Goal: Information Seeking & Learning: Learn about a topic

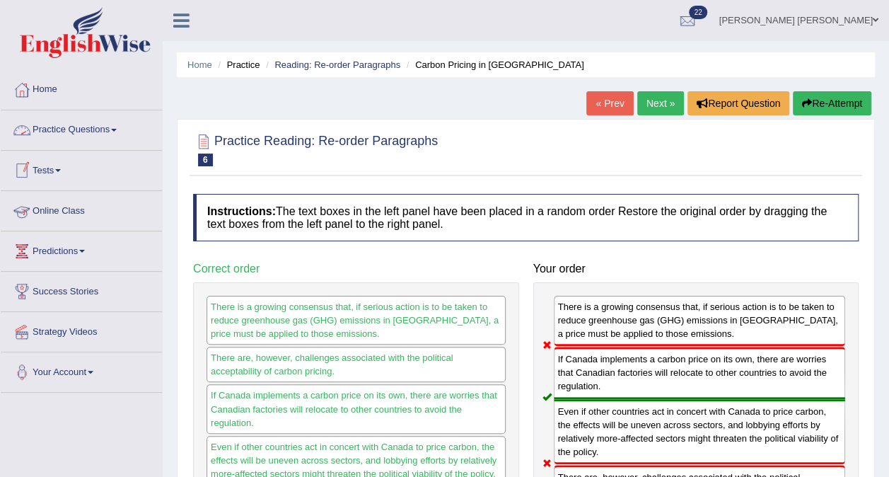
click at [83, 134] on link "Practice Questions" at bounding box center [81, 127] width 161 height 35
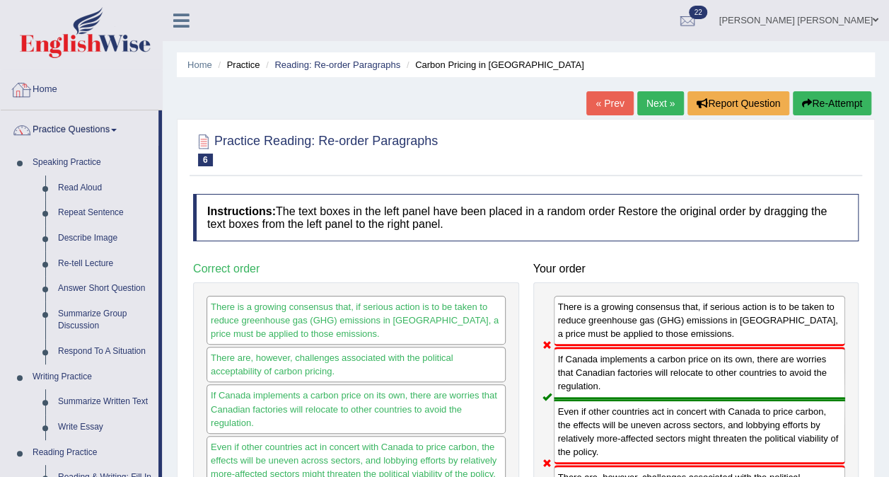
click at [36, 83] on link "Home" at bounding box center [81, 87] width 161 height 35
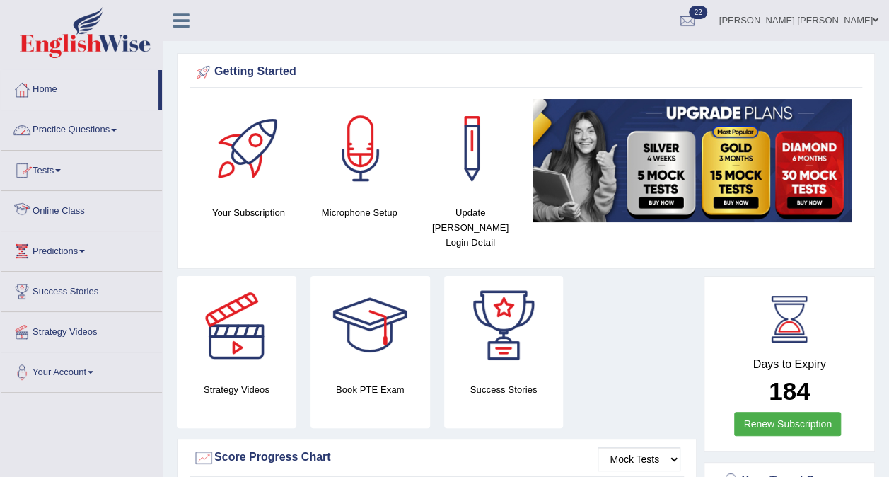
click at [82, 209] on link "Online Class" at bounding box center [81, 208] width 161 height 35
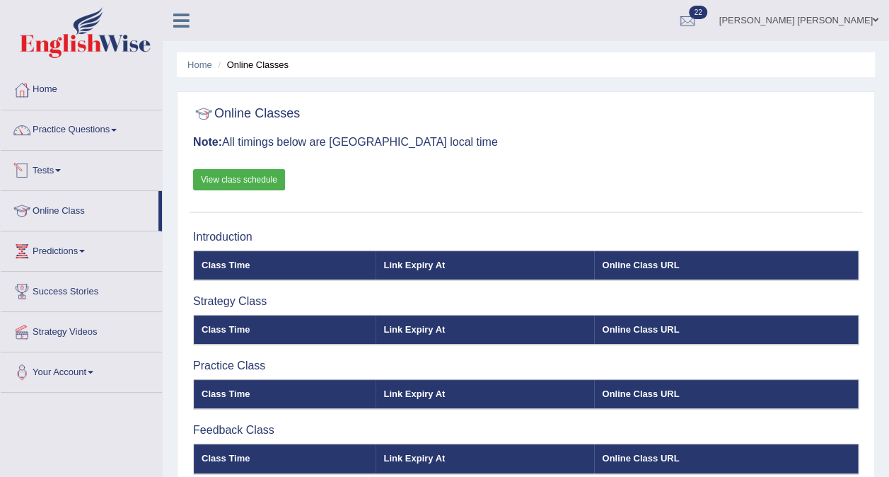
click at [224, 178] on link "View class schedule" at bounding box center [239, 179] width 92 height 21
click at [72, 132] on link "Practice Questions" at bounding box center [81, 127] width 161 height 35
click at [71, 128] on link "Practice Questions" at bounding box center [81, 127] width 161 height 35
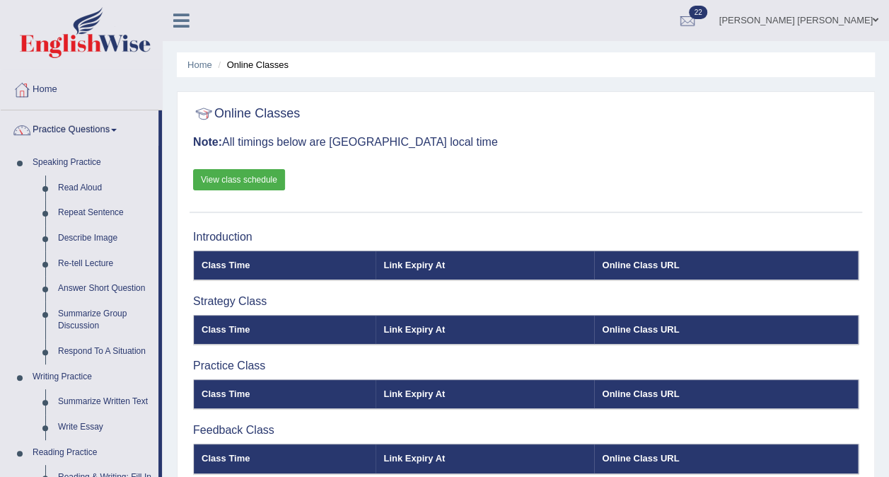
click at [86, 186] on link "Read Aloud" at bounding box center [105, 187] width 107 height 25
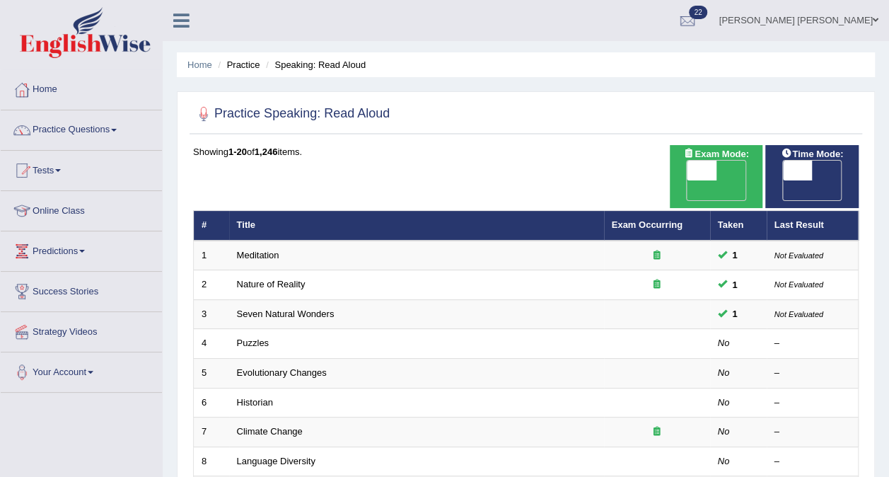
click at [281, 329] on td "Puzzles" at bounding box center [416, 344] width 375 height 30
click at [248, 337] on link "Puzzles" at bounding box center [253, 342] width 33 height 11
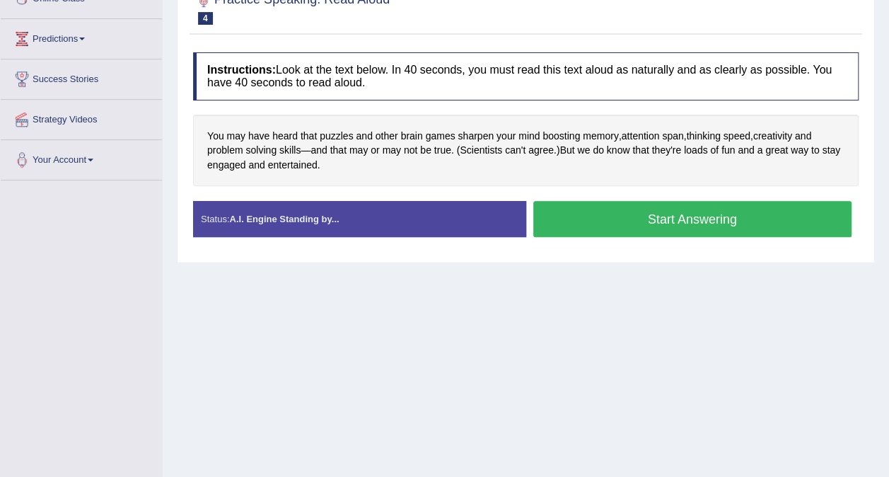
scroll to position [210, 0]
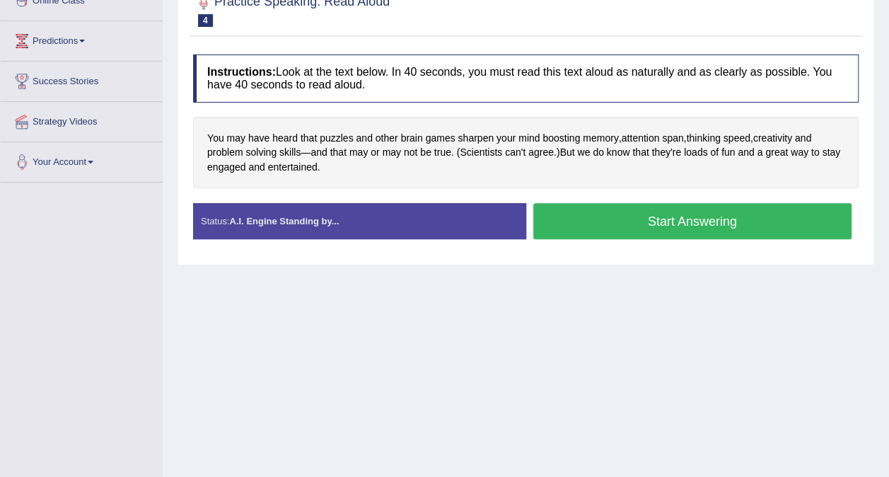
click at [773, 222] on button "Start Answering" at bounding box center [692, 221] width 319 height 36
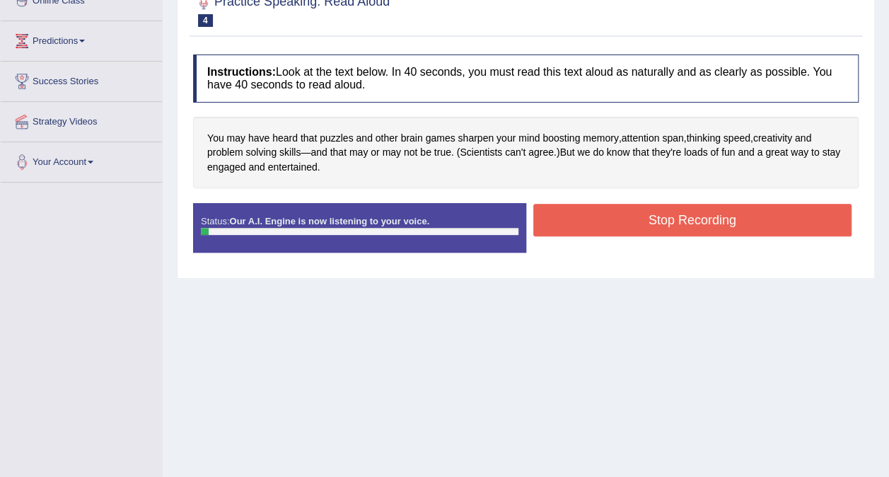
click at [779, 204] on button "Stop Recording" at bounding box center [692, 220] width 319 height 33
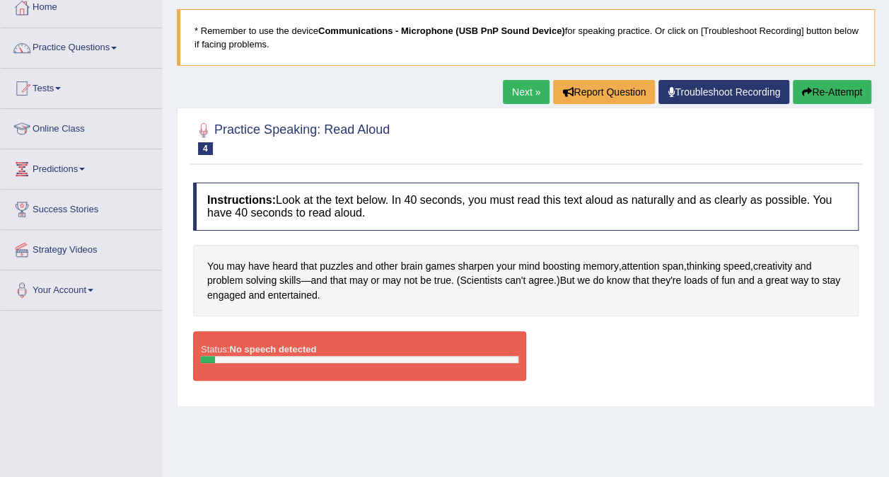
scroll to position [80, 0]
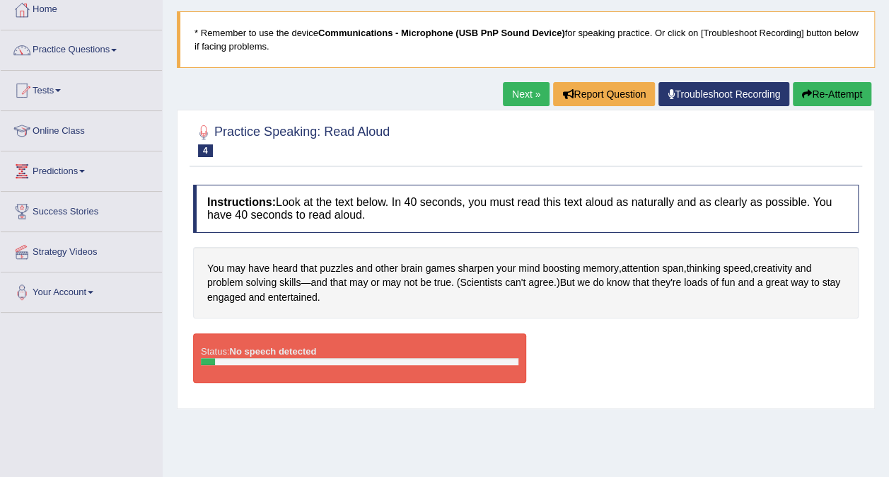
click at [835, 98] on button "Re-Attempt" at bounding box center [832, 94] width 79 height 24
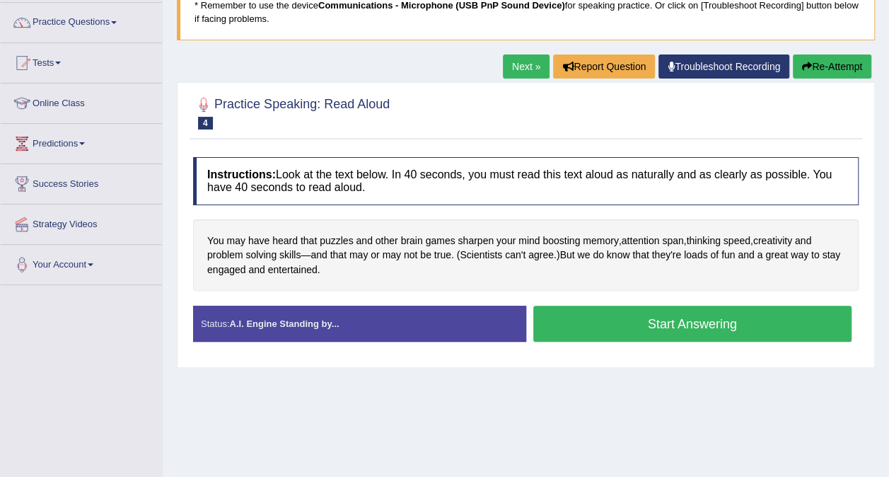
scroll to position [109, 0]
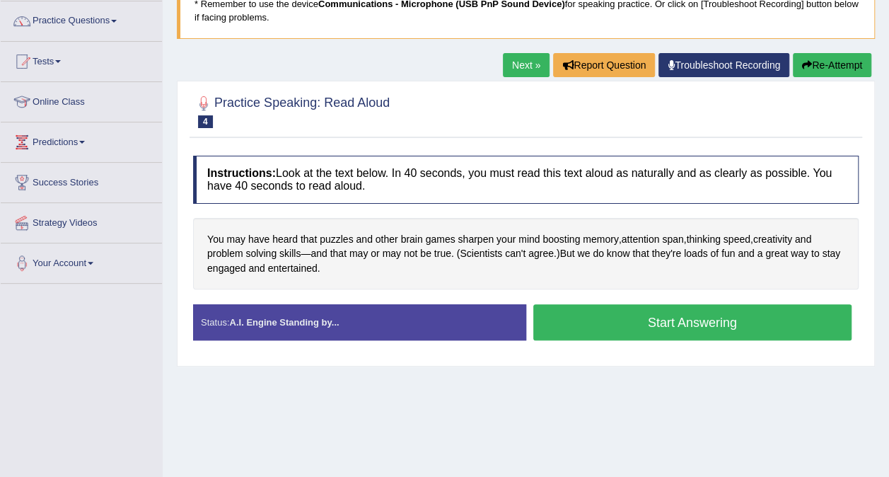
click at [753, 325] on button "Start Answering" at bounding box center [692, 322] width 319 height 36
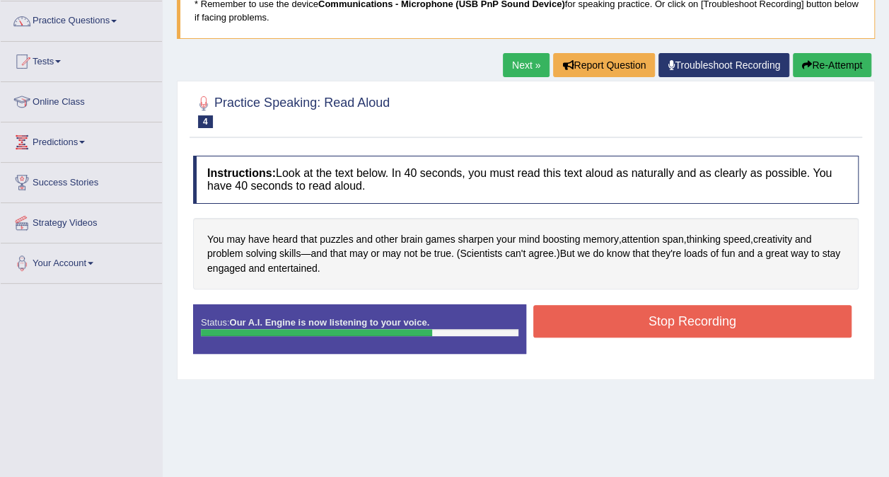
click at [765, 320] on button "Stop Recording" at bounding box center [692, 321] width 319 height 33
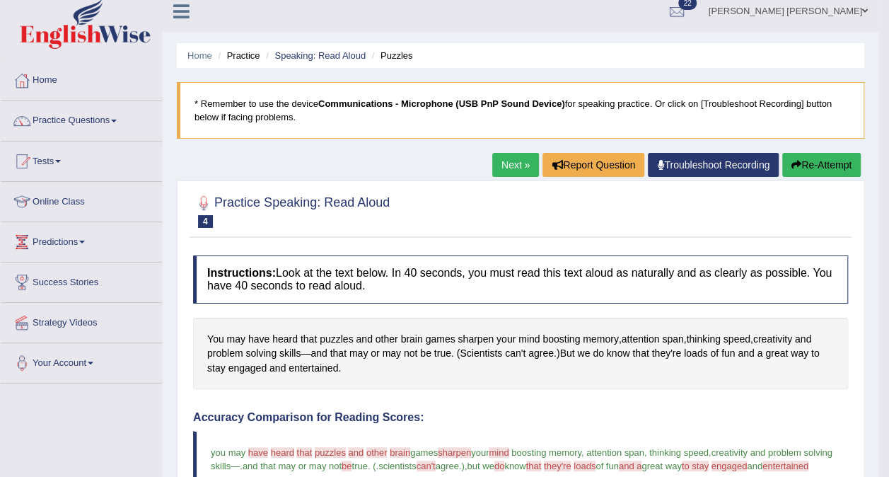
scroll to position [1, 0]
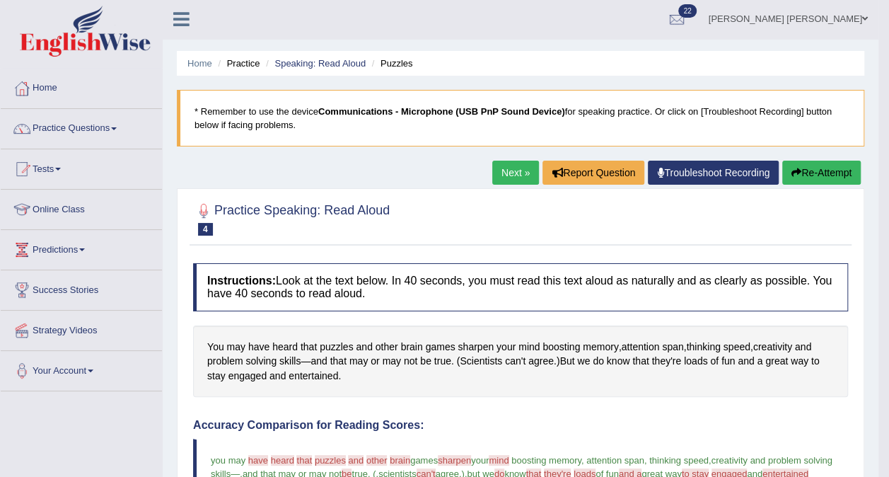
click at [516, 171] on link "Next »" at bounding box center [515, 173] width 47 height 24
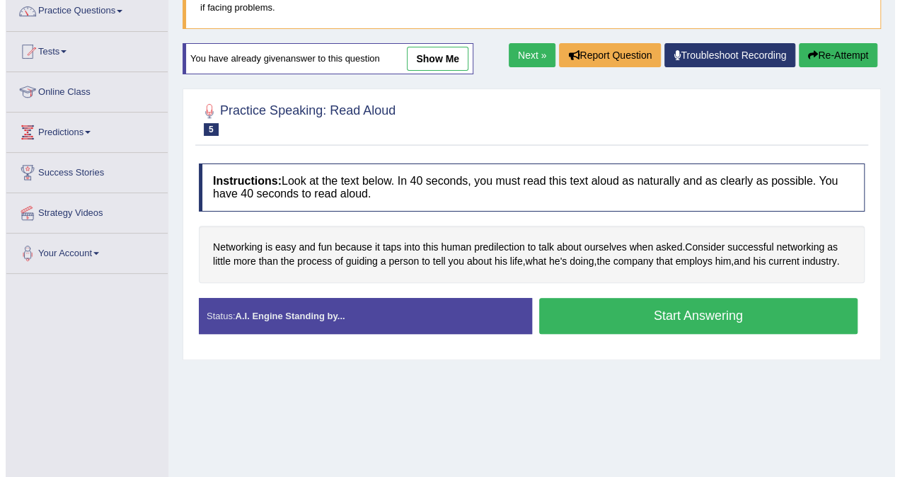
scroll to position [120, 0]
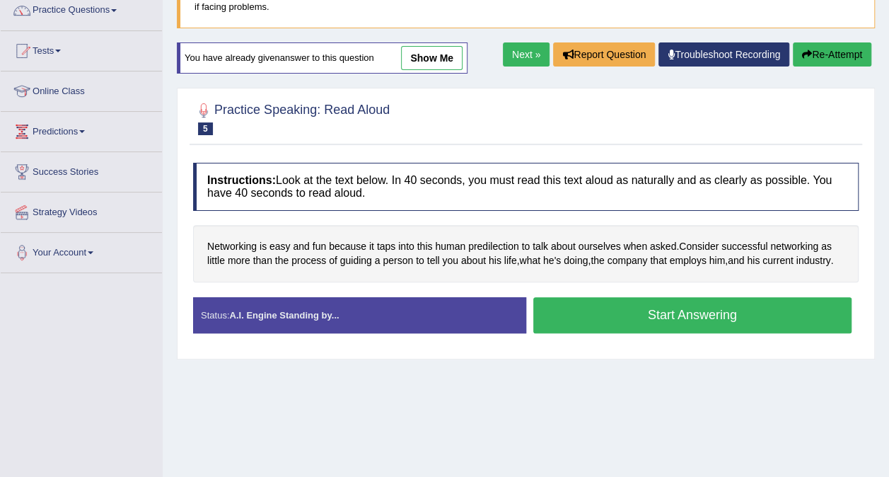
click at [790, 310] on button "Start Answering" at bounding box center [692, 315] width 319 height 36
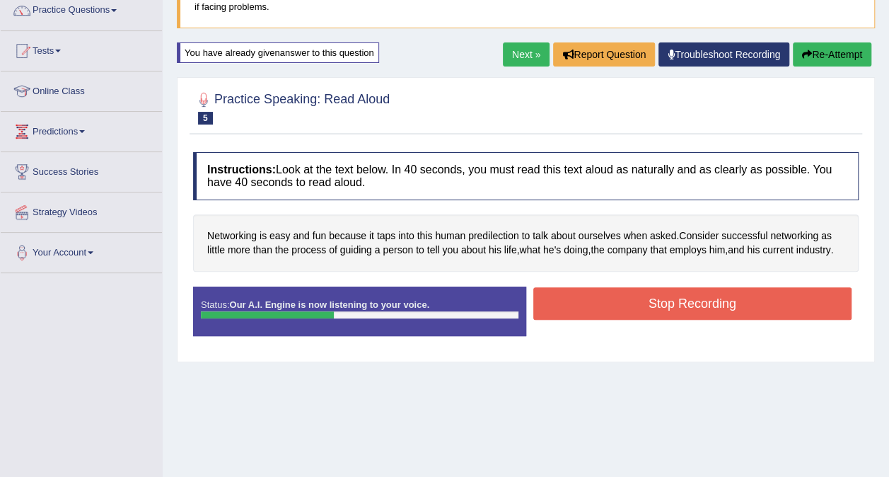
click at [683, 305] on button "Stop Recording" at bounding box center [692, 303] width 319 height 33
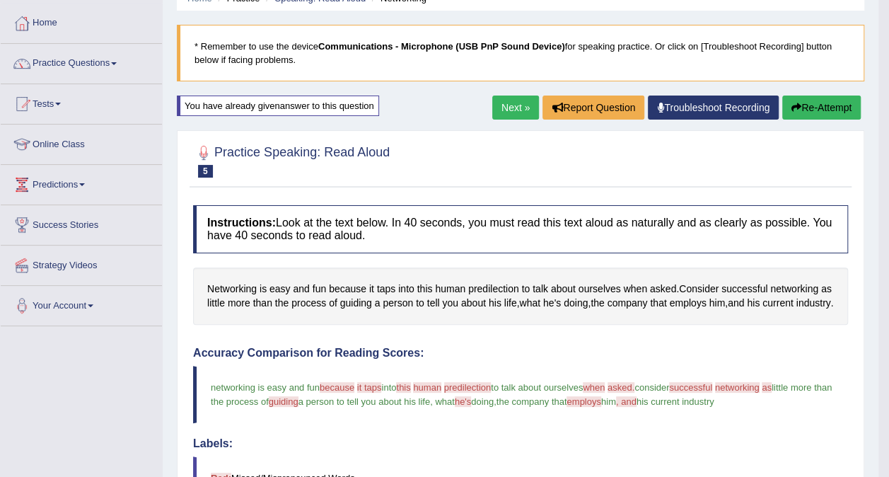
scroll to position [66, 0]
click at [512, 108] on link "Next »" at bounding box center [515, 108] width 47 height 24
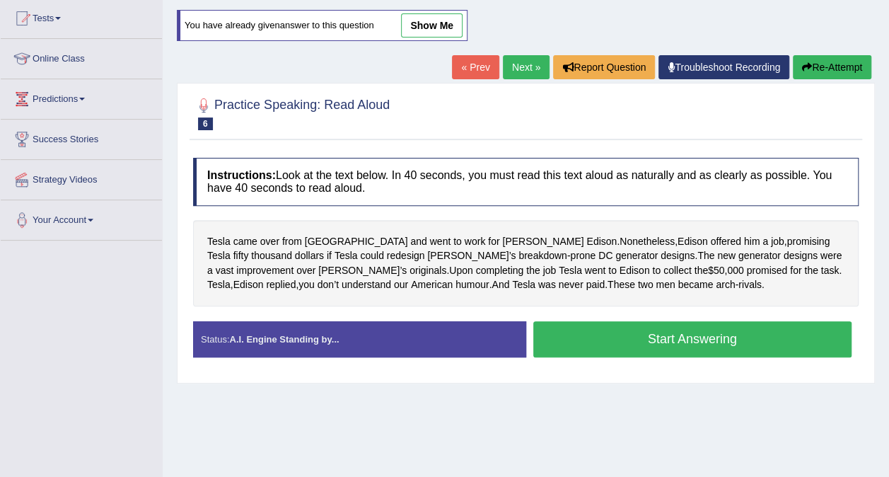
scroll to position [156, 0]
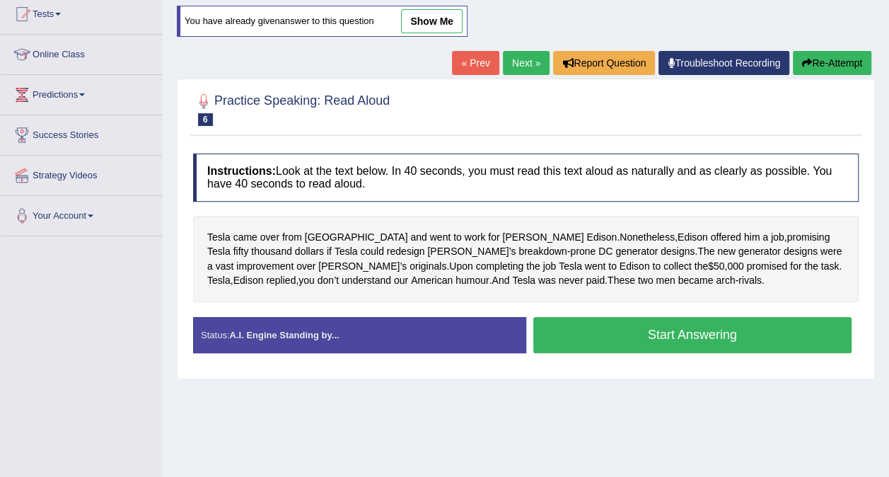
click at [708, 337] on button "Start Answering" at bounding box center [692, 335] width 319 height 36
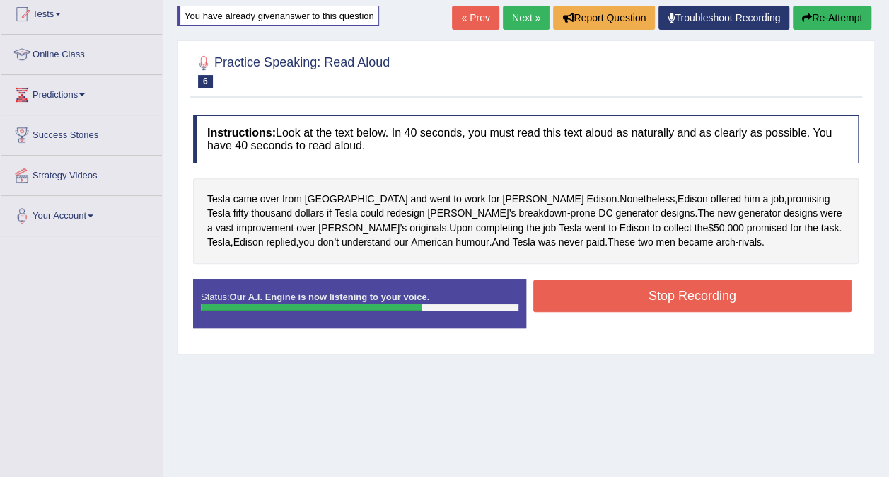
click at [622, 289] on button "Stop Recording" at bounding box center [692, 295] width 319 height 33
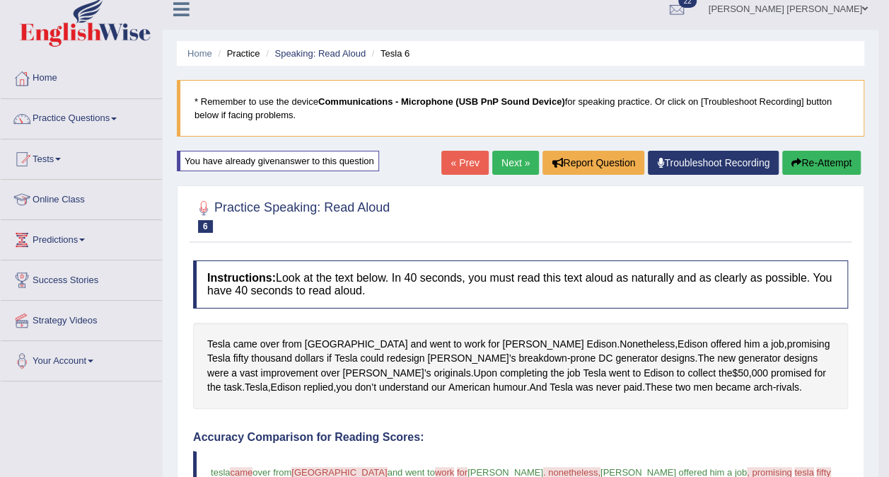
scroll to position [13, 0]
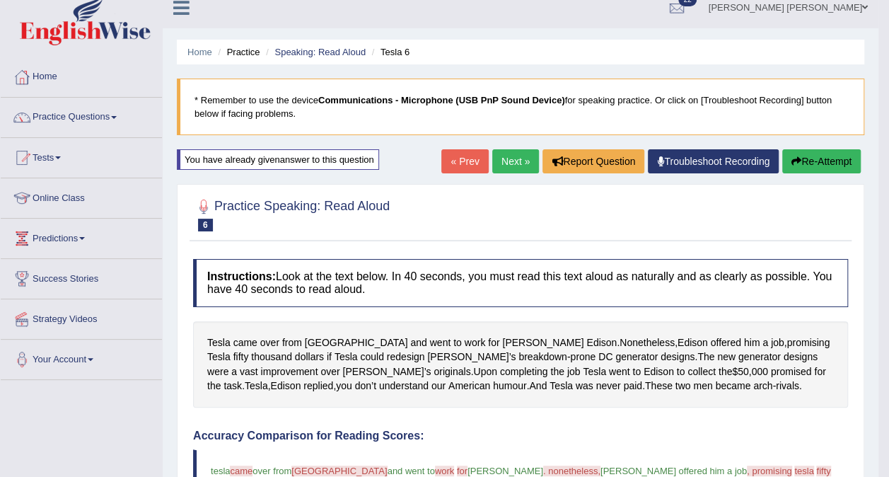
click at [518, 168] on link "Next »" at bounding box center [515, 161] width 47 height 24
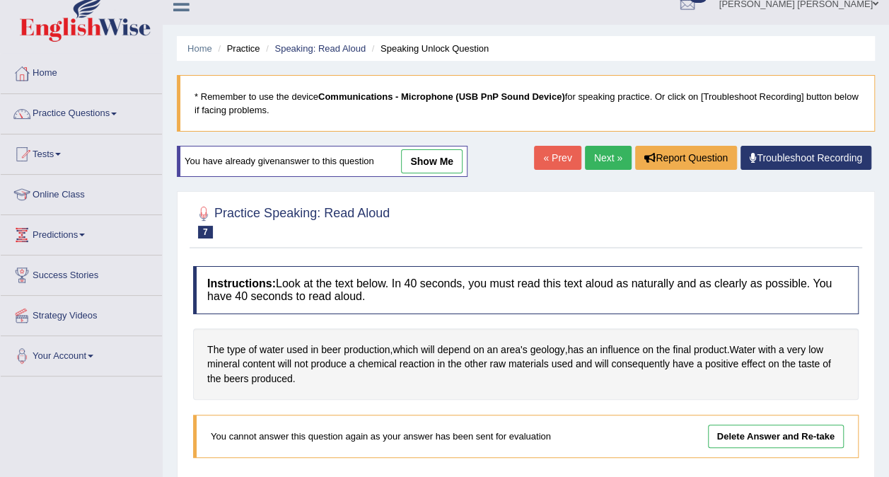
scroll to position [10, 0]
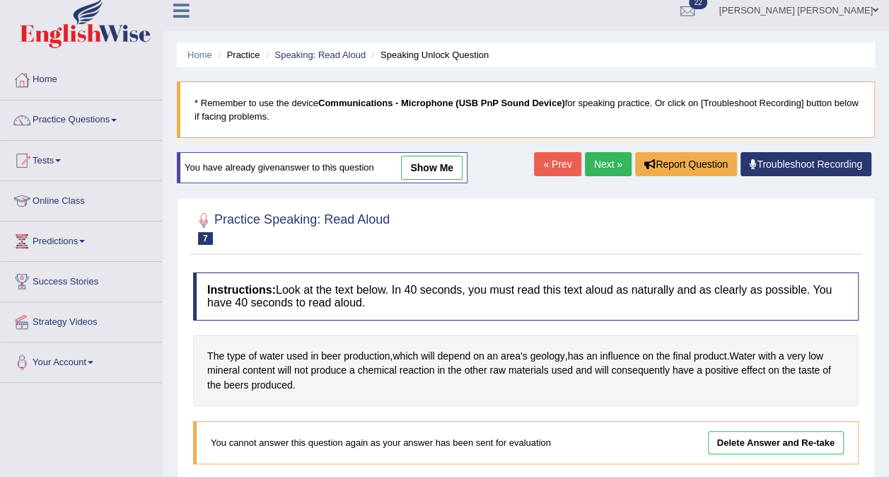
click at [606, 163] on link "Next »" at bounding box center [608, 164] width 47 height 24
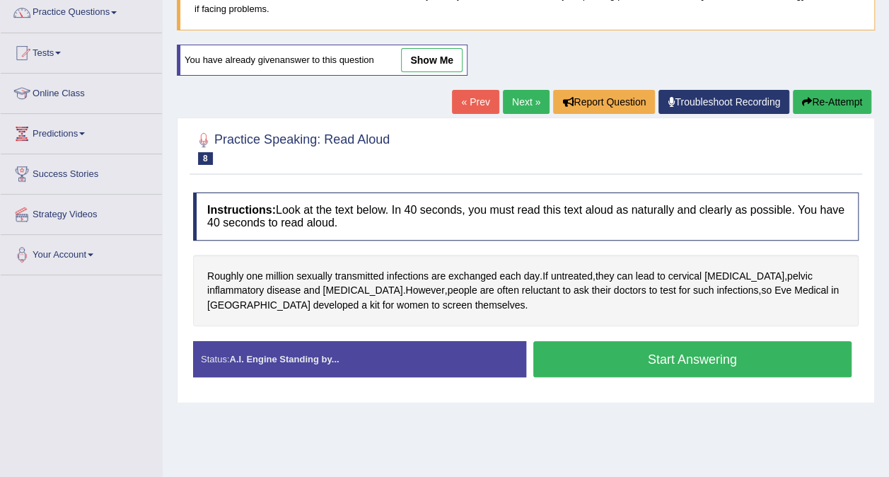
scroll to position [123, 0]
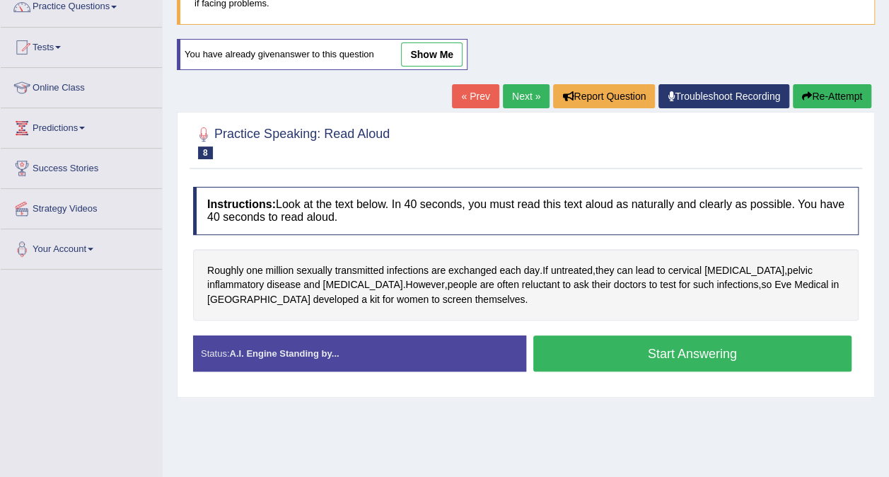
click at [761, 351] on button "Start Answering" at bounding box center [692, 353] width 319 height 36
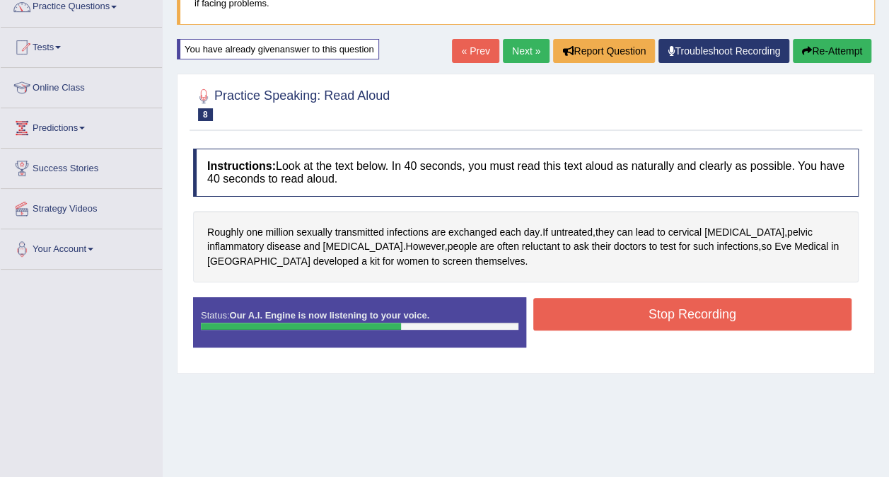
click at [777, 315] on button "Stop Recording" at bounding box center [692, 314] width 319 height 33
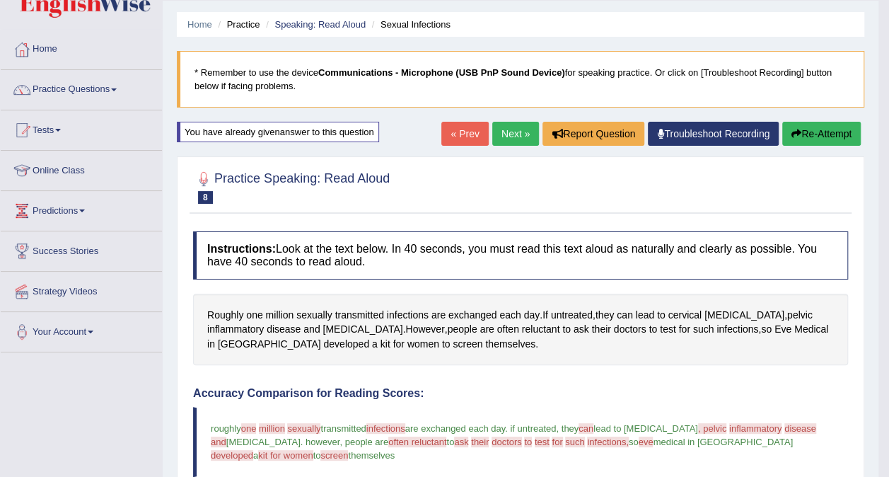
scroll to position [39, 0]
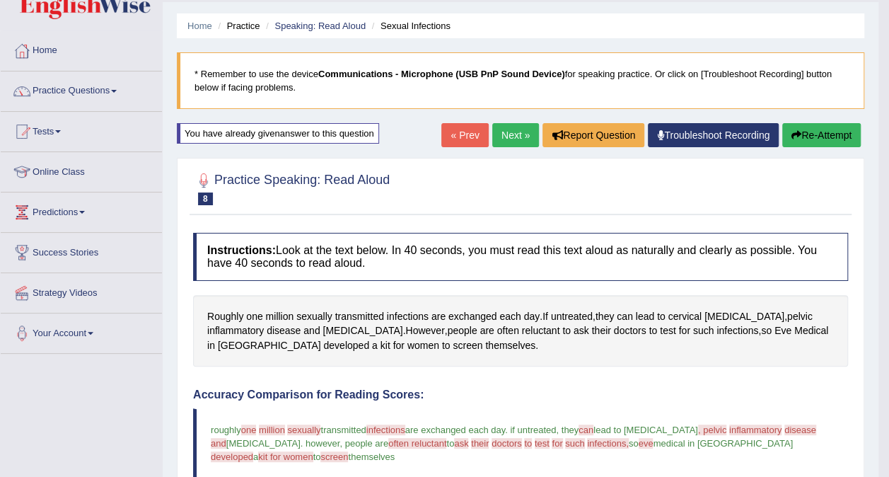
click at [519, 144] on link "Next »" at bounding box center [515, 135] width 47 height 24
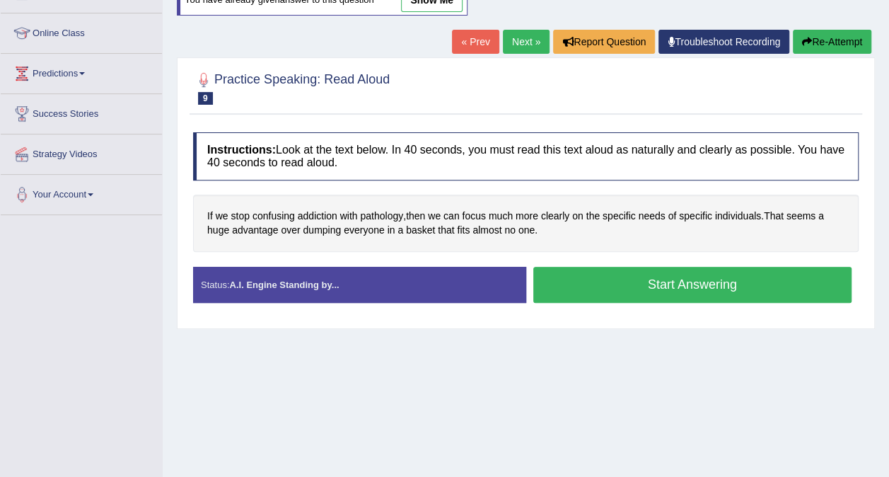
scroll to position [185, 0]
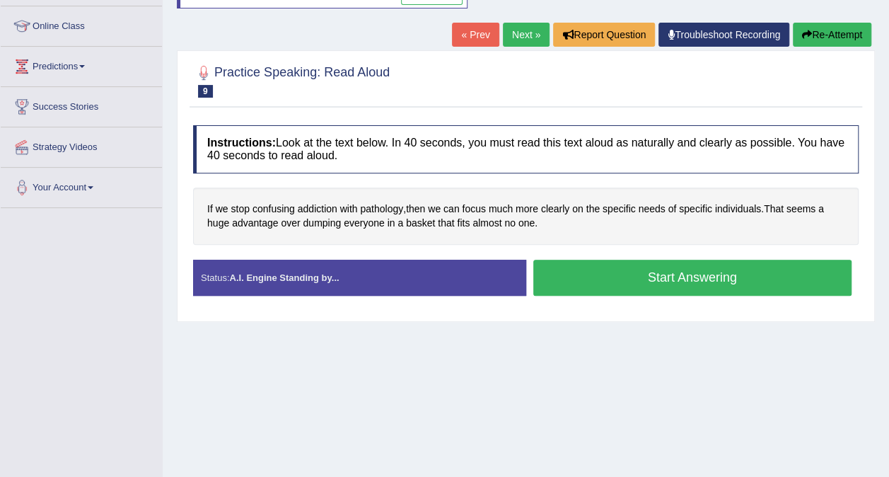
click at [803, 270] on button "Start Answering" at bounding box center [692, 278] width 319 height 36
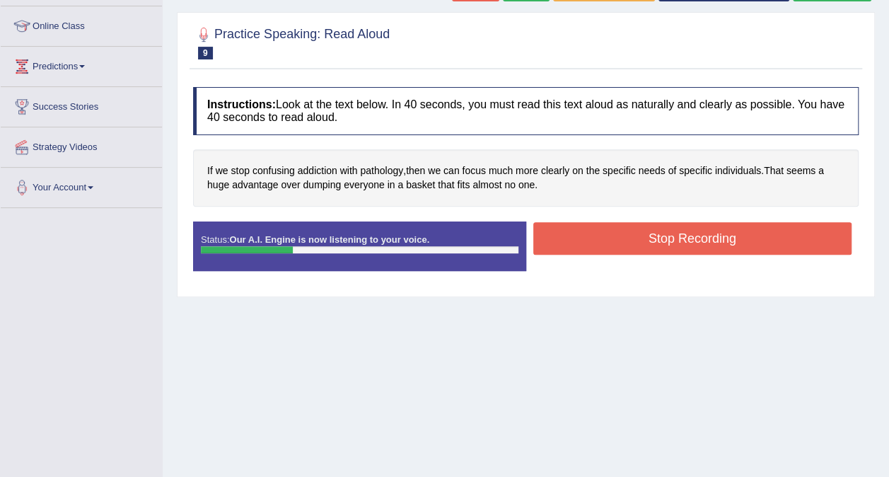
click at [678, 243] on button "Stop Recording" at bounding box center [692, 238] width 319 height 33
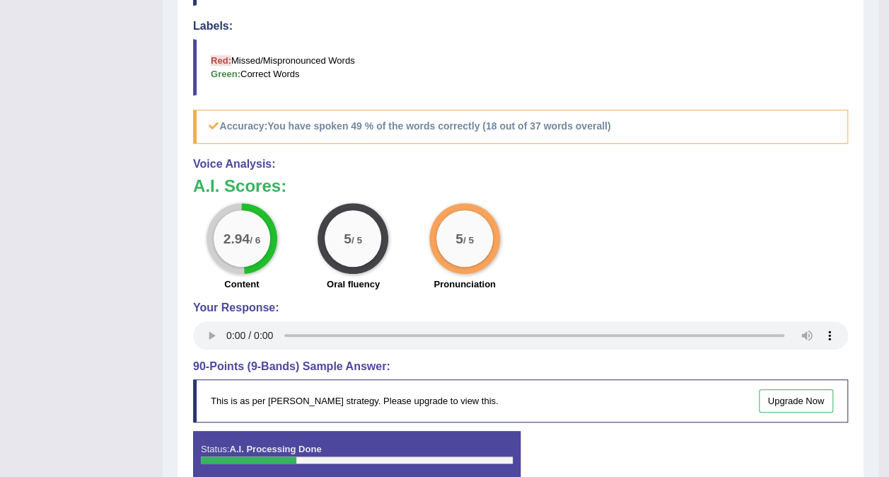
scroll to position [489, 0]
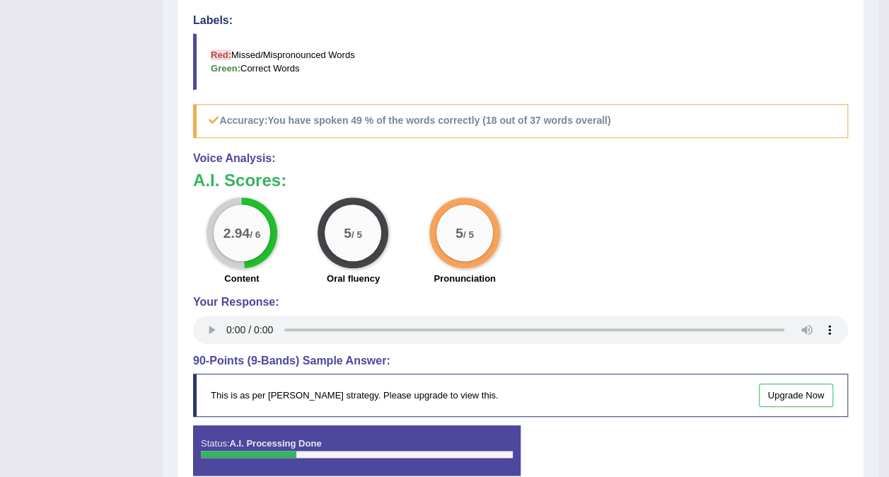
click at [482, 253] on div "5 / 5" at bounding box center [464, 232] width 71 height 71
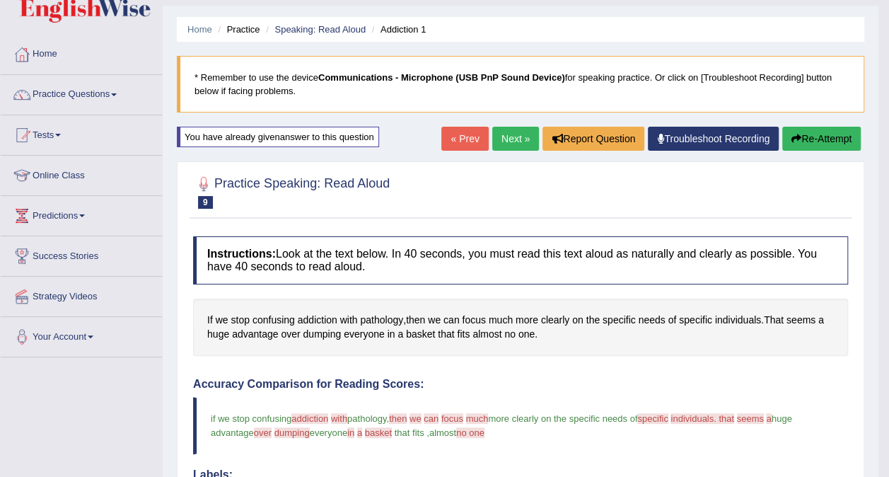
scroll to position [21, 0]
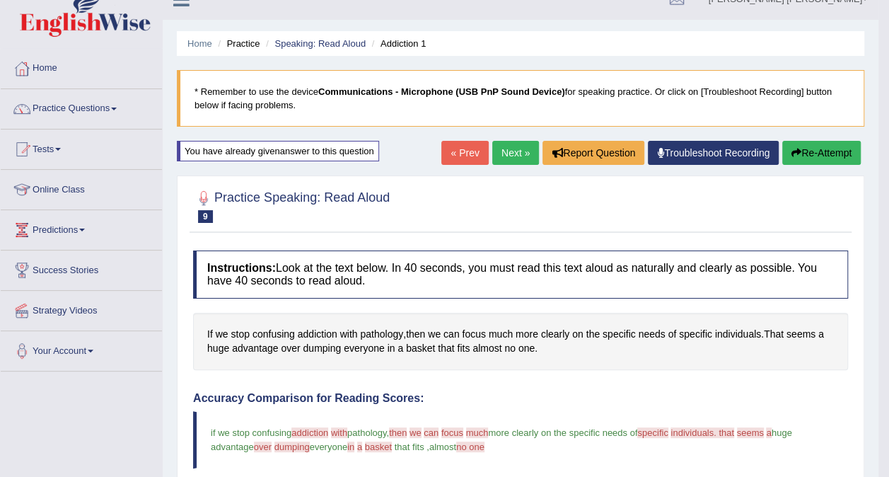
click at [513, 154] on link "Next »" at bounding box center [515, 153] width 47 height 24
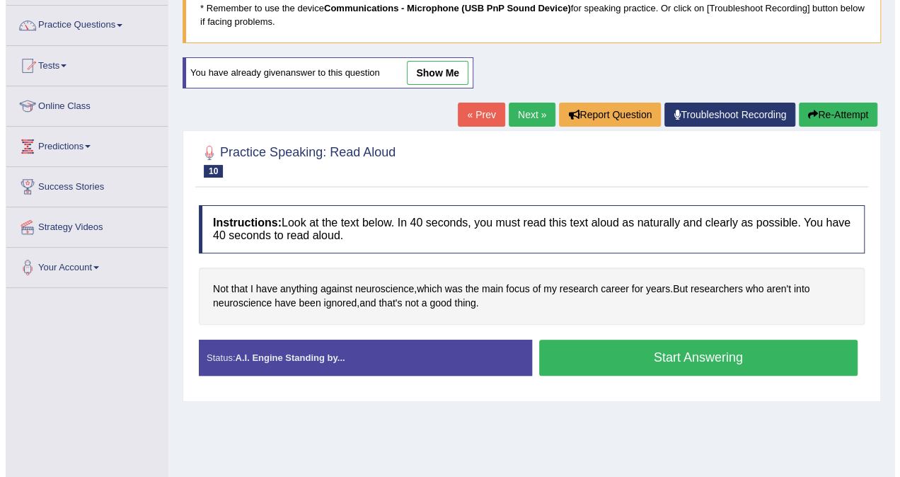
scroll to position [127, 0]
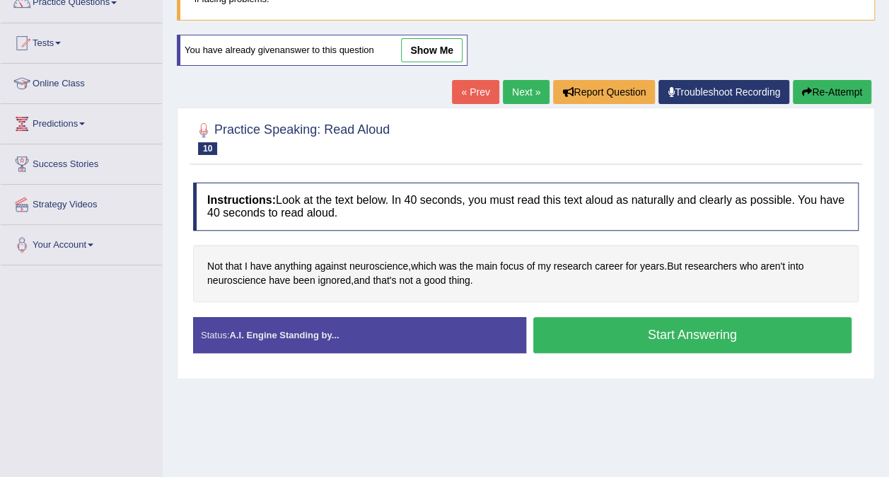
click at [780, 333] on button "Start Answering" at bounding box center [692, 335] width 319 height 36
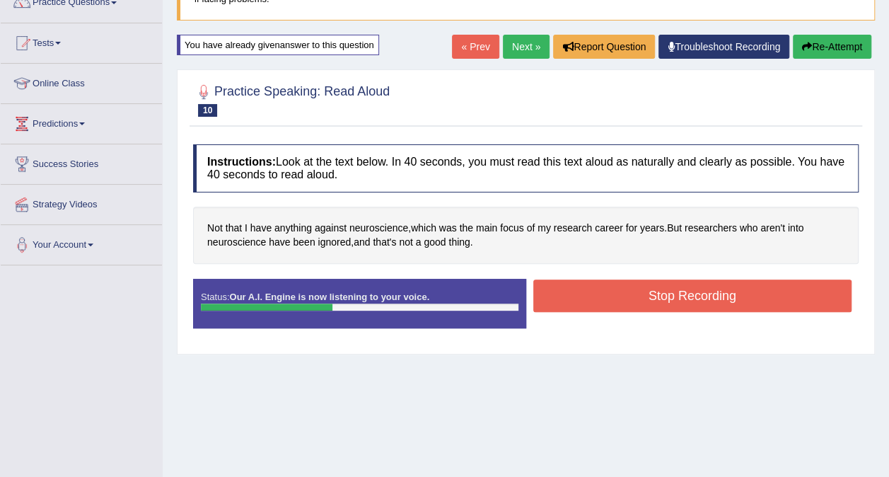
click at [771, 294] on button "Stop Recording" at bounding box center [692, 295] width 319 height 33
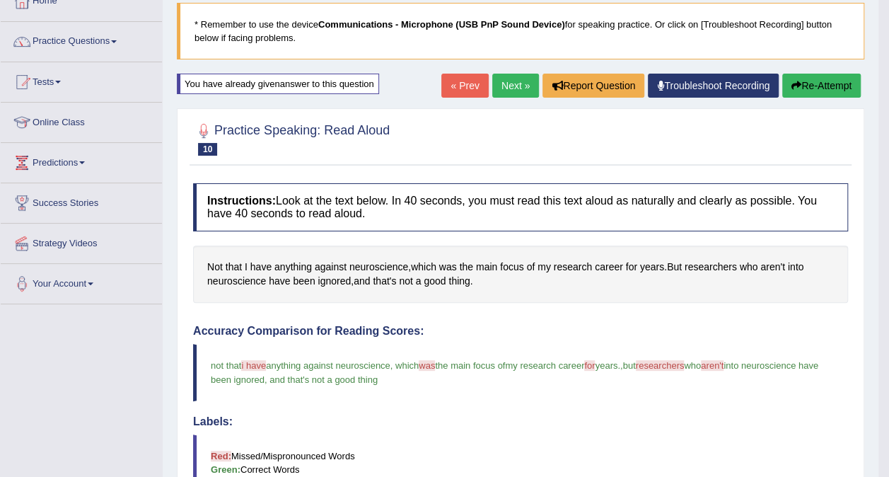
scroll to position [94, 0]
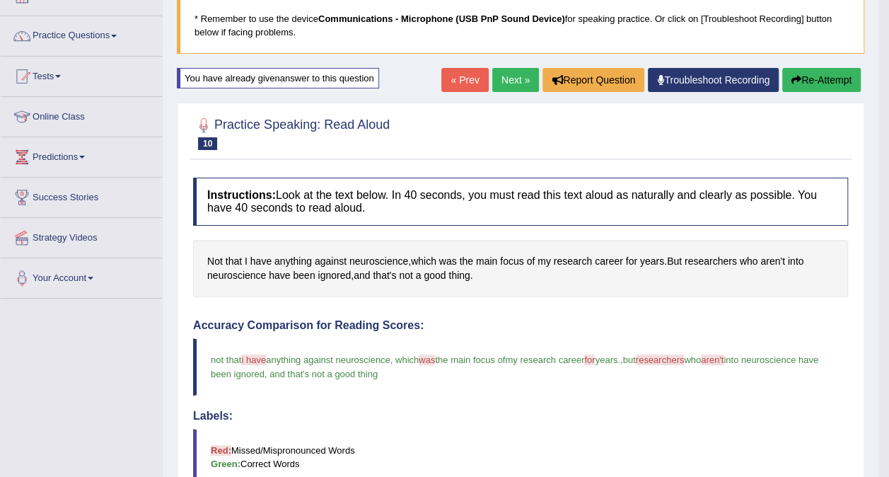
click at [516, 83] on link "Next »" at bounding box center [515, 80] width 47 height 24
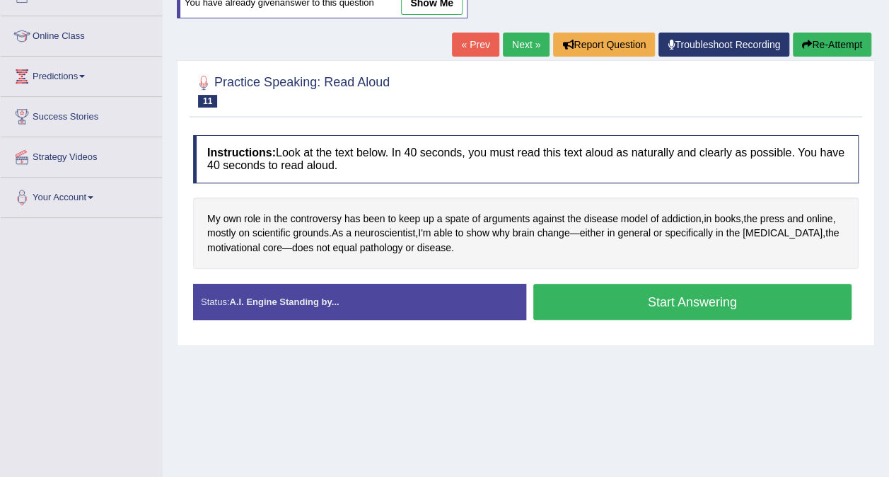
scroll to position [178, 0]
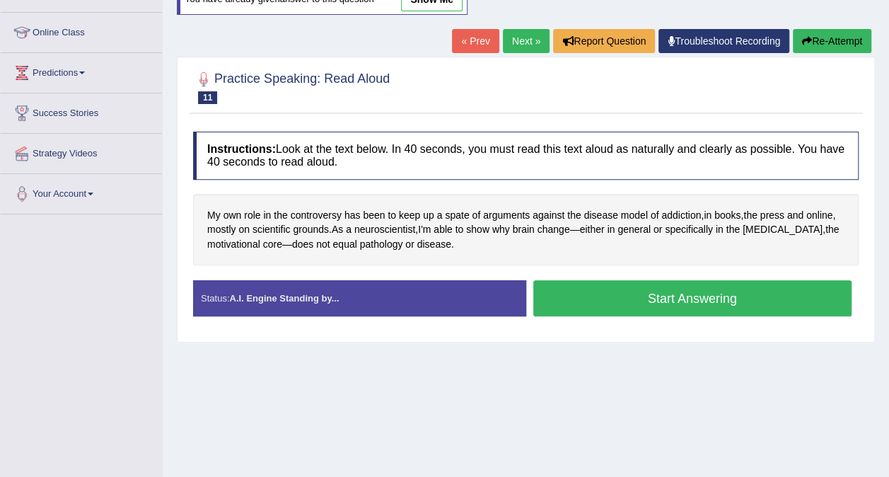
click at [721, 300] on button "Start Answering" at bounding box center [692, 298] width 319 height 36
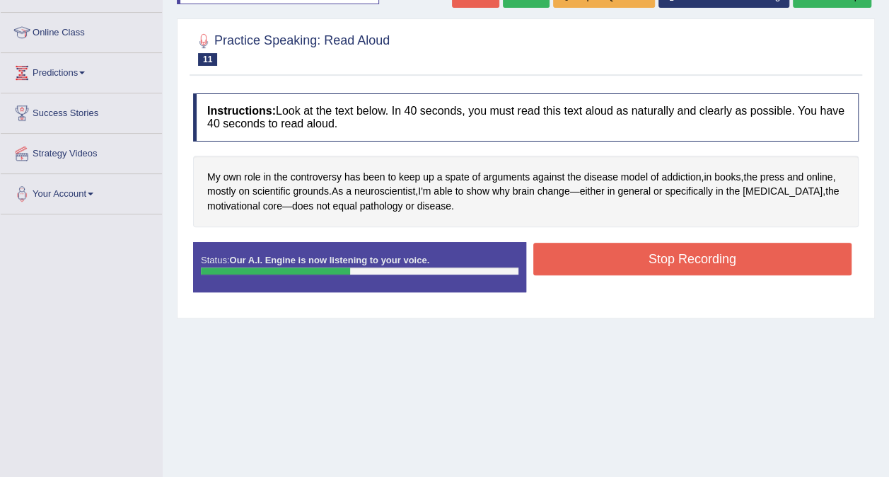
click at [637, 255] on button "Stop Recording" at bounding box center [692, 259] width 319 height 33
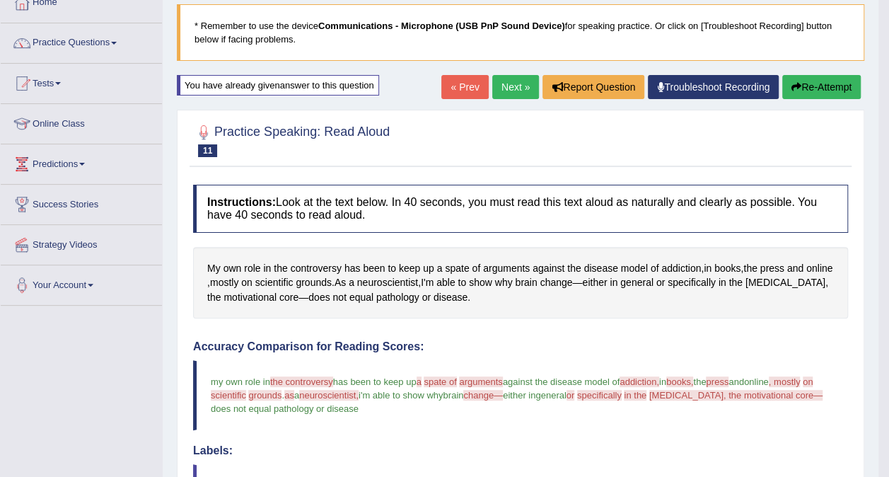
scroll to position [41, 0]
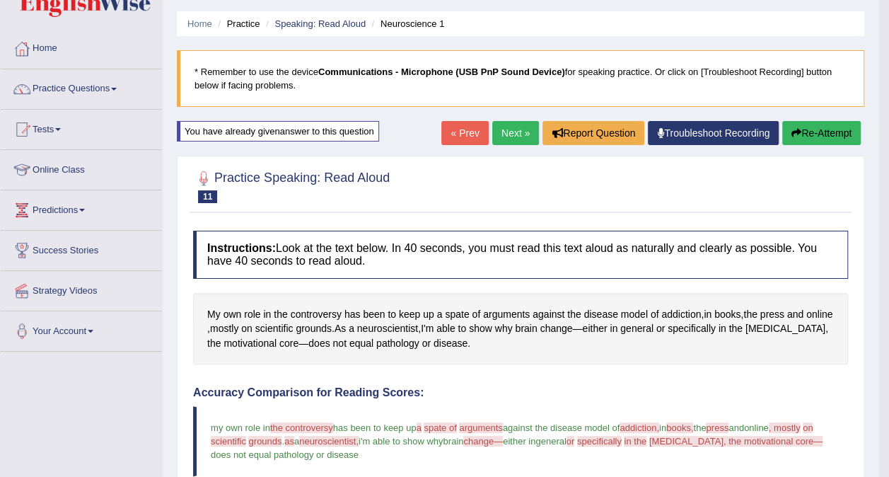
click at [509, 132] on link "Next »" at bounding box center [515, 133] width 47 height 24
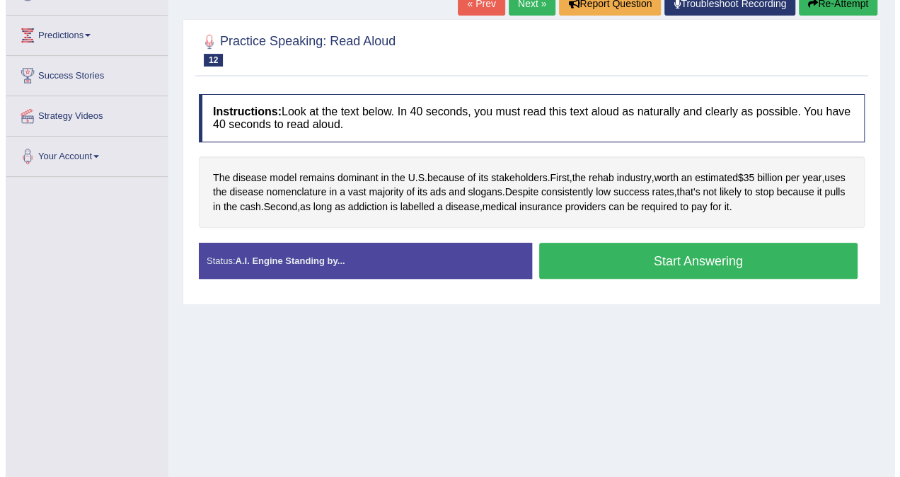
scroll to position [218, 0]
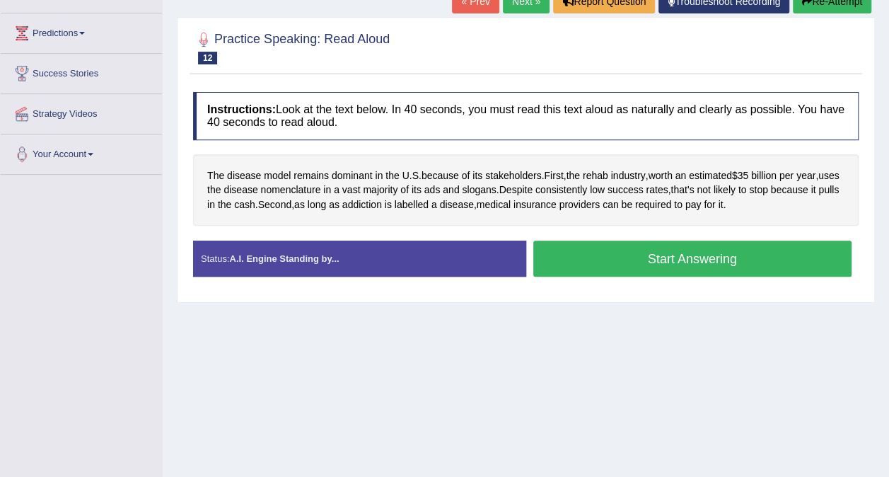
click at [751, 255] on button "Start Answering" at bounding box center [692, 258] width 319 height 36
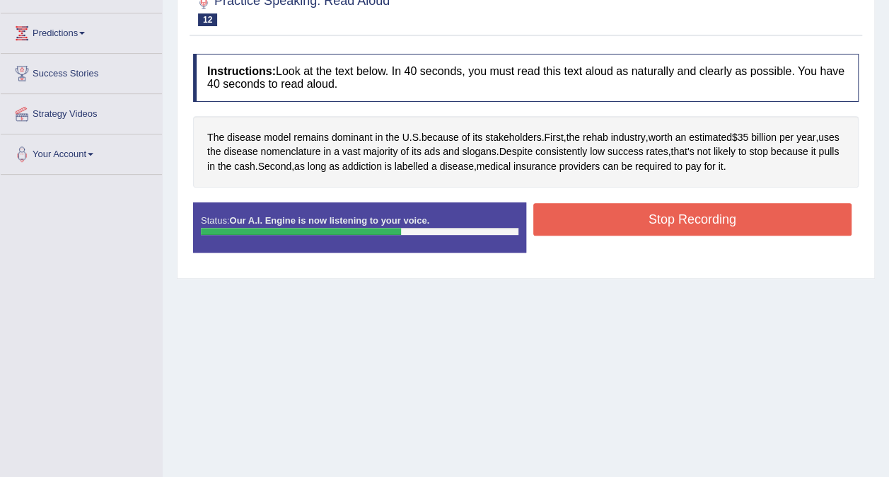
click at [636, 202] on div "Start Answering" at bounding box center [692, 202] width 333 height 1
click at [648, 220] on button "Stop Recording" at bounding box center [692, 219] width 319 height 33
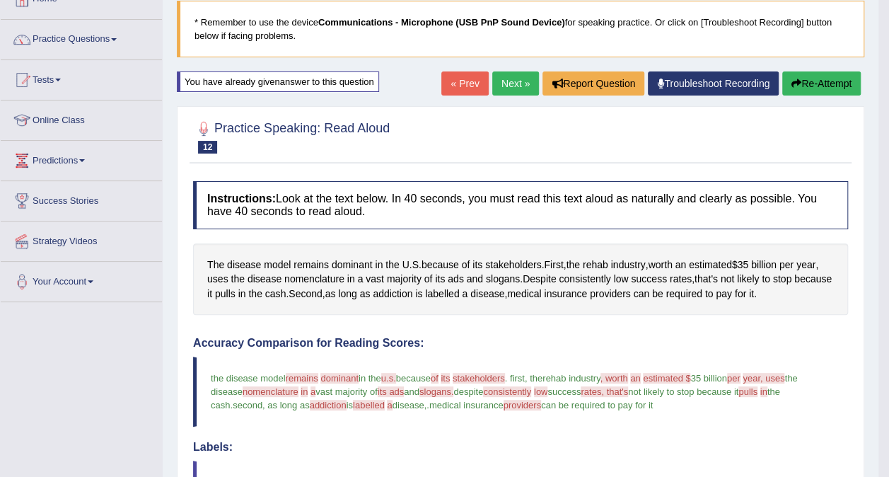
scroll to position [79, 0]
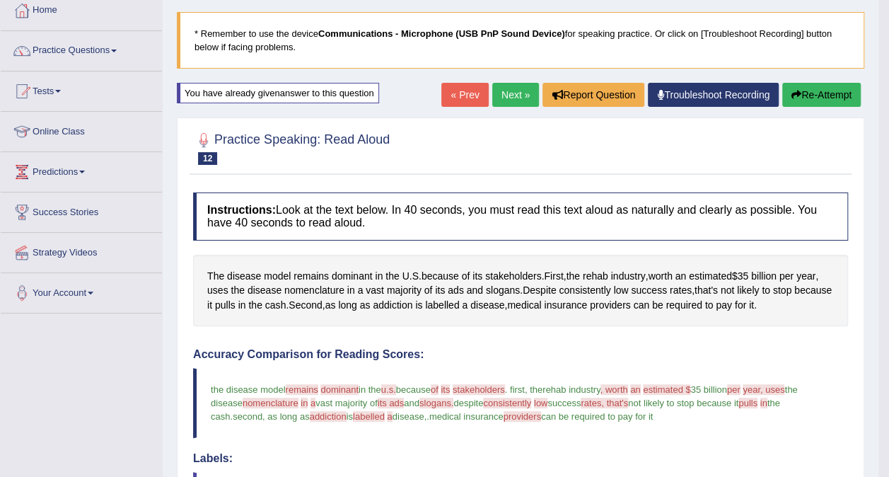
click at [520, 89] on link "Next »" at bounding box center [515, 95] width 47 height 24
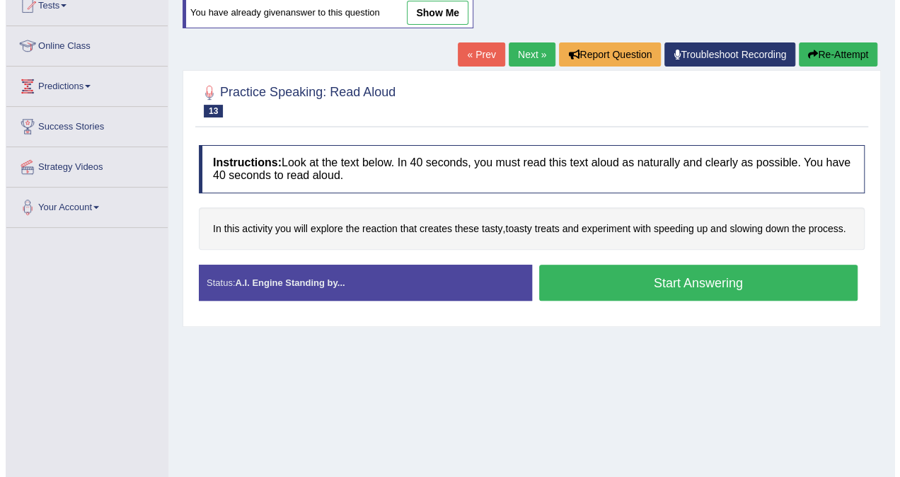
scroll to position [166, 0]
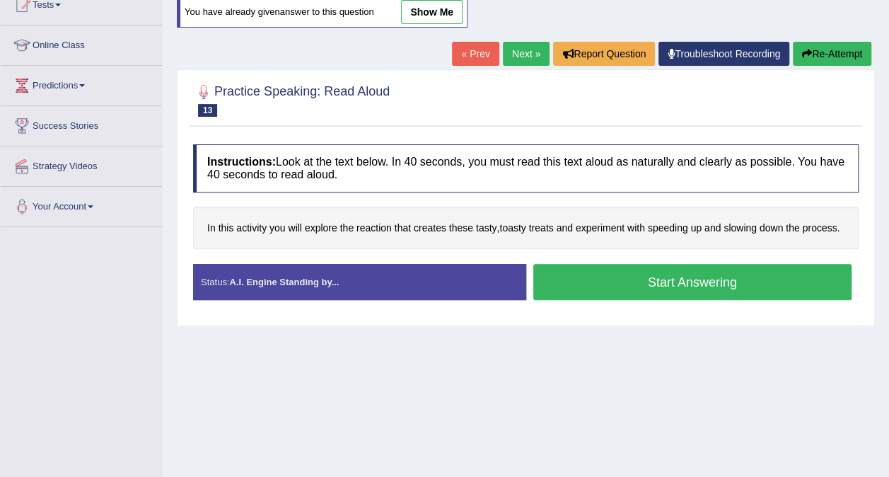
click at [750, 285] on button "Start Answering" at bounding box center [692, 282] width 319 height 36
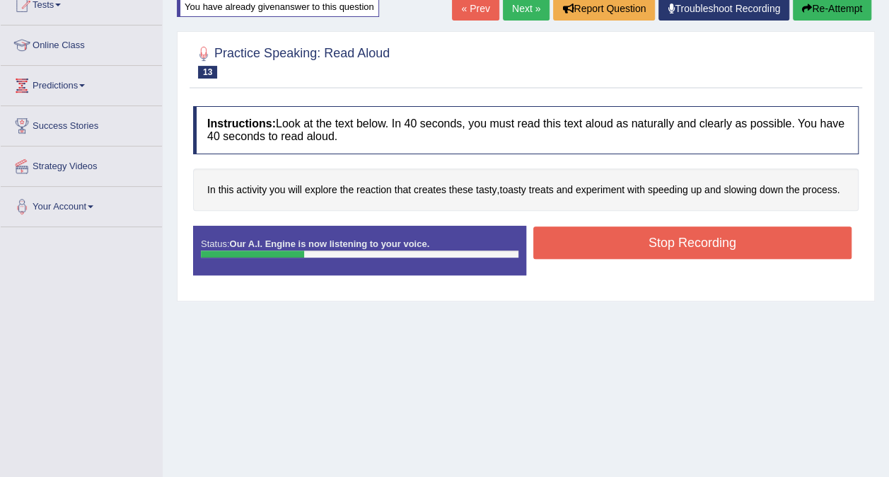
click at [784, 248] on button "Stop Recording" at bounding box center [692, 242] width 319 height 33
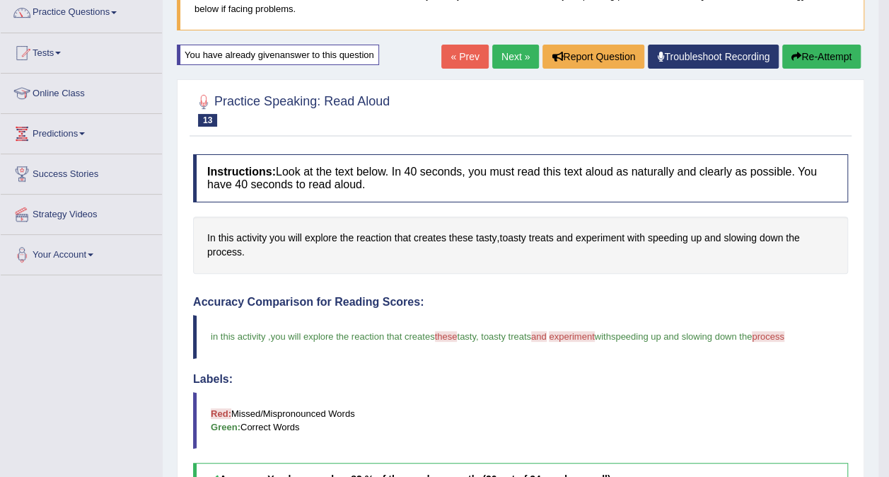
scroll to position [109, 0]
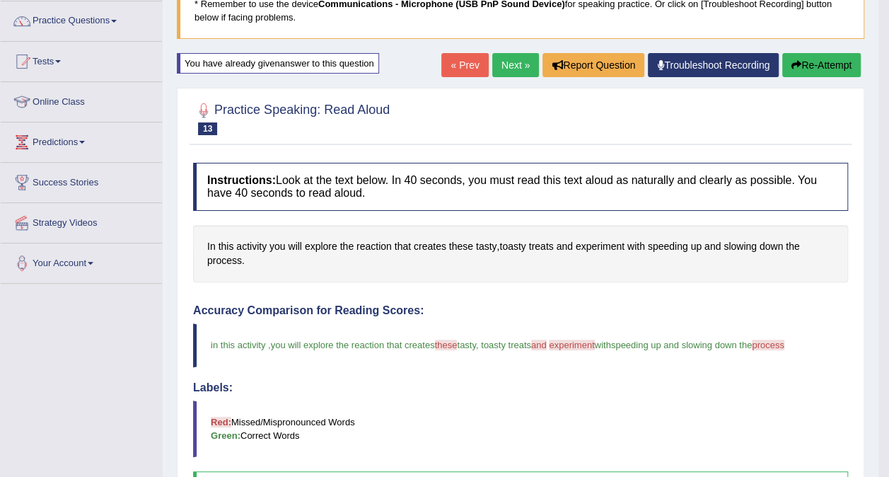
click at [520, 66] on link "Next »" at bounding box center [515, 65] width 47 height 24
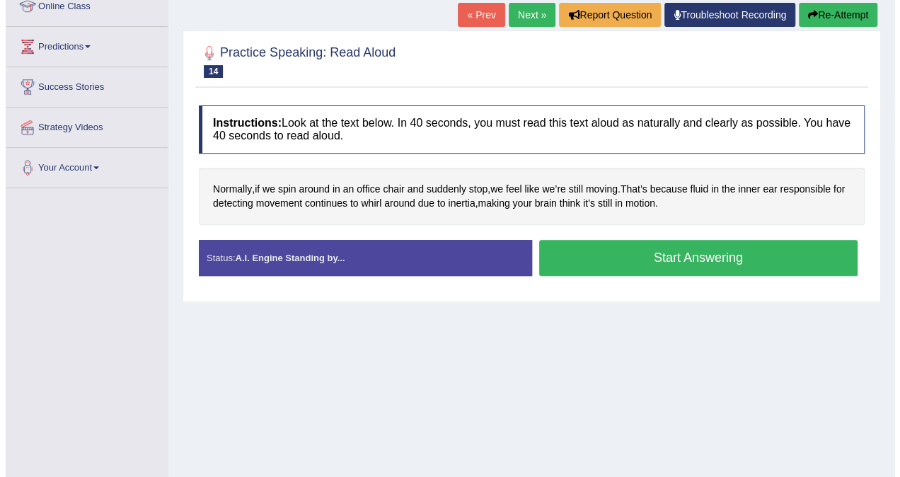
scroll to position [232, 0]
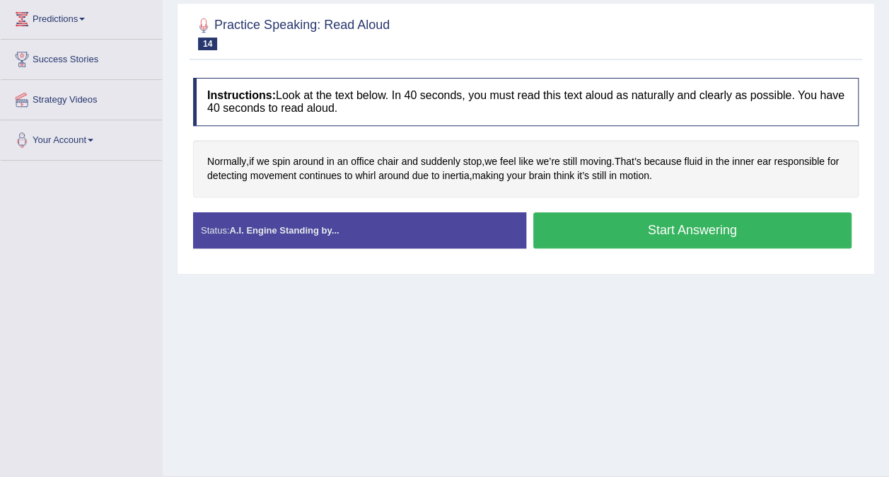
click at [743, 236] on button "Start Answering" at bounding box center [692, 230] width 319 height 36
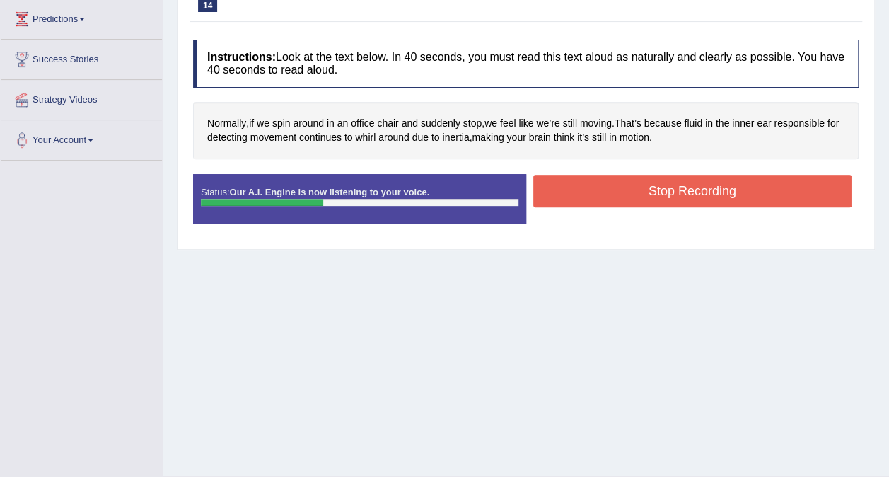
click at [617, 198] on button "Stop Recording" at bounding box center [692, 191] width 319 height 33
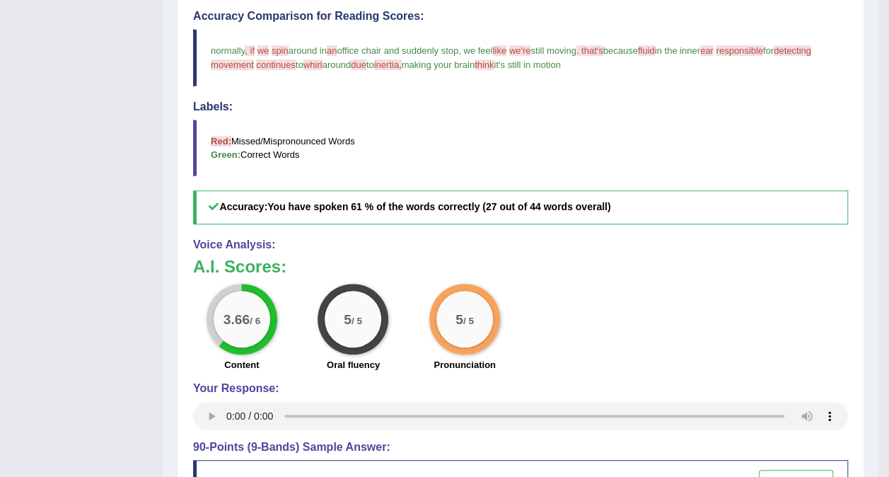
scroll to position [423, 0]
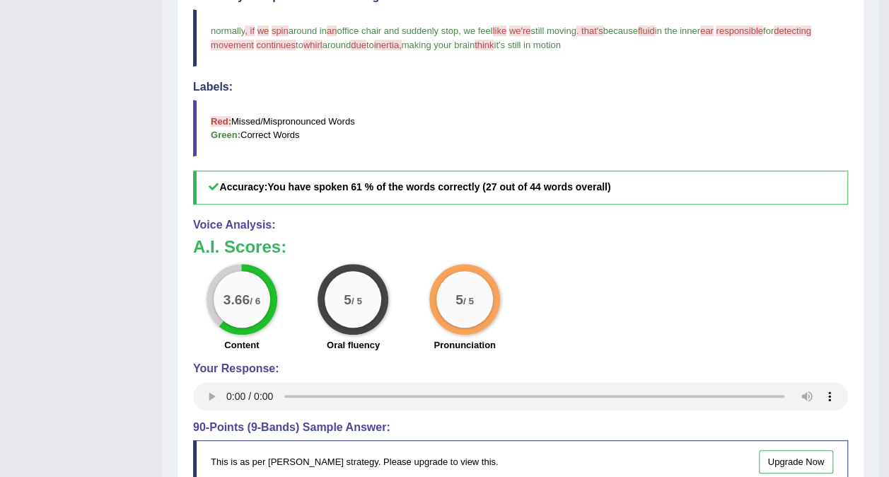
click at [235, 318] on div "3.66 / 6" at bounding box center [242, 299] width 57 height 57
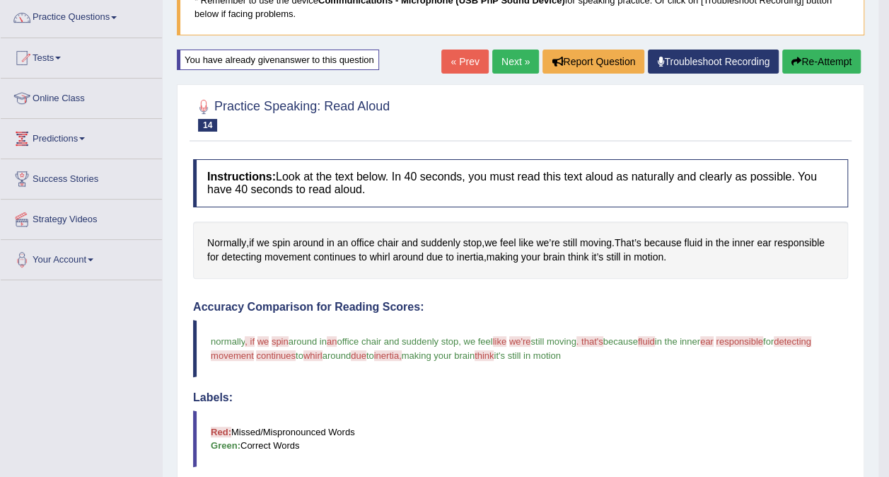
scroll to position [83, 0]
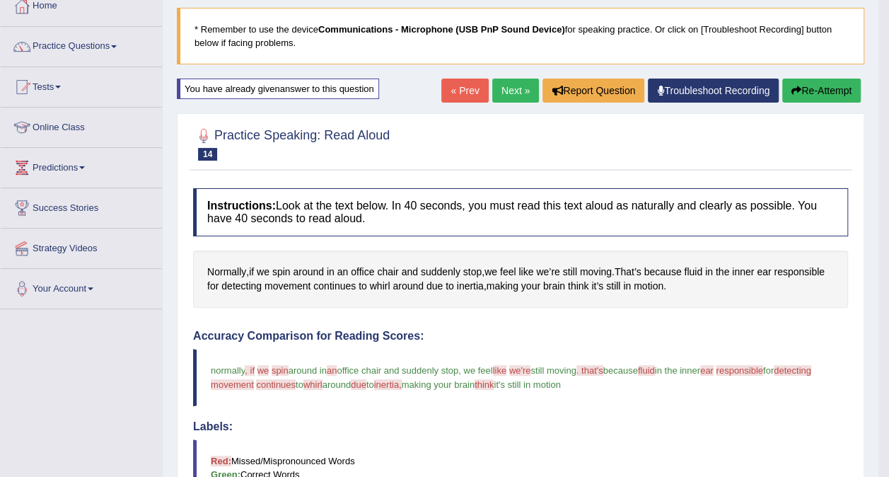
click at [516, 94] on link "Next »" at bounding box center [515, 91] width 47 height 24
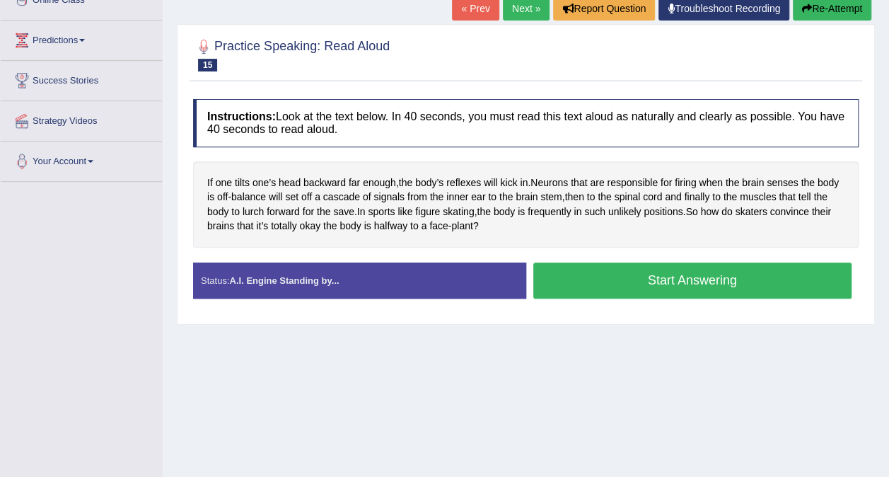
scroll to position [211, 0]
click at [745, 281] on button "Start Answering" at bounding box center [692, 280] width 319 height 36
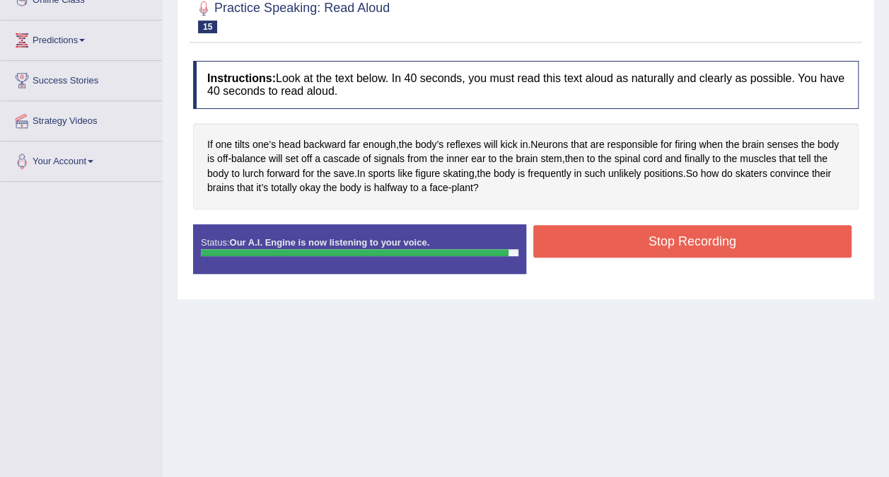
click at [794, 238] on button "Stop Recording" at bounding box center [692, 241] width 319 height 33
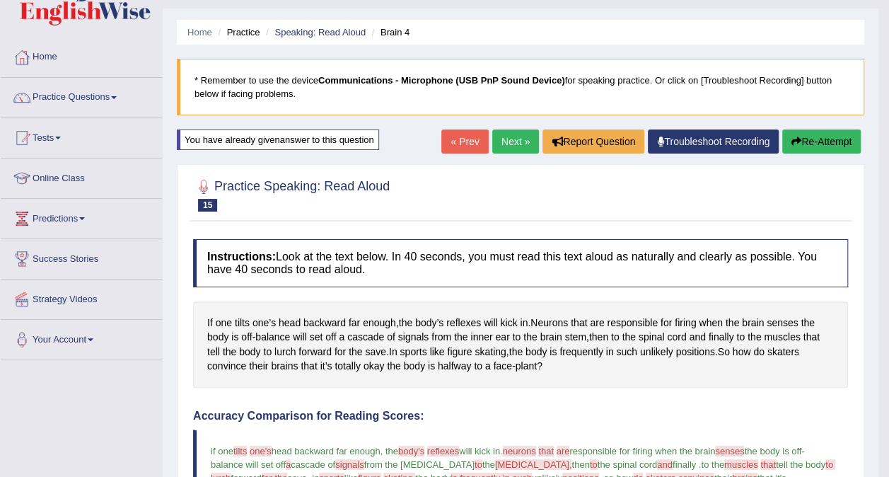
scroll to position [32, 0]
click at [514, 143] on link "Next »" at bounding box center [515, 142] width 47 height 24
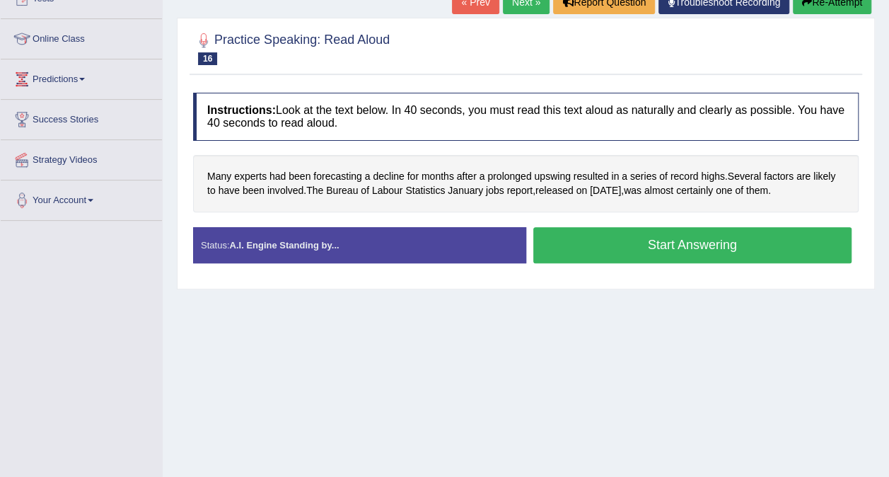
scroll to position [175, 0]
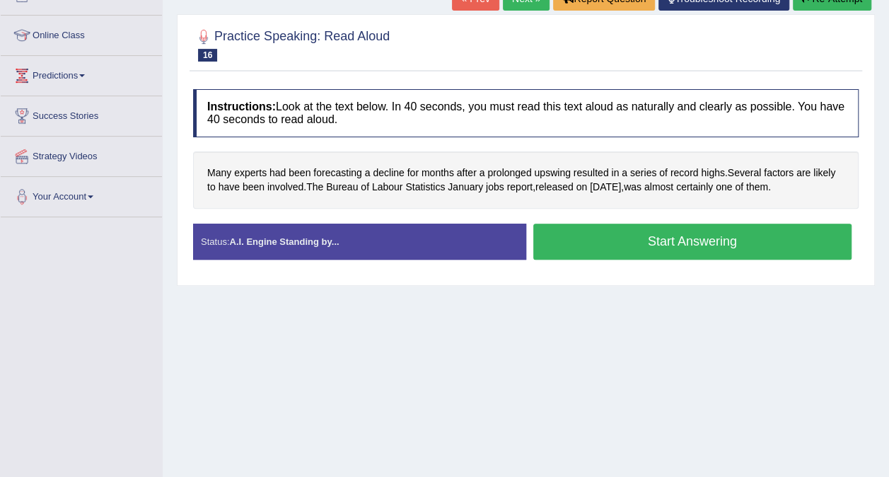
click at [756, 242] on button "Start Answering" at bounding box center [692, 242] width 319 height 36
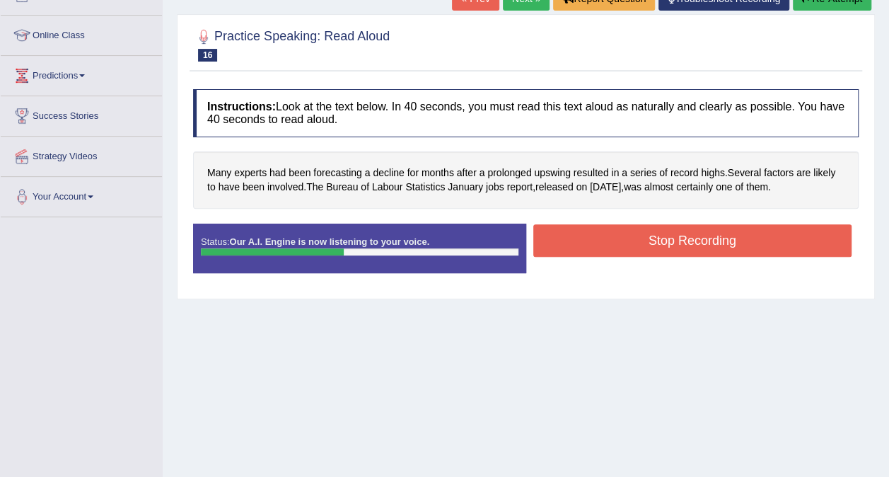
click at [808, 245] on button "Stop Recording" at bounding box center [692, 240] width 319 height 33
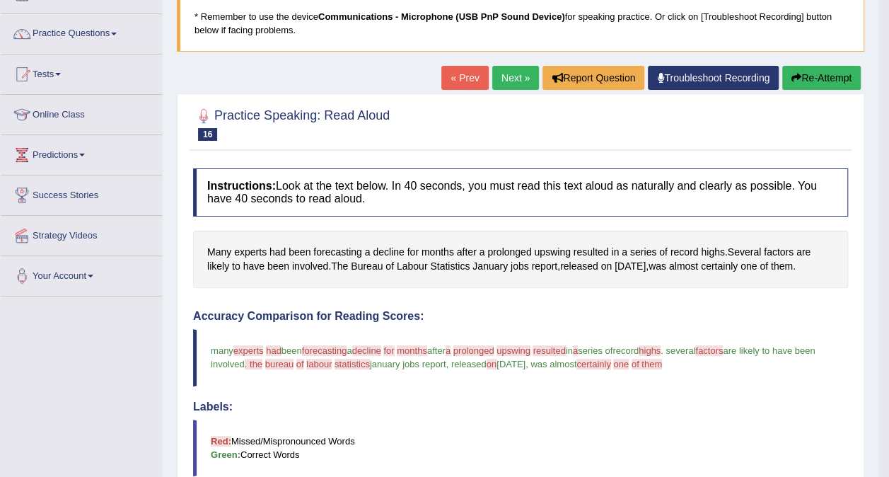
scroll to position [0, 0]
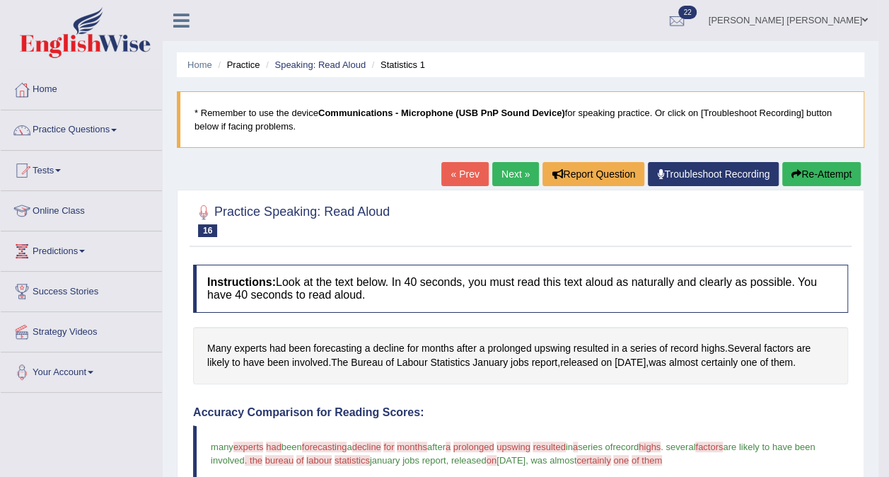
click at [117, 129] on span at bounding box center [114, 130] width 6 height 3
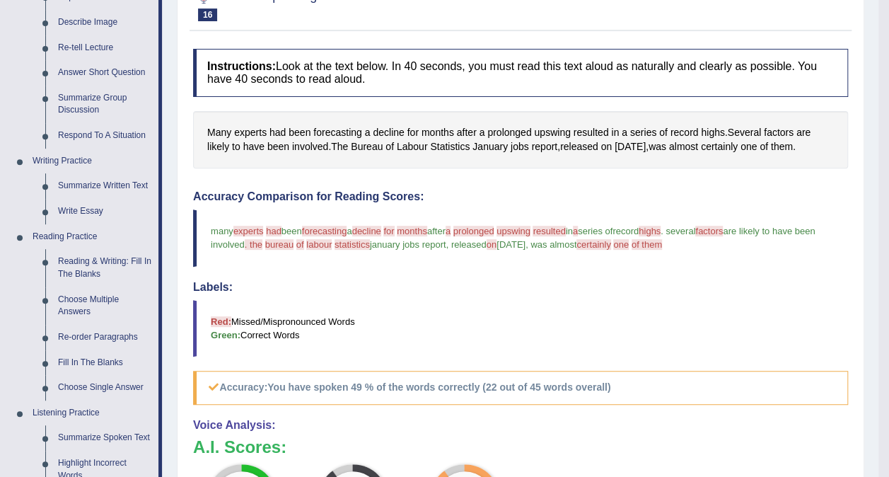
scroll to position [216, 0]
click at [89, 105] on link "Summarize Group Discussion" at bounding box center [105, 103] width 107 height 37
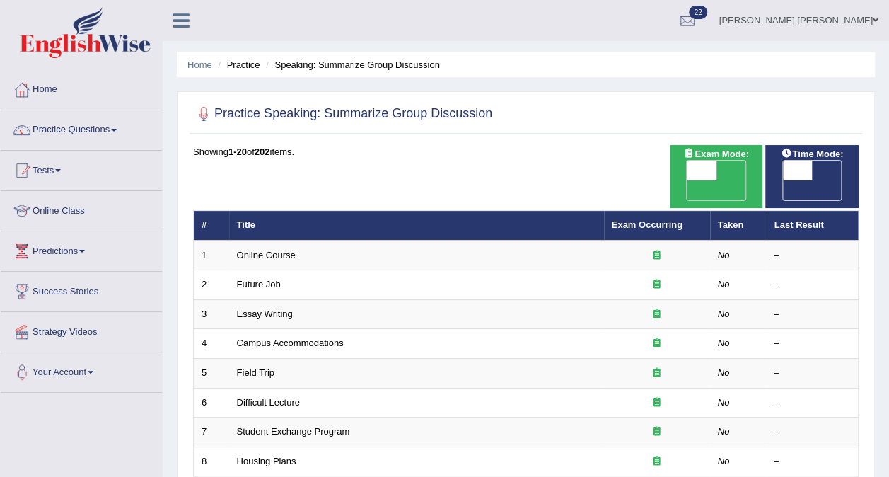
click at [272, 250] on link "Online Course" at bounding box center [266, 255] width 59 height 11
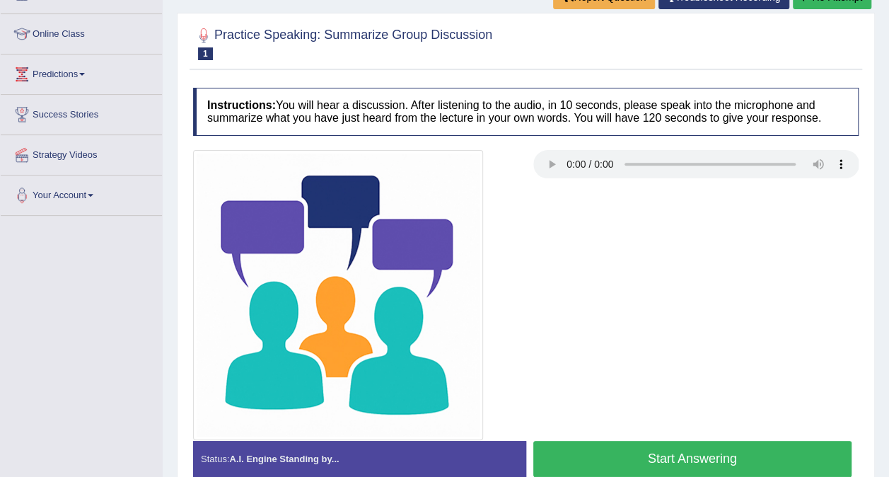
scroll to position [183, 0]
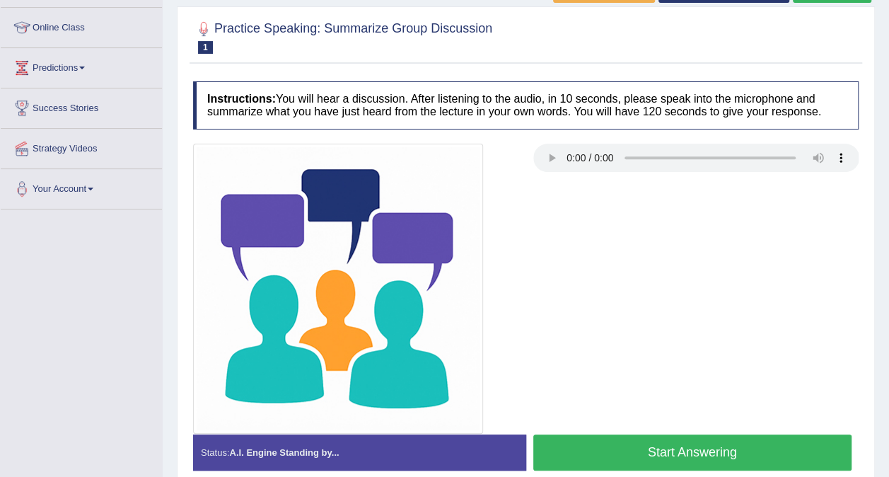
click at [628, 445] on button "Start Answering" at bounding box center [692, 452] width 319 height 36
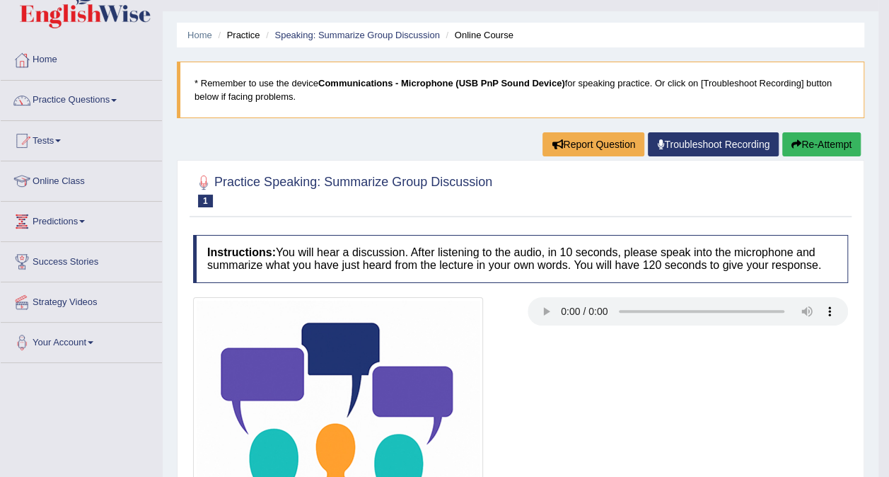
scroll to position [0, 0]
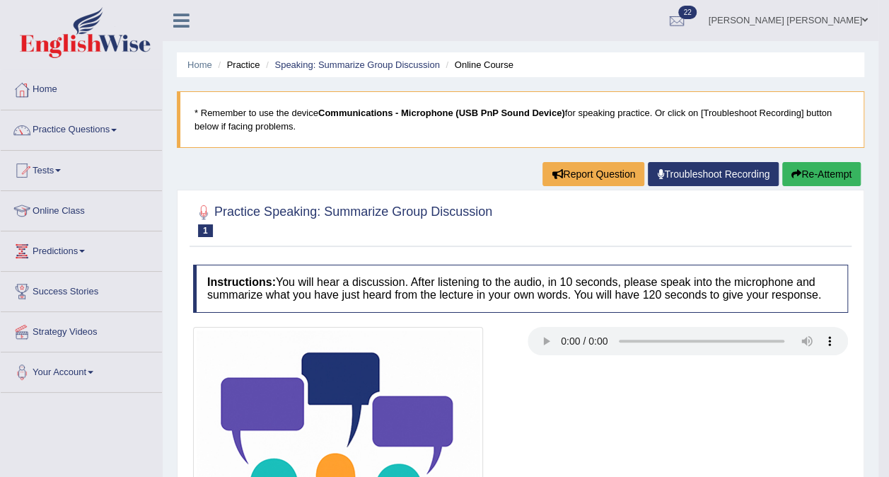
click at [484, 69] on li "Online Course" at bounding box center [477, 64] width 71 height 13
click at [390, 68] on link "Speaking: Summarize Group Discussion" at bounding box center [356, 64] width 165 height 11
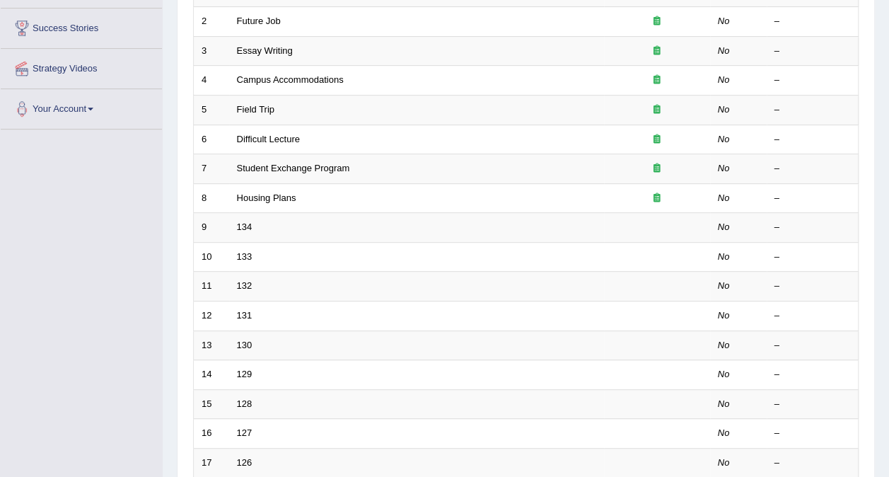
scroll to position [266, 0]
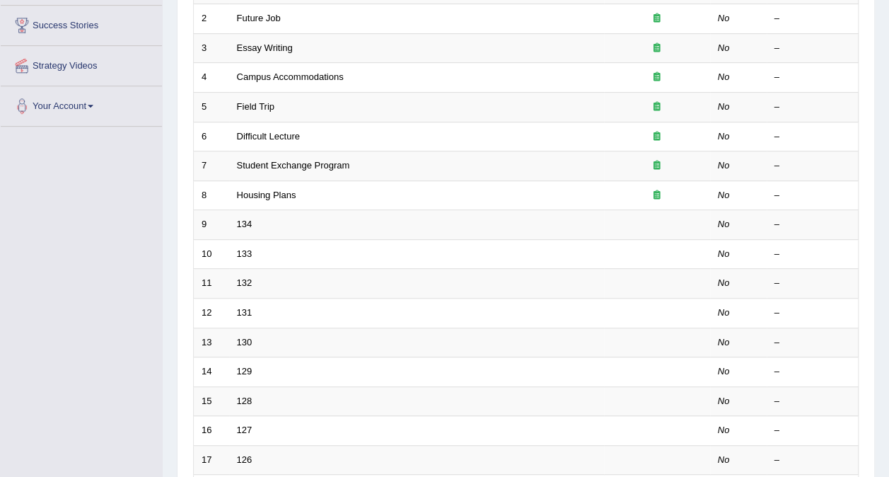
click at [243, 219] on link "134" at bounding box center [245, 224] width 16 height 11
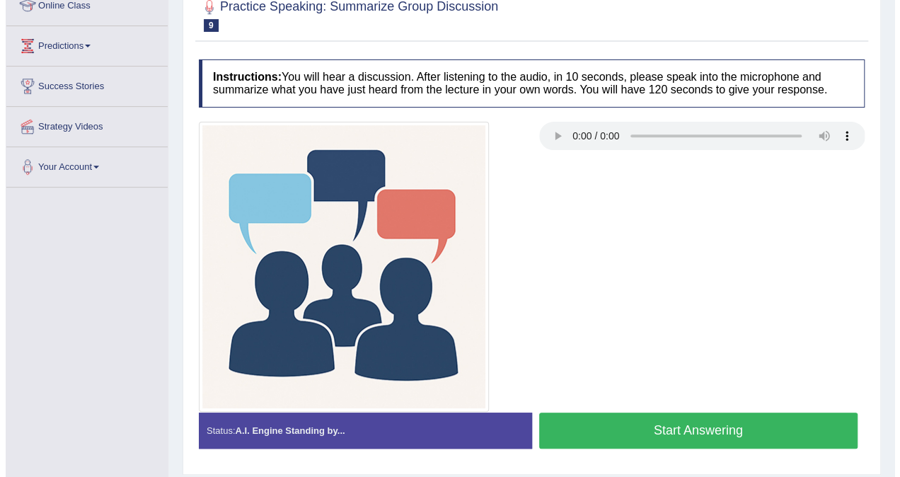
scroll to position [266, 0]
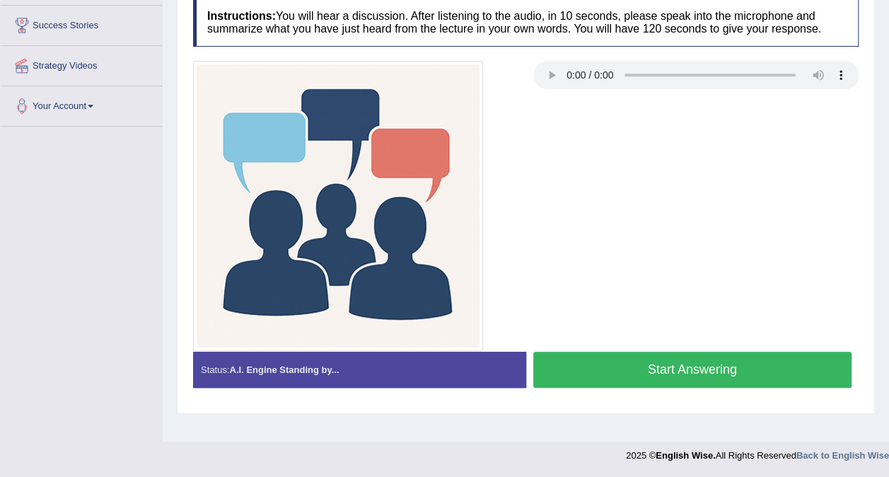
click at [661, 373] on button "Start Answering" at bounding box center [692, 370] width 319 height 36
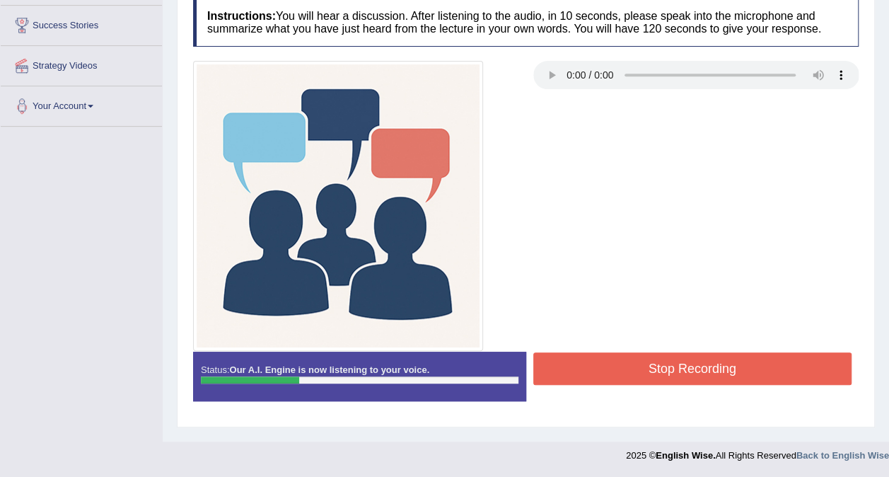
click at [661, 373] on button "Stop Recording" at bounding box center [692, 368] width 319 height 33
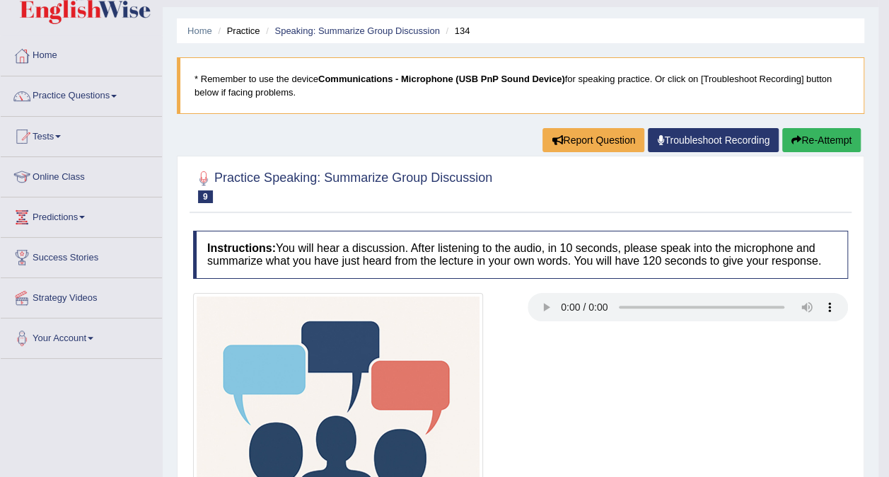
scroll to position [17, 0]
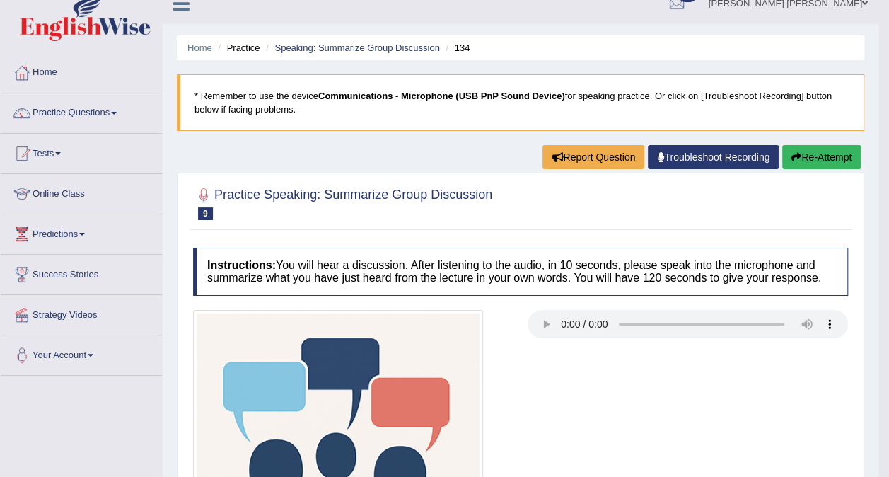
click at [95, 108] on link "Practice Questions" at bounding box center [81, 110] width 161 height 35
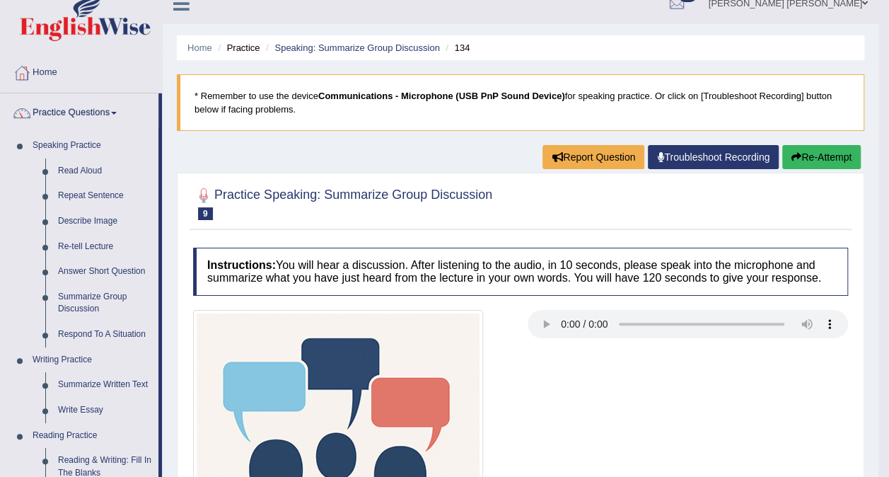
click at [82, 192] on link "Repeat Sentence" at bounding box center [105, 195] width 107 height 25
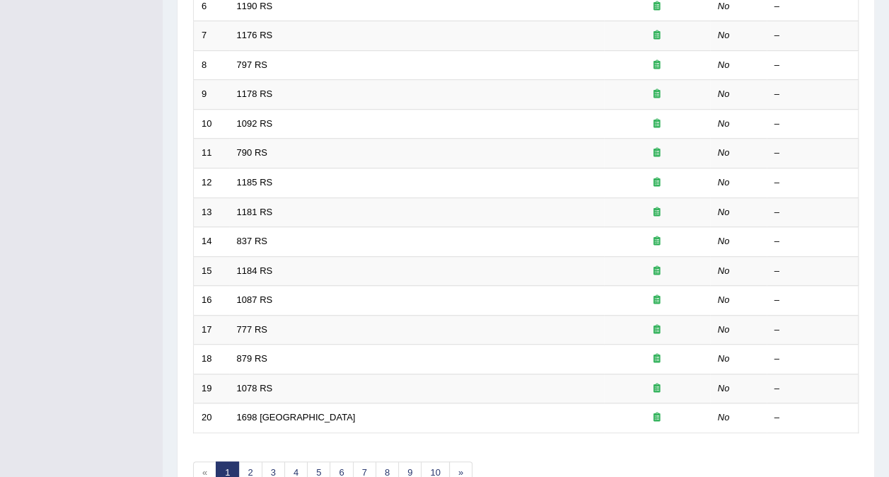
scroll to position [453, 0]
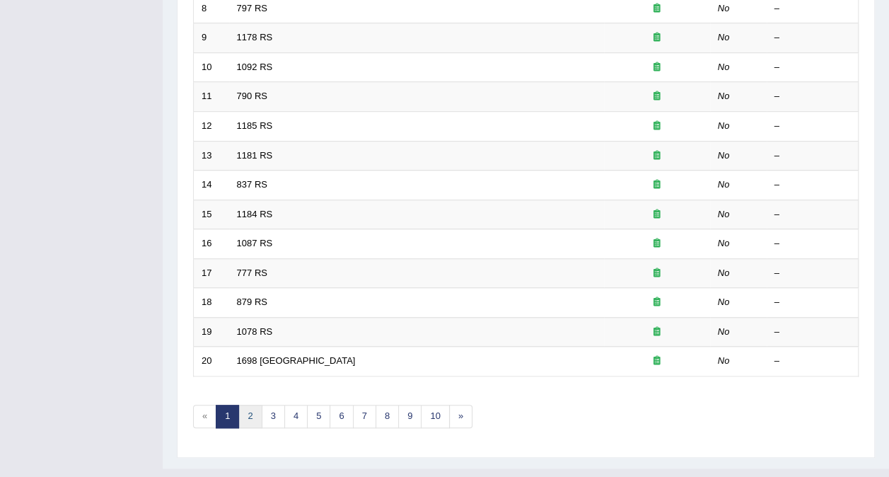
click at [253, 405] on link "2" at bounding box center [249, 416] width 23 height 23
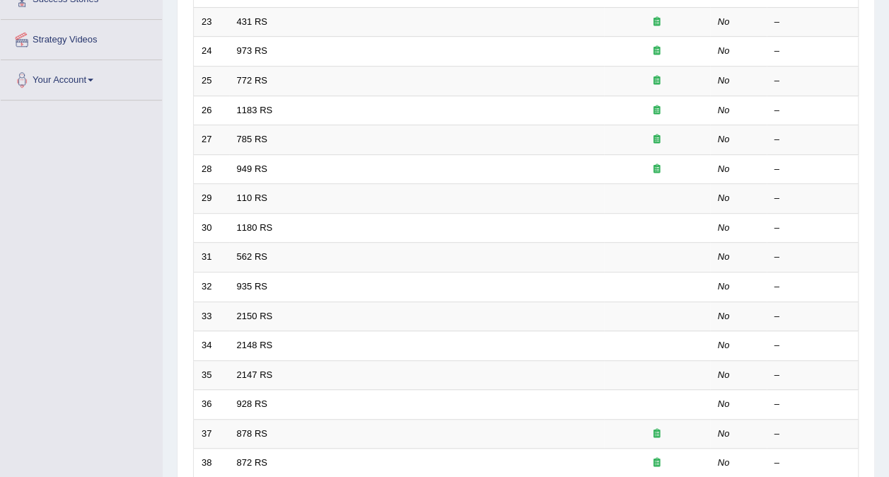
scroll to position [320, 0]
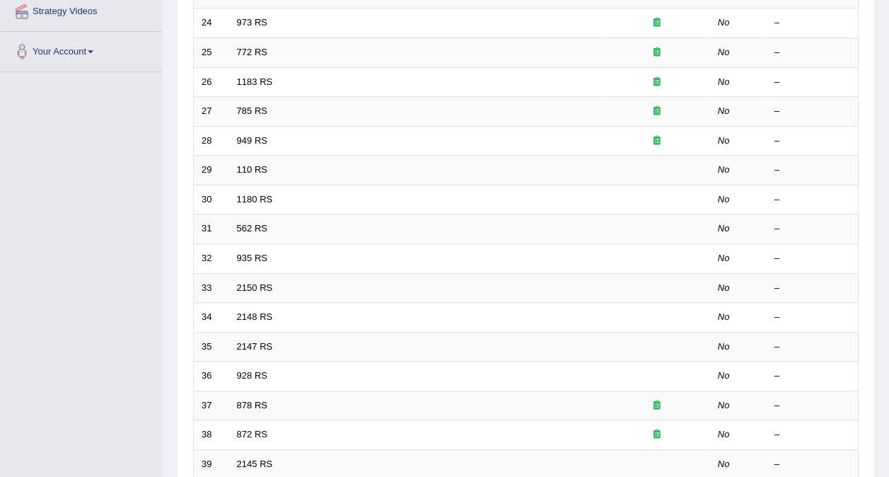
click at [250, 164] on link "110 RS" at bounding box center [252, 169] width 30 height 11
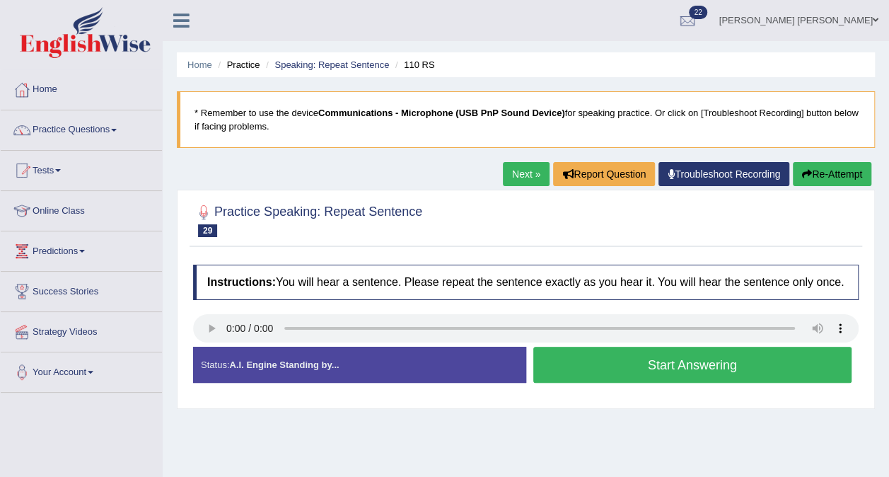
click at [781, 361] on button "Start Answering" at bounding box center [692, 365] width 319 height 36
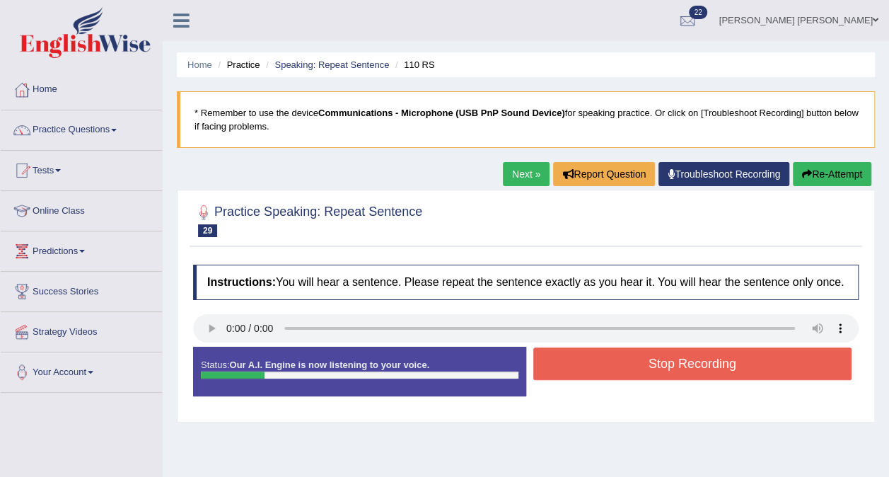
click at [781, 361] on button "Stop Recording" at bounding box center [692, 363] width 319 height 33
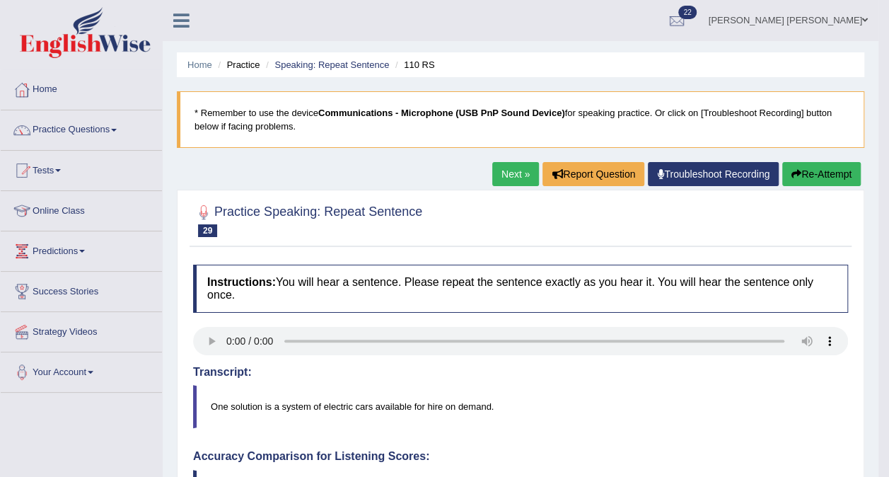
click at [814, 173] on button "Re-Attempt" at bounding box center [821, 174] width 79 height 24
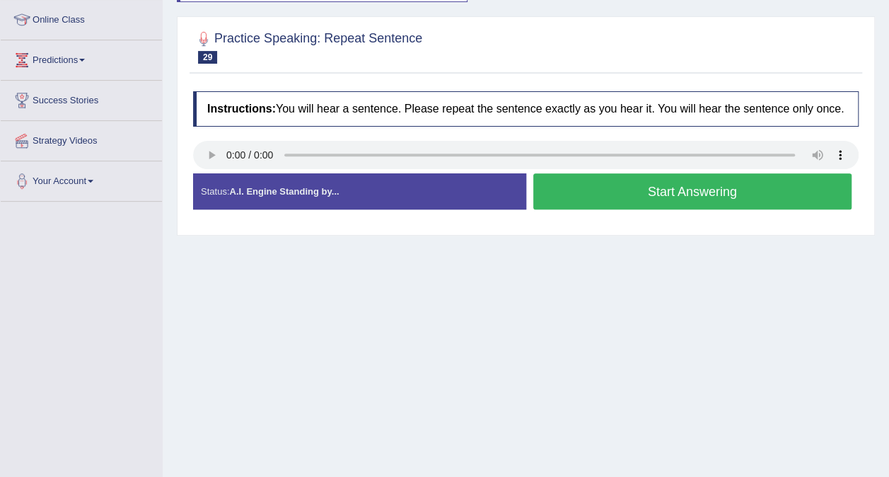
scroll to position [195, 0]
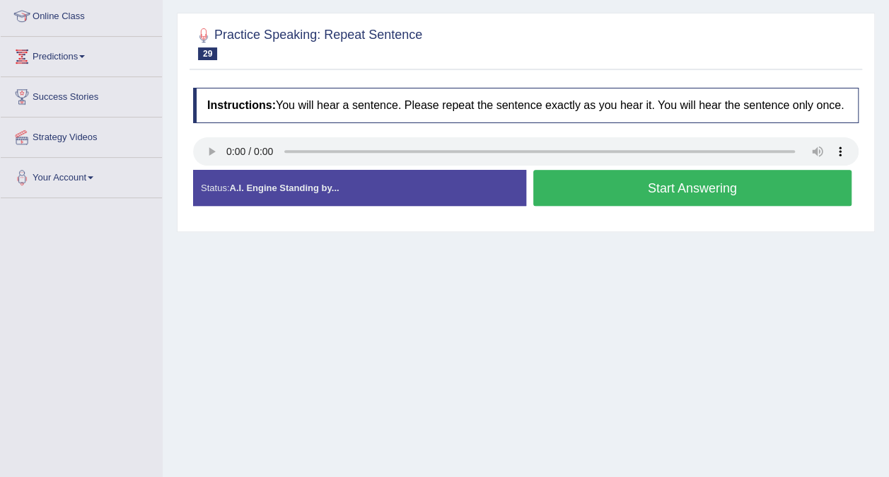
click at [625, 198] on button "Start Answering" at bounding box center [692, 188] width 319 height 36
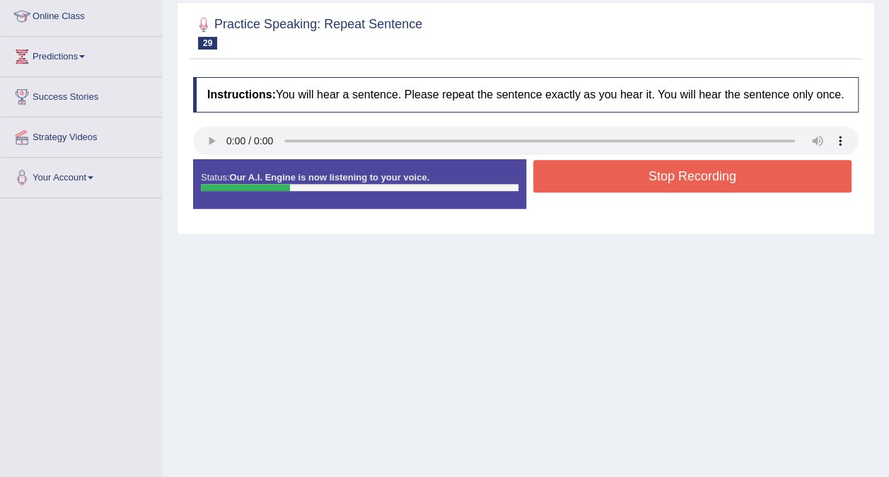
click at [643, 160] on button "Stop Recording" at bounding box center [692, 176] width 319 height 33
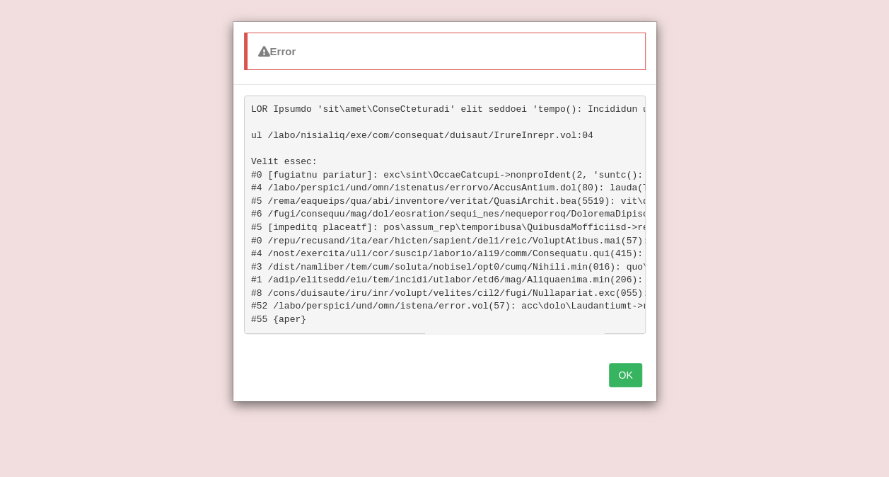
click at [626, 384] on button "OK" at bounding box center [625, 375] width 33 height 24
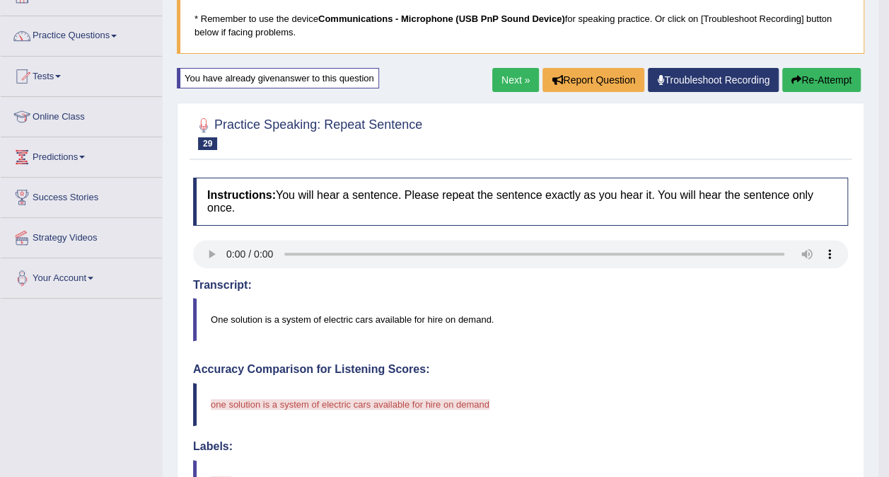
scroll to position [82, 0]
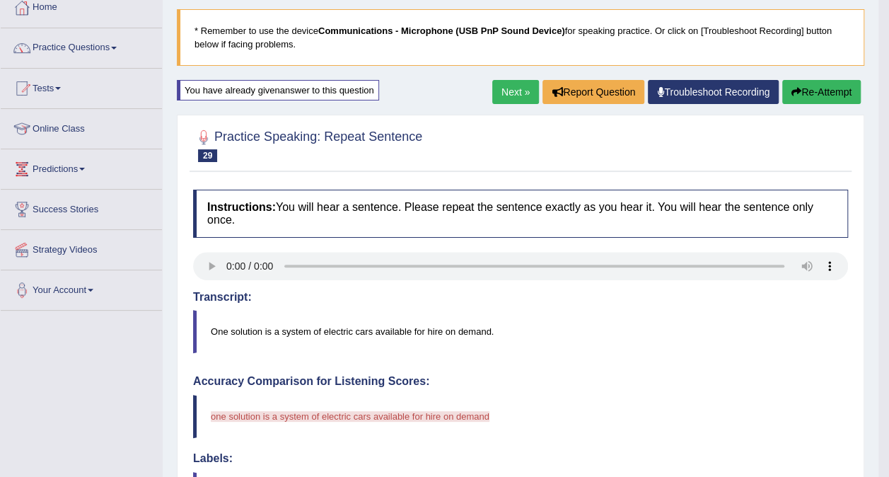
click at [805, 87] on button "Re-Attempt" at bounding box center [821, 92] width 79 height 24
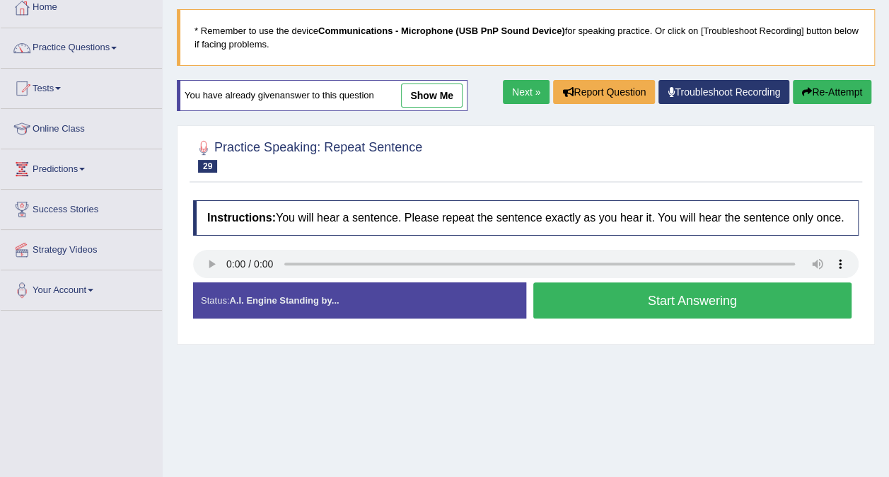
click at [603, 306] on button "Start Answering" at bounding box center [692, 300] width 319 height 36
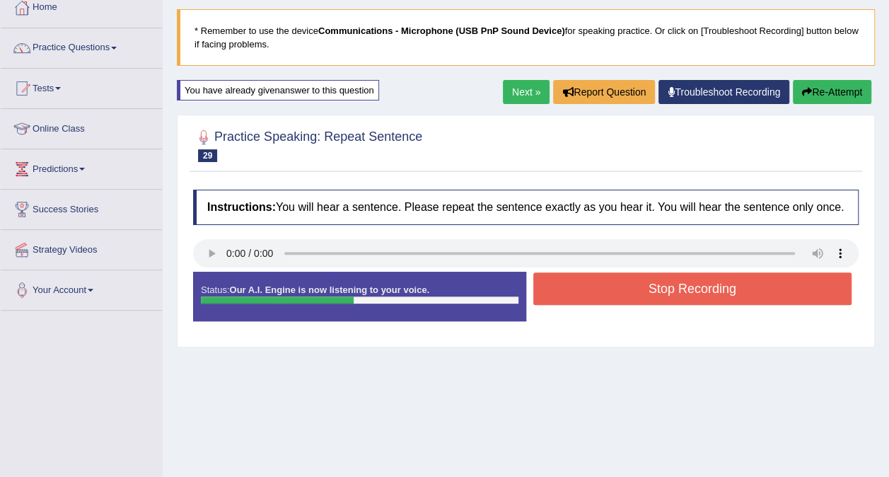
click at [590, 297] on button "Stop Recording" at bounding box center [692, 288] width 319 height 33
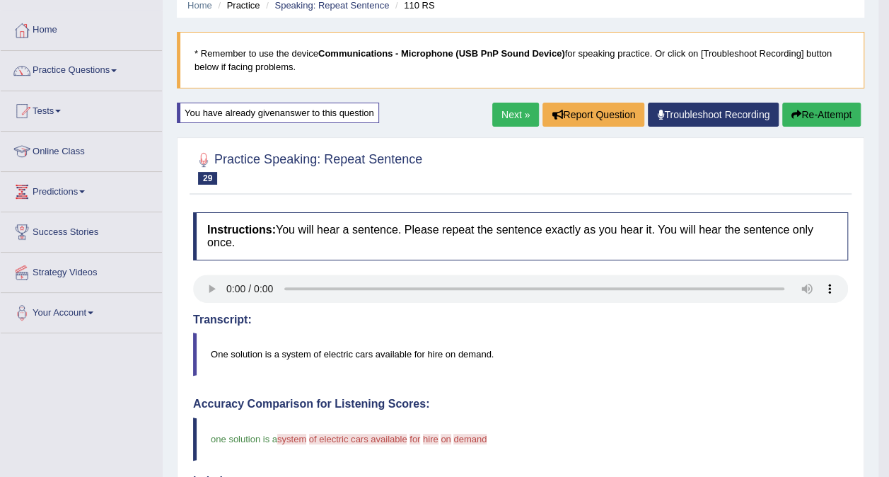
scroll to position [43, 0]
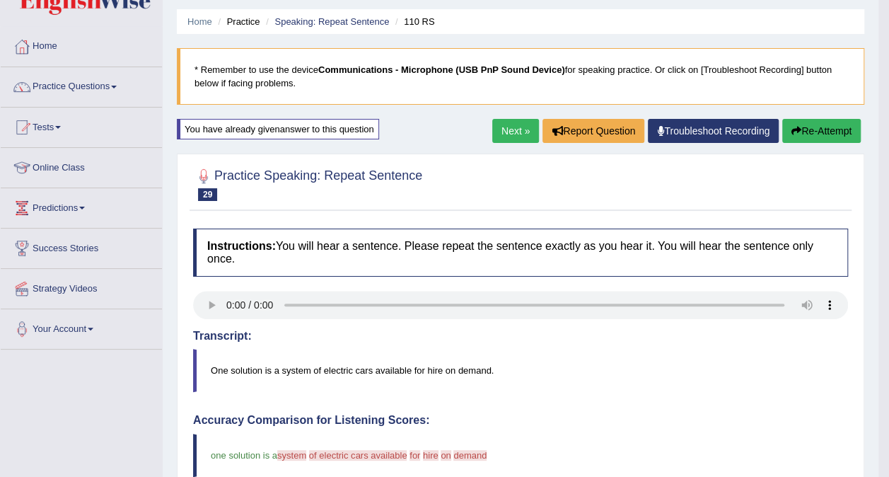
click at [516, 134] on link "Next »" at bounding box center [515, 131] width 47 height 24
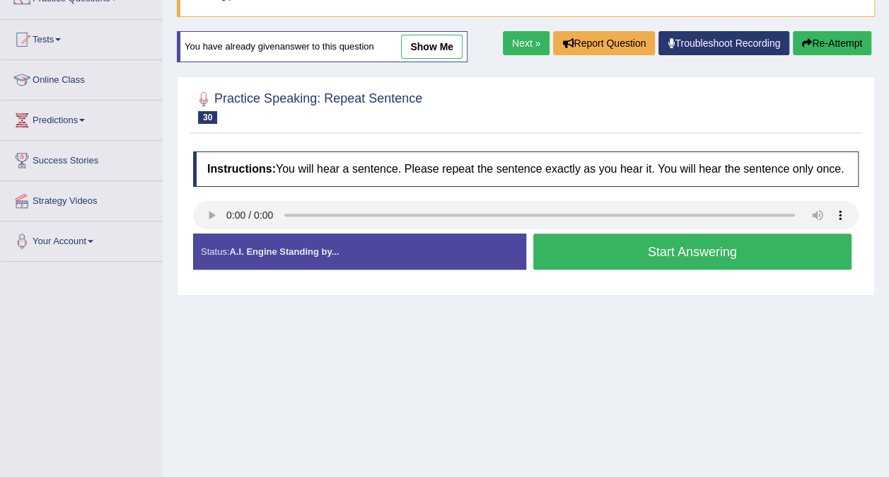
scroll to position [134, 0]
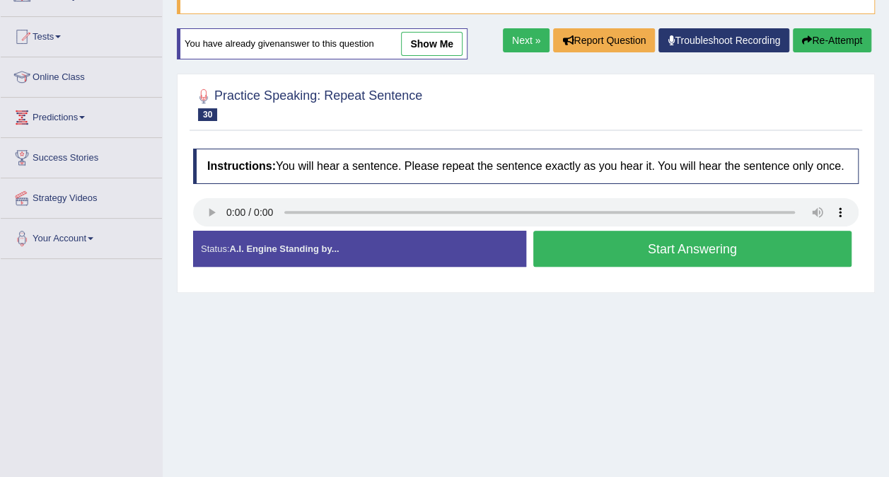
click at [626, 246] on button "Start Answering" at bounding box center [692, 249] width 319 height 36
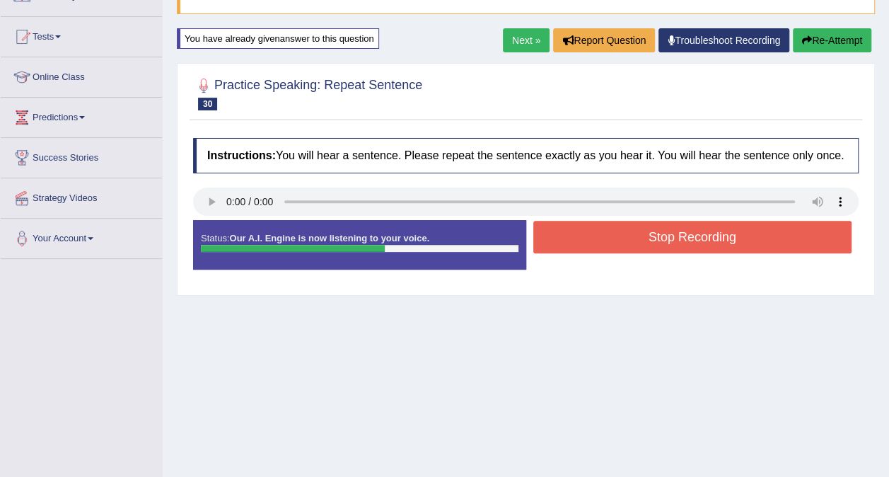
click at [626, 246] on button "Stop Recording" at bounding box center [692, 237] width 319 height 33
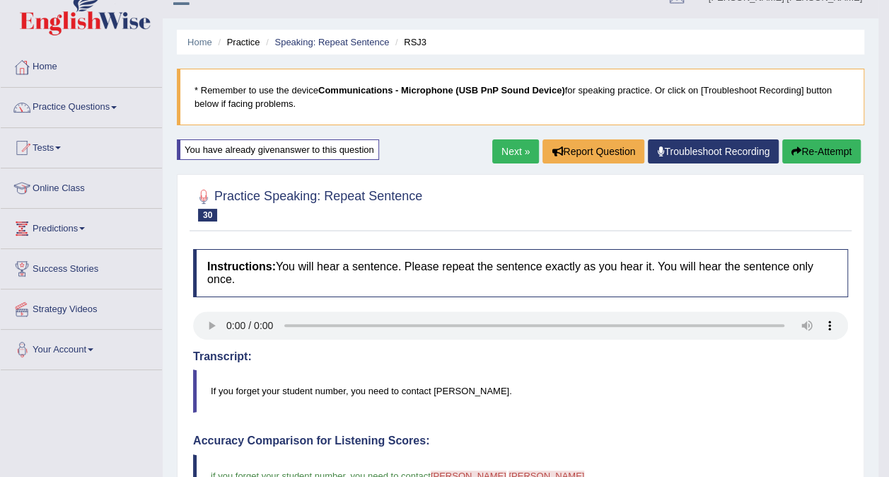
scroll to position [27, 0]
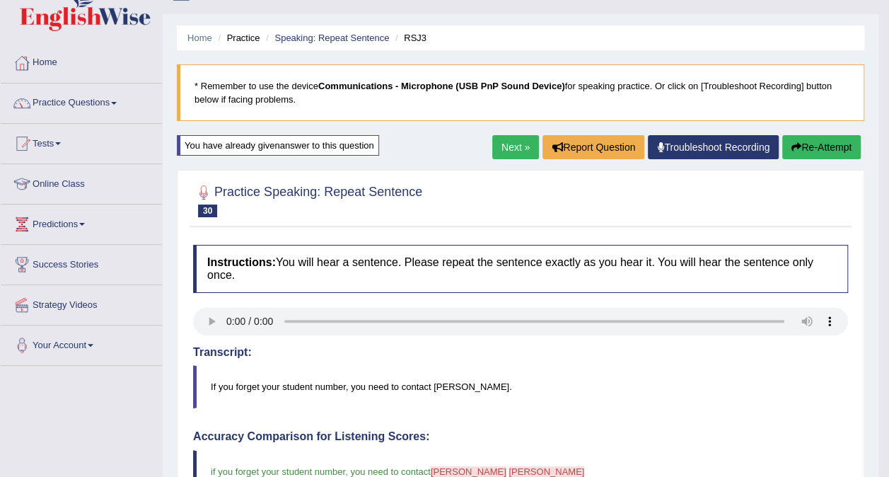
click at [518, 144] on link "Next »" at bounding box center [515, 147] width 47 height 24
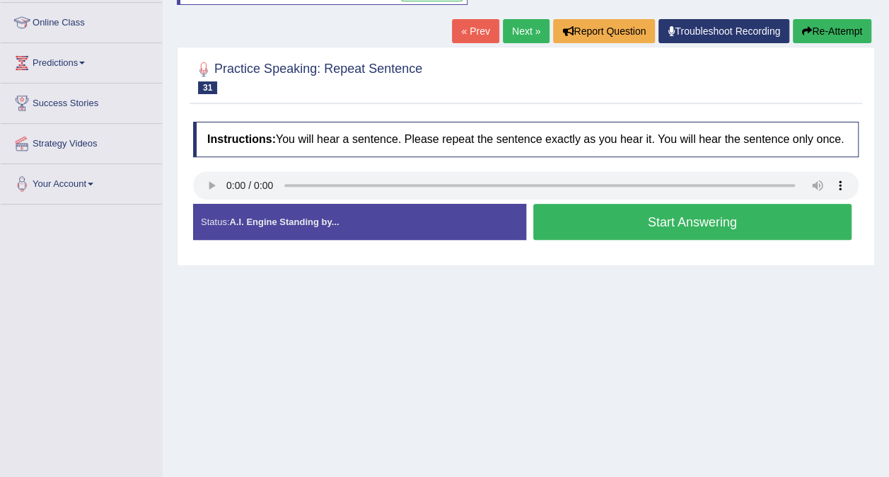
scroll to position [184, 0]
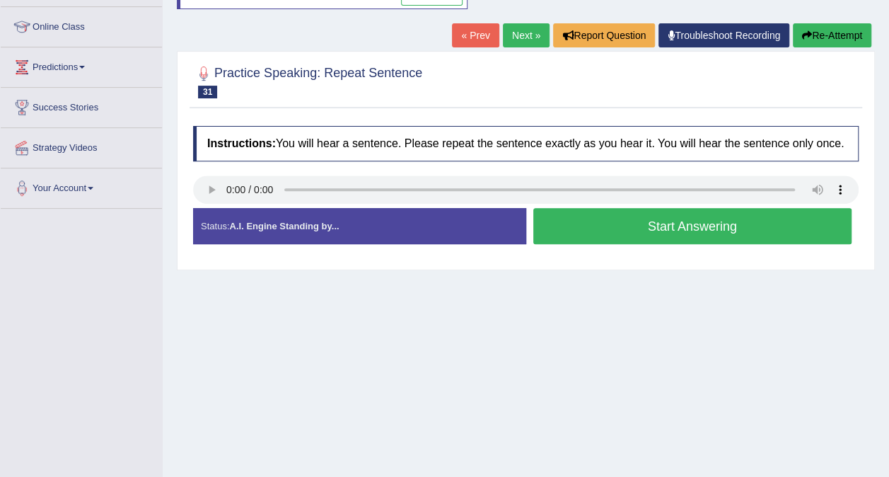
click at [605, 232] on button "Start Answering" at bounding box center [692, 226] width 319 height 36
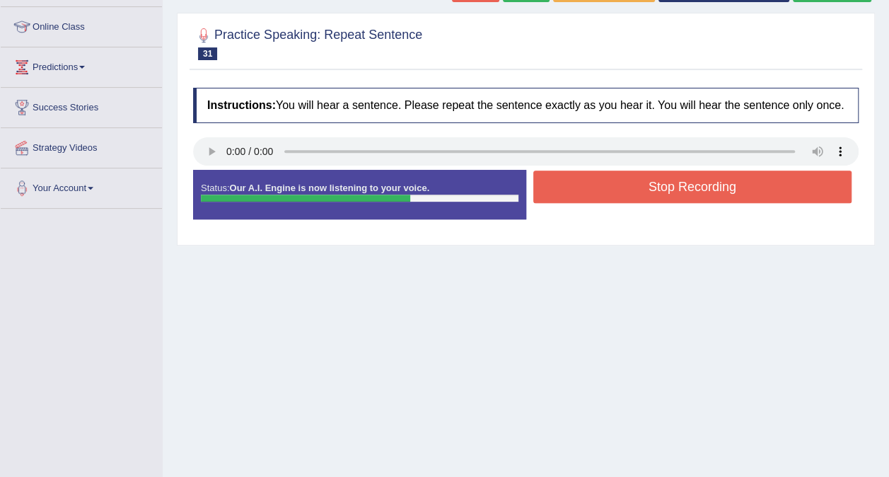
click at [646, 170] on button "Stop Recording" at bounding box center [692, 186] width 319 height 33
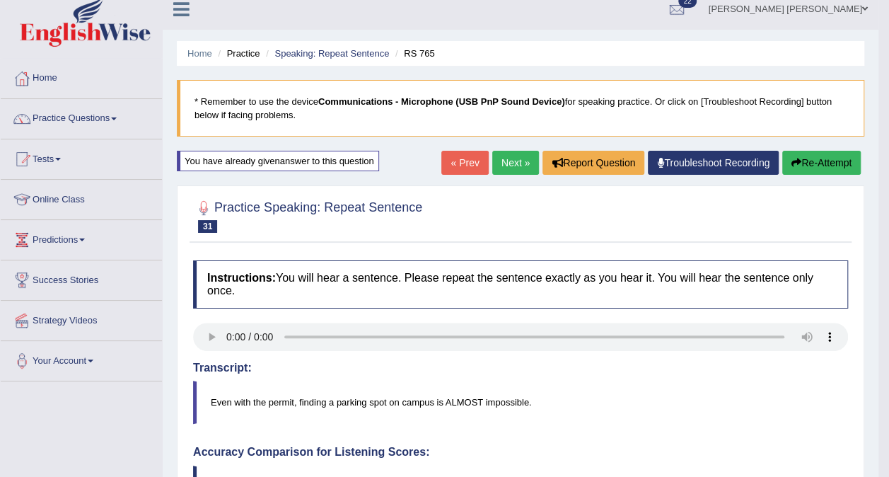
scroll to position [12, 0]
click at [512, 164] on link "Next »" at bounding box center [515, 162] width 47 height 24
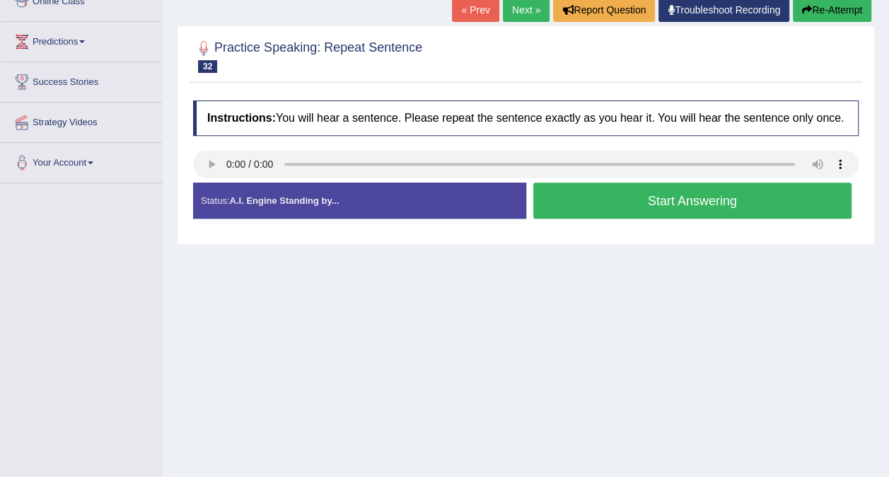
scroll to position [210, 0]
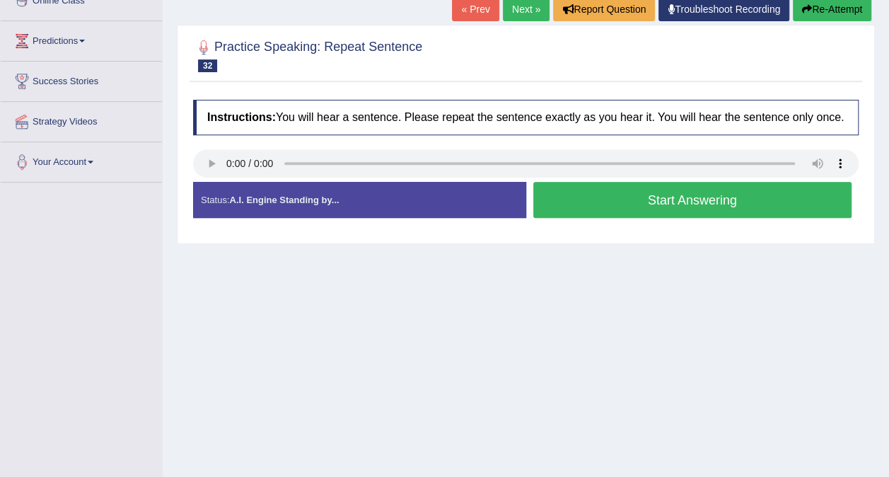
click at [638, 195] on button "Start Answering" at bounding box center [692, 200] width 319 height 36
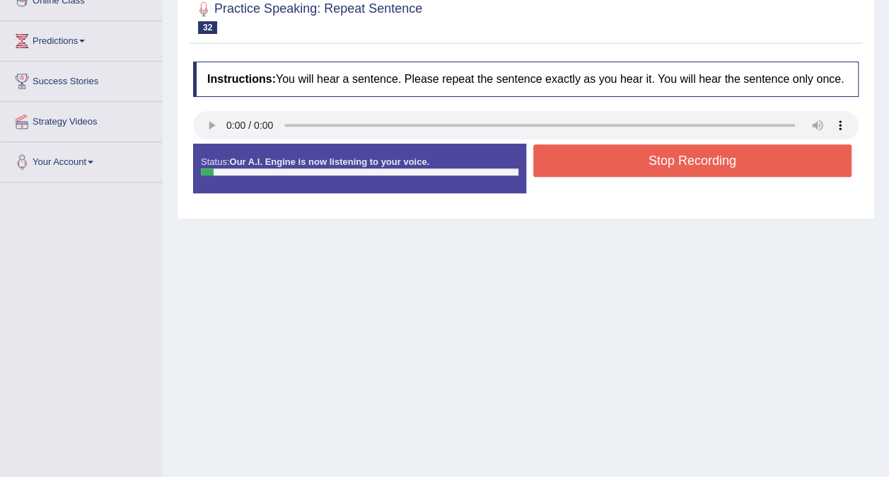
click at [734, 165] on button "Stop Recording" at bounding box center [692, 160] width 319 height 33
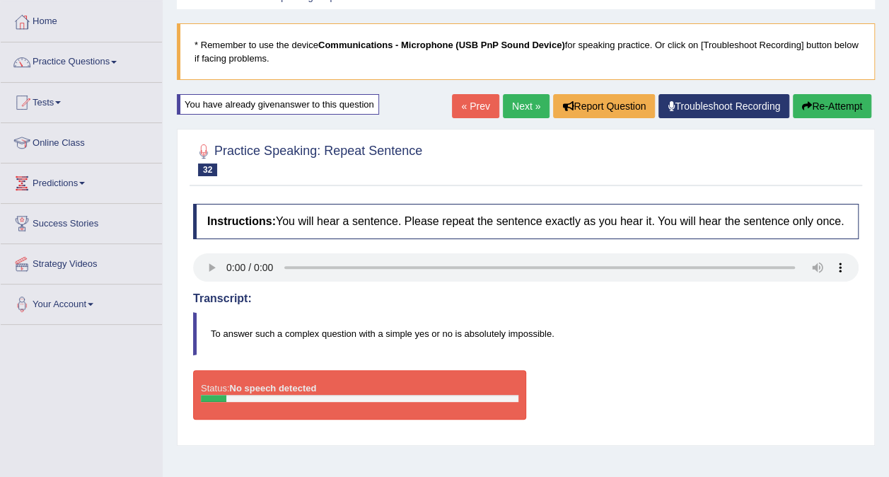
scroll to position [64, 0]
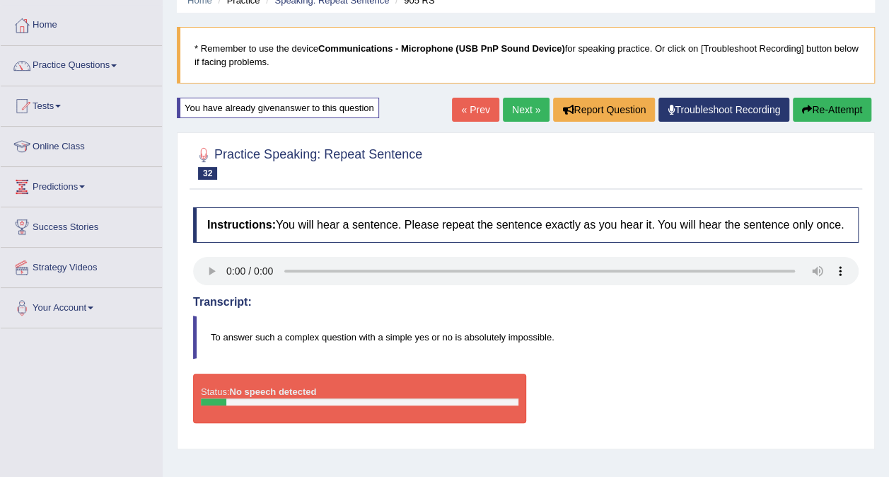
click at [823, 113] on button "Re-Attempt" at bounding box center [832, 110] width 79 height 24
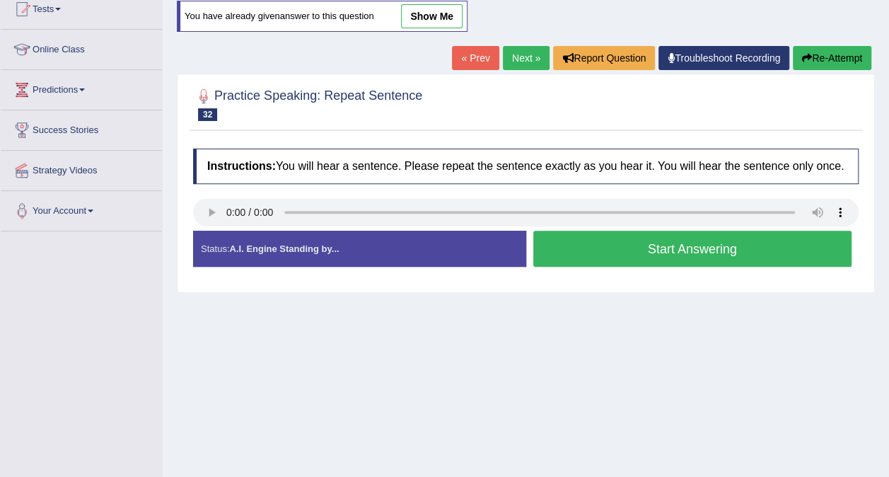
scroll to position [162, 0]
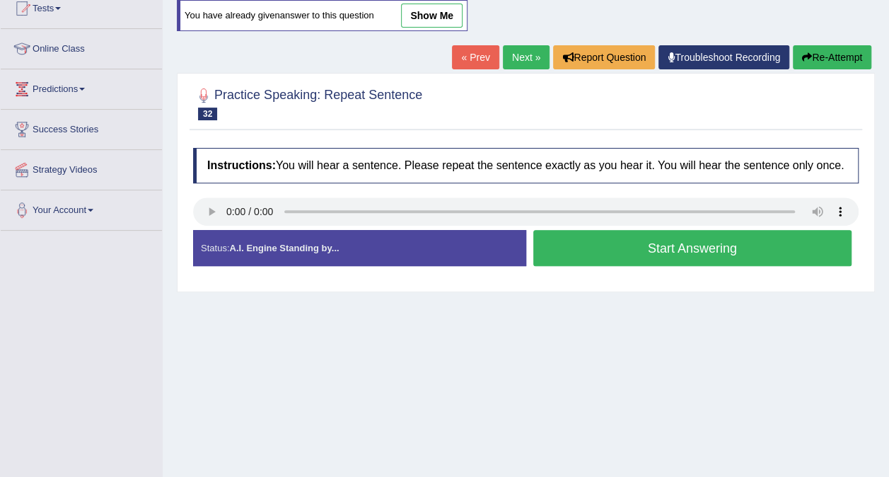
click at [627, 249] on button "Start Answering" at bounding box center [692, 248] width 319 height 36
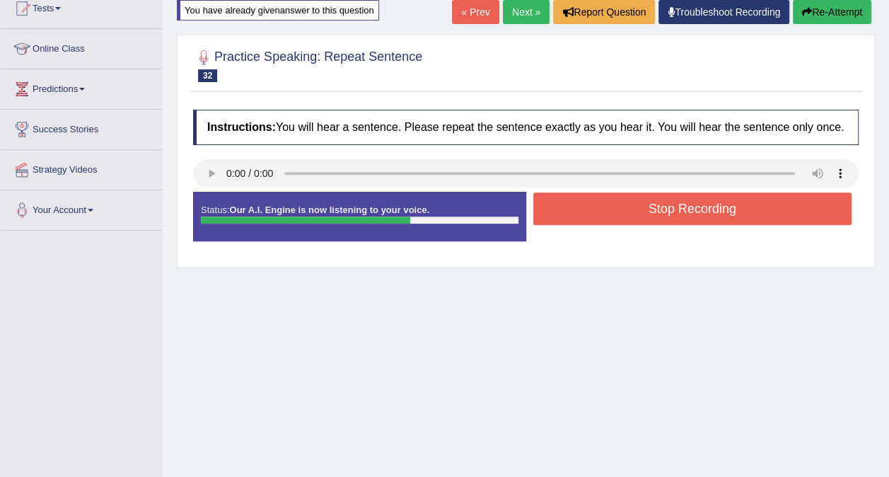
click at [693, 203] on button "Stop Recording" at bounding box center [692, 208] width 319 height 33
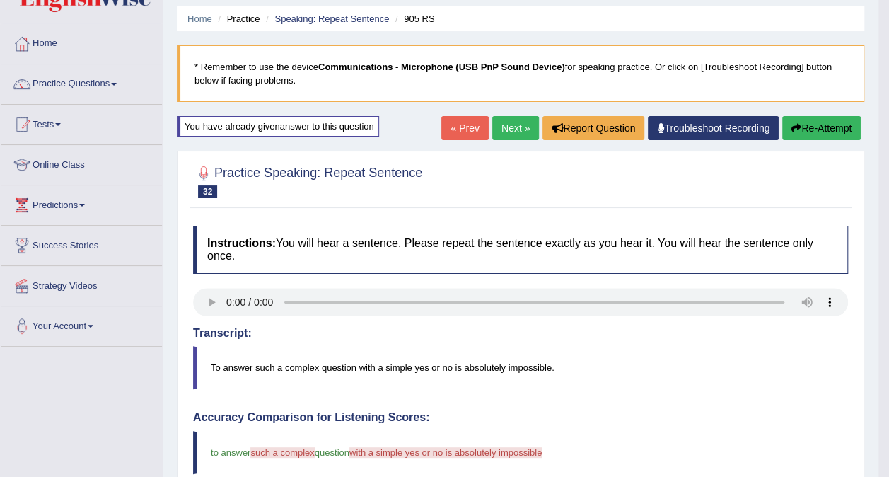
scroll to position [41, 0]
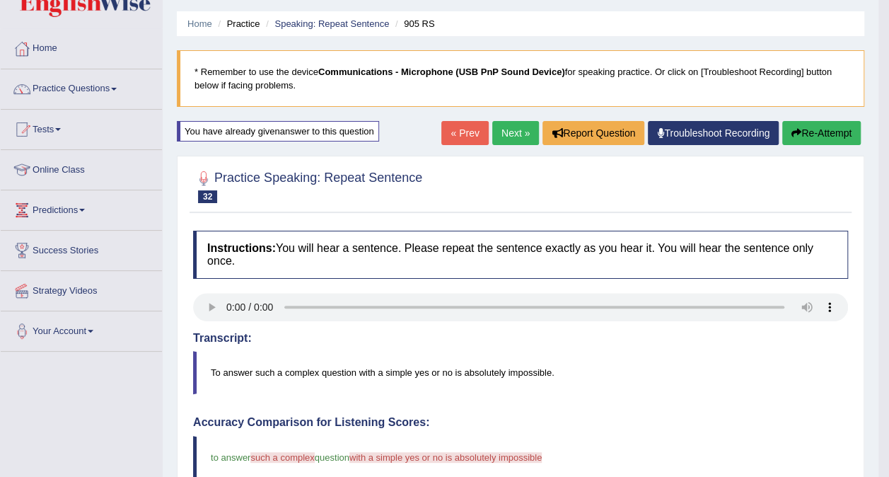
click at [519, 137] on link "Next »" at bounding box center [515, 133] width 47 height 24
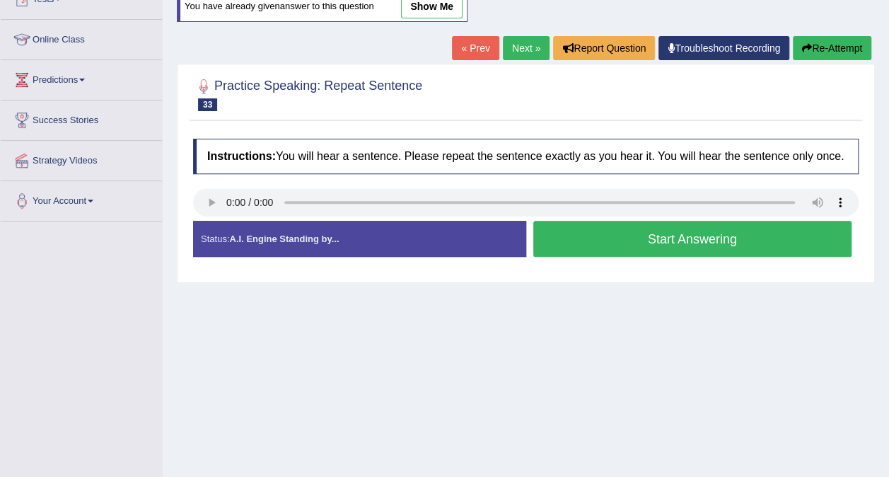
scroll to position [173, 0]
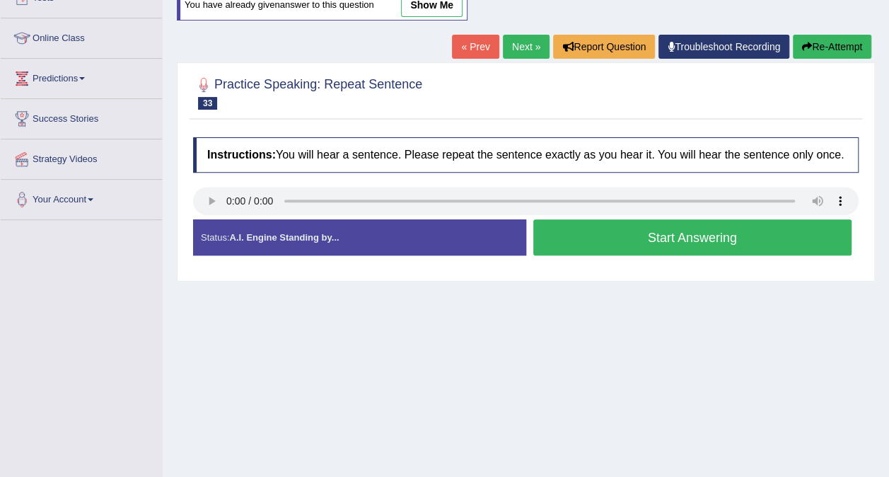
click at [675, 242] on button "Start Answering" at bounding box center [692, 237] width 319 height 36
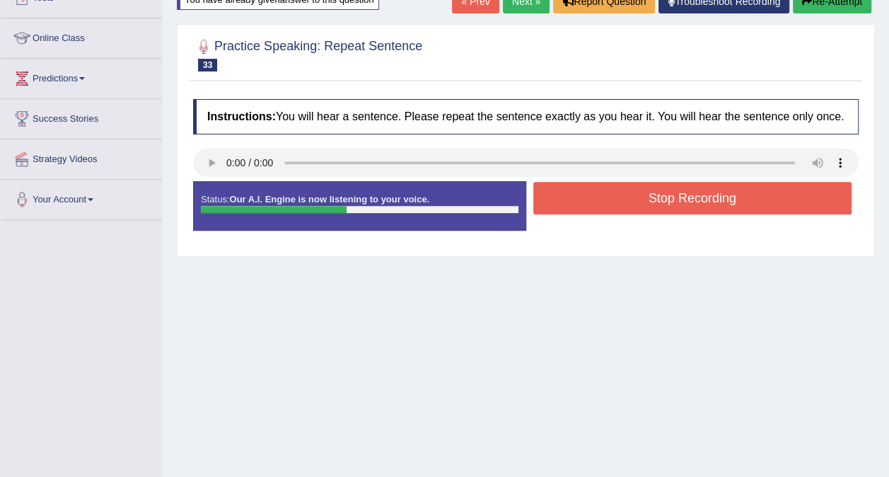
click at [658, 182] on button "Stop Recording" at bounding box center [692, 198] width 319 height 33
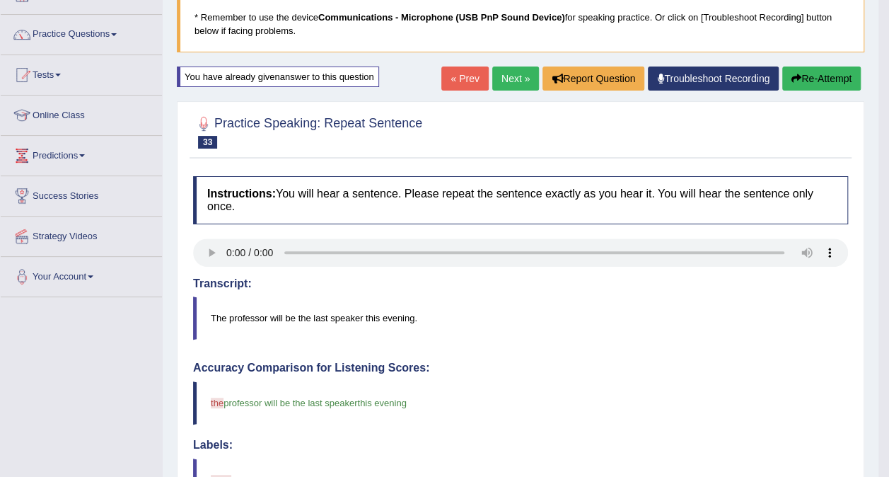
scroll to position [95, 0]
click at [513, 80] on link "Next »" at bounding box center [515, 79] width 47 height 24
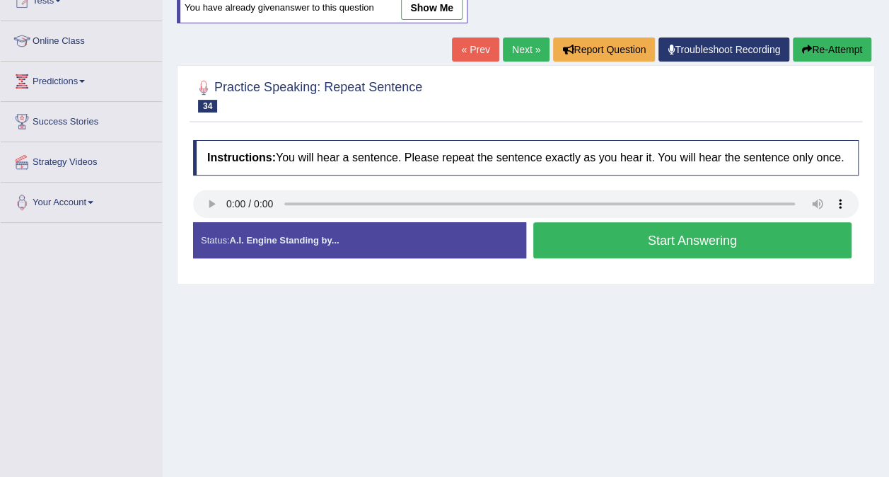
scroll to position [170, 0]
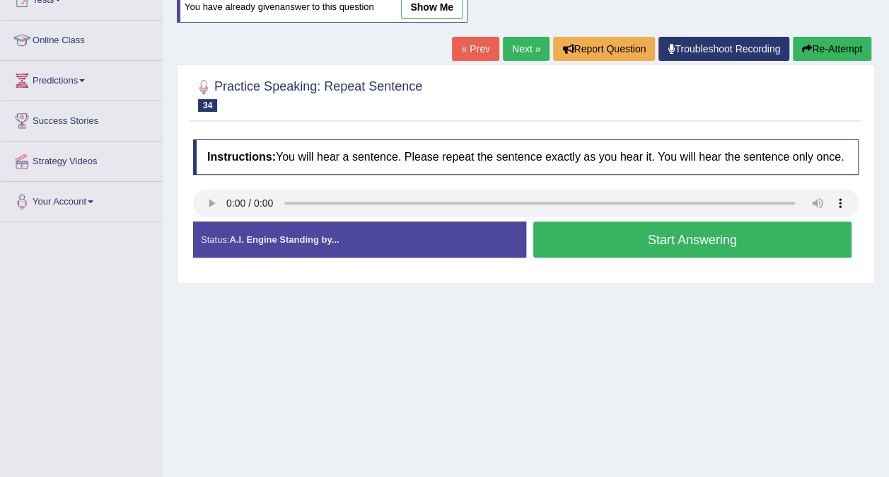
click at [211, 221] on div "Created with Highcharts 7.1.2 Too low Too high Time Pitch meter: 0 2.5 5 7.5 10" at bounding box center [356, 221] width 340 height 1
click at [790, 238] on button "Start Answering" at bounding box center [692, 239] width 319 height 36
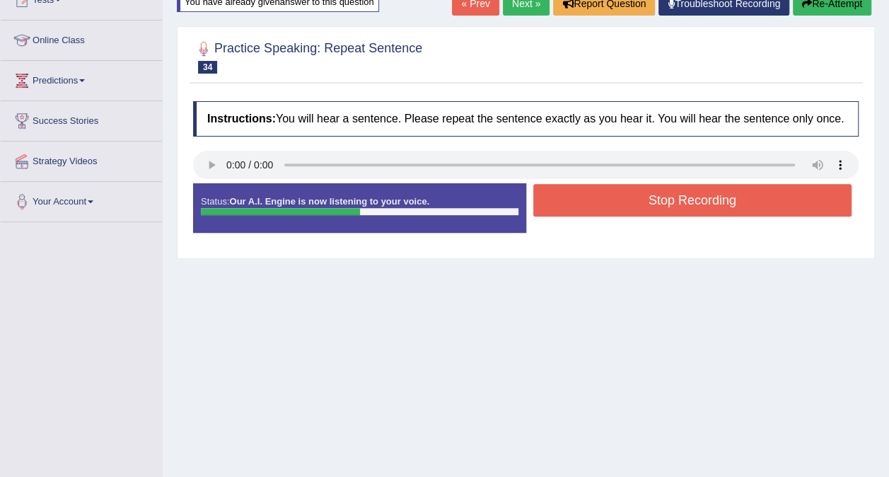
click at [781, 207] on button "Stop Recording" at bounding box center [692, 200] width 319 height 33
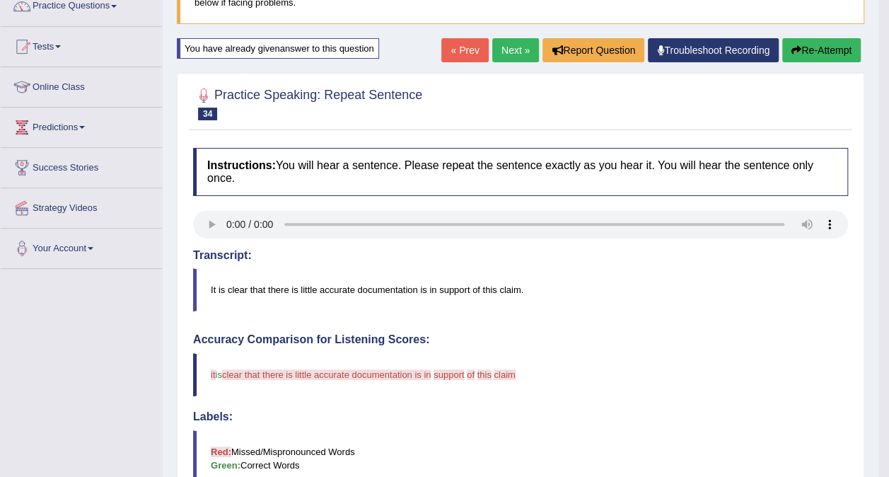
scroll to position [110, 0]
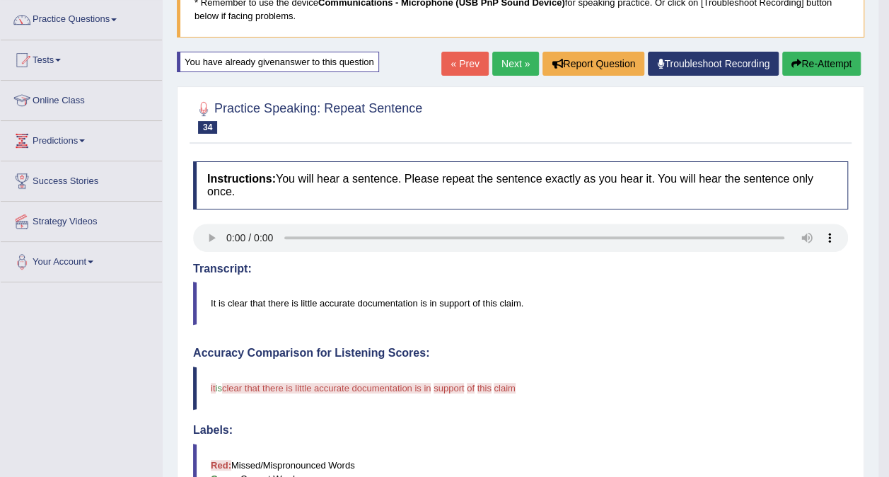
click at [519, 68] on link "Next »" at bounding box center [515, 64] width 47 height 24
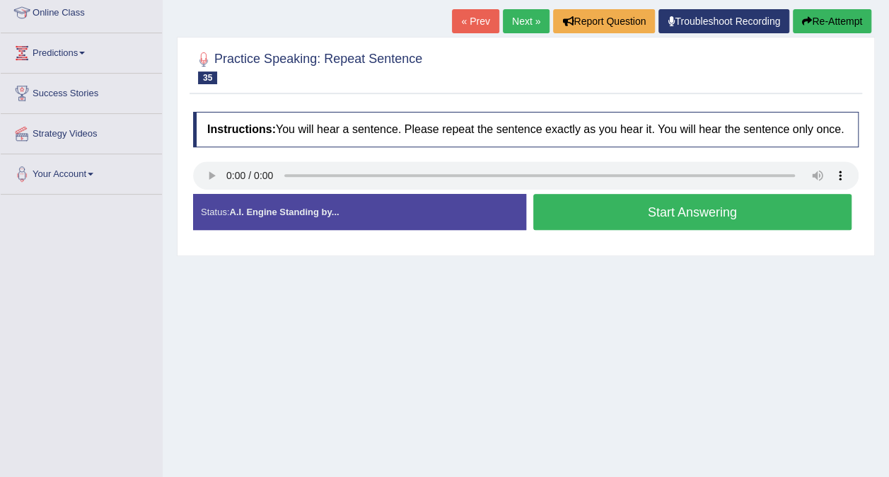
scroll to position [203, 0]
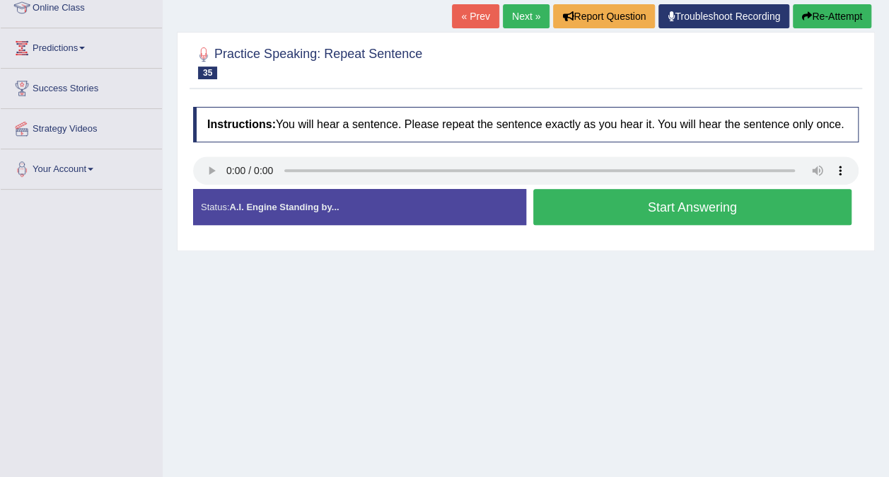
click at [685, 210] on button "Start Answering" at bounding box center [692, 207] width 319 height 36
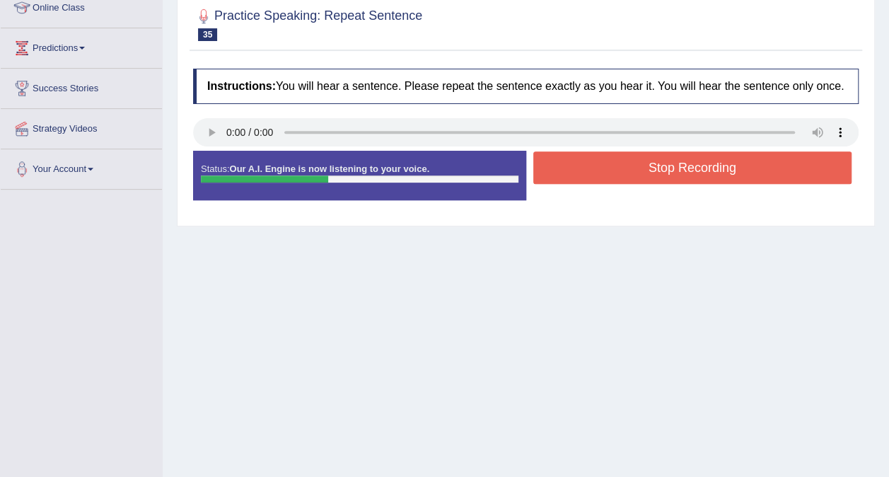
click at [627, 166] on button "Stop Recording" at bounding box center [692, 167] width 319 height 33
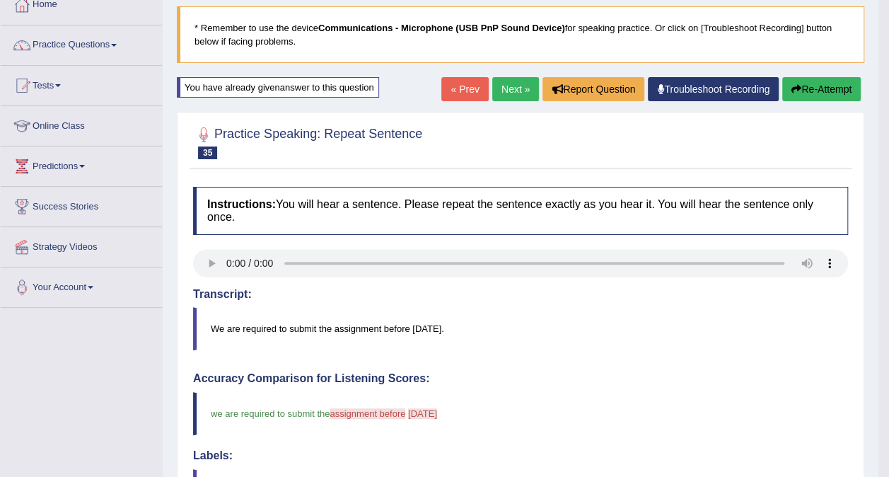
scroll to position [91, 0]
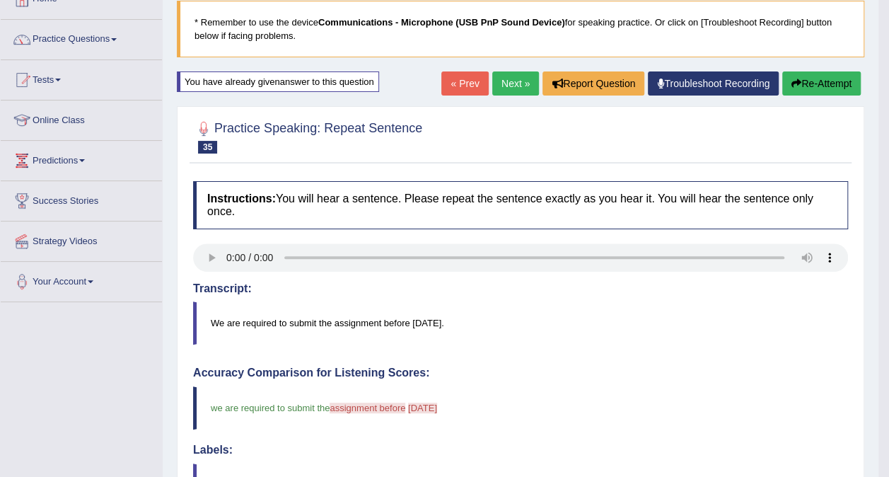
click at [512, 86] on link "Next »" at bounding box center [515, 83] width 47 height 24
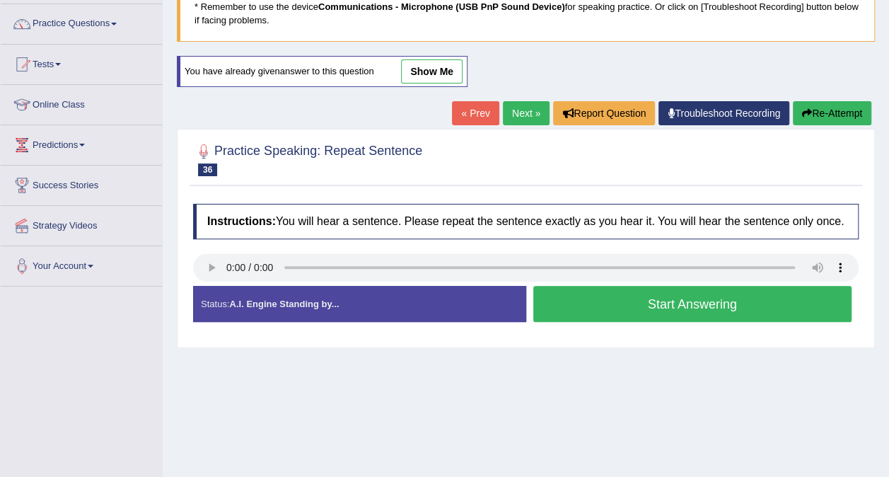
scroll to position [119, 0]
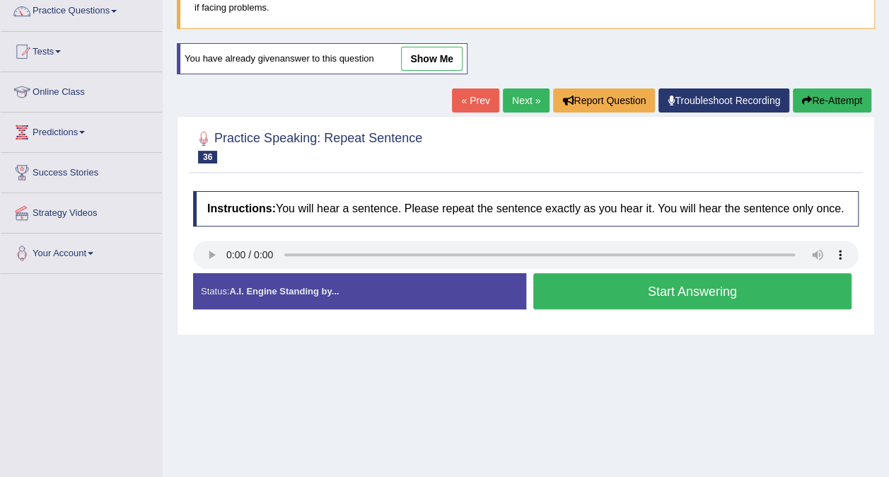
click at [618, 285] on button "Start Answering" at bounding box center [692, 291] width 319 height 36
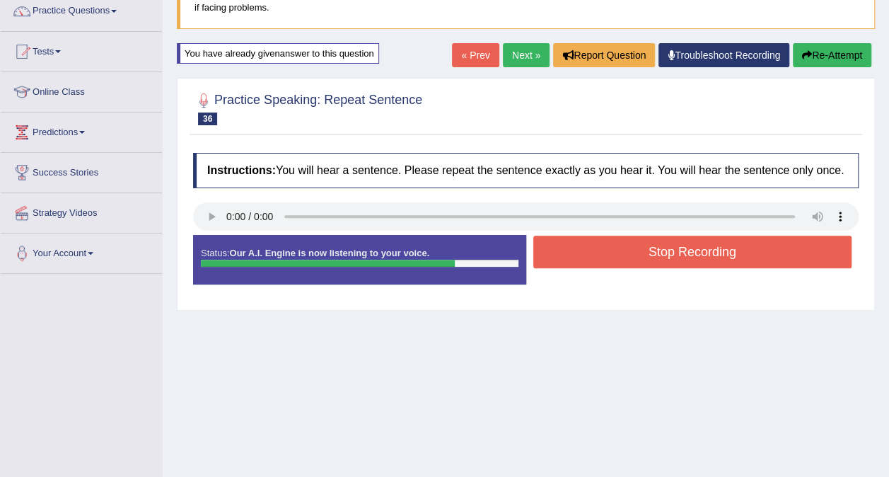
click at [692, 252] on button "Stop Recording" at bounding box center [692, 252] width 319 height 33
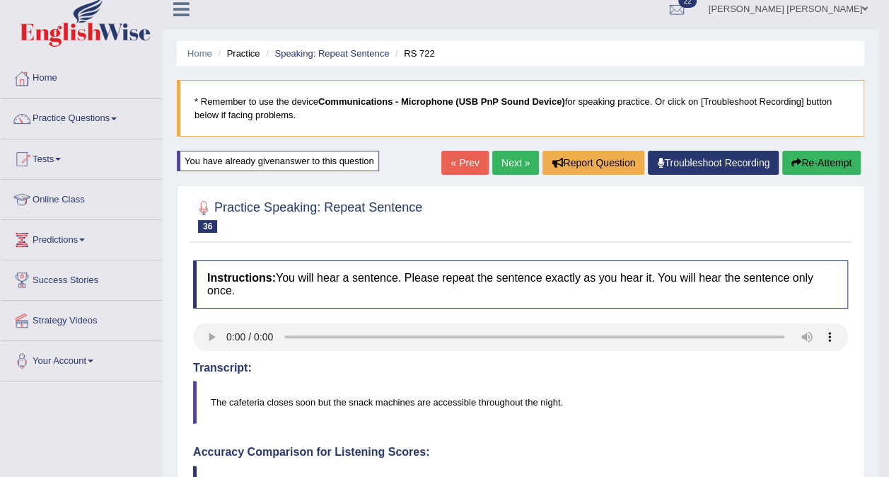
scroll to position [0, 0]
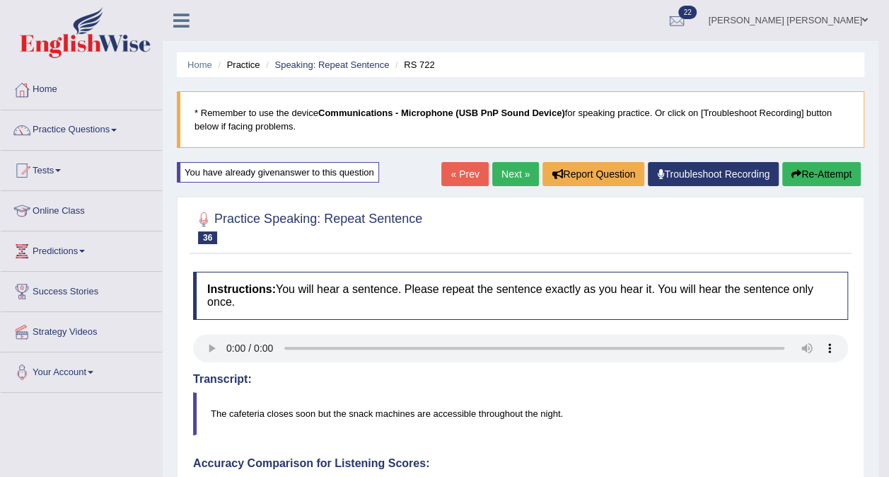
click at [504, 177] on link "Next »" at bounding box center [515, 174] width 47 height 24
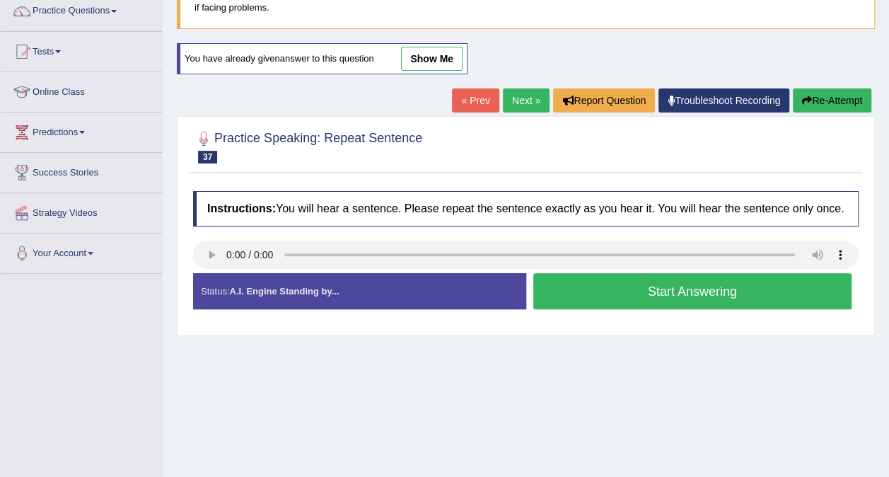
scroll to position [122, 0]
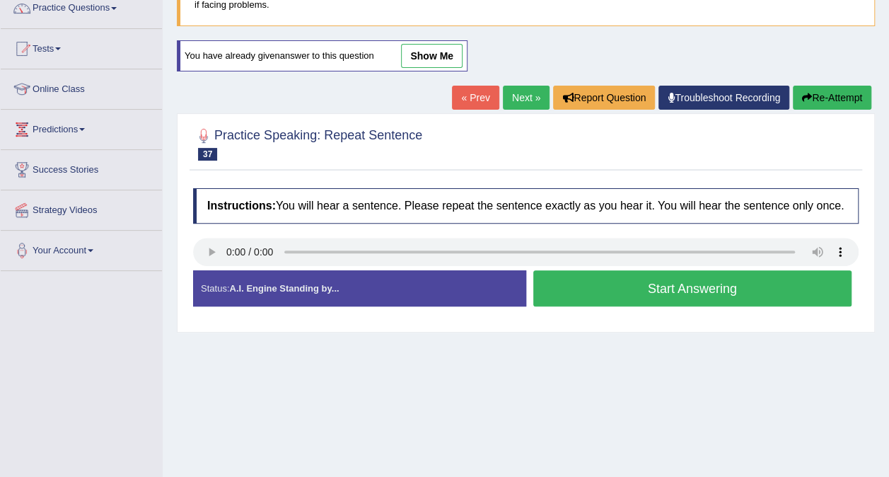
click at [591, 297] on button "Start Answering" at bounding box center [692, 288] width 319 height 36
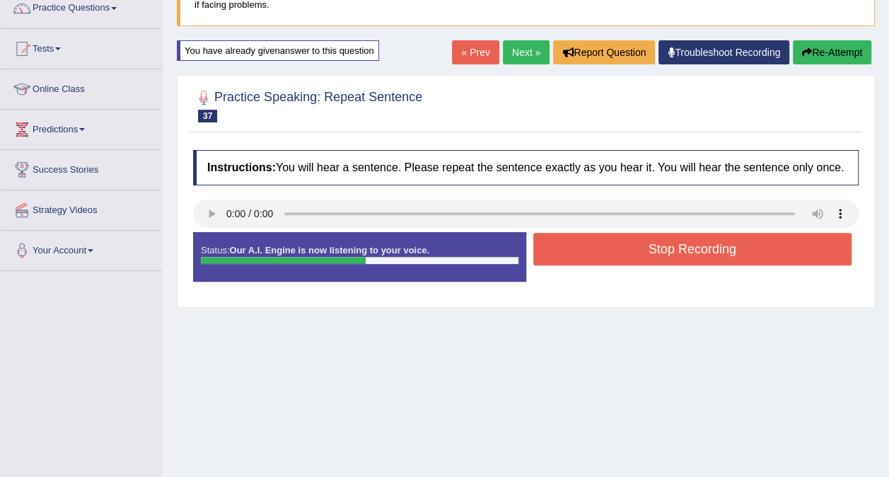
click at [639, 244] on button "Stop Recording" at bounding box center [692, 249] width 319 height 33
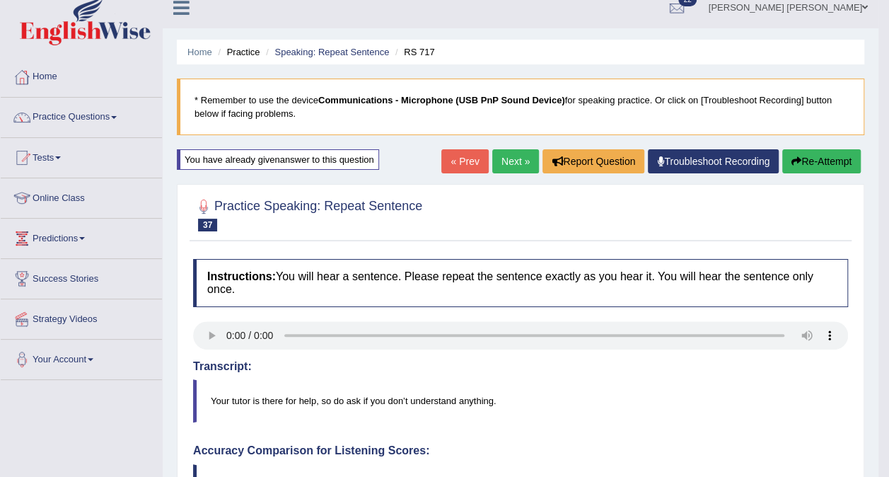
scroll to position [0, 0]
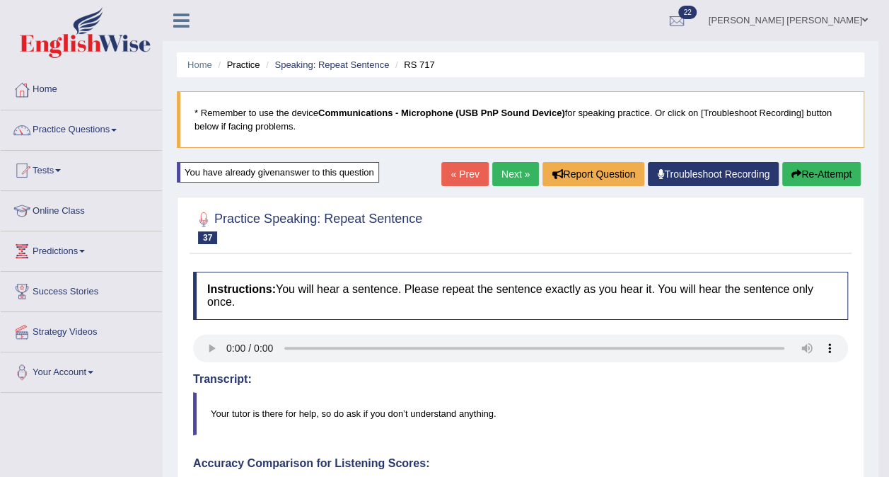
click at [519, 173] on link "Next »" at bounding box center [515, 174] width 47 height 24
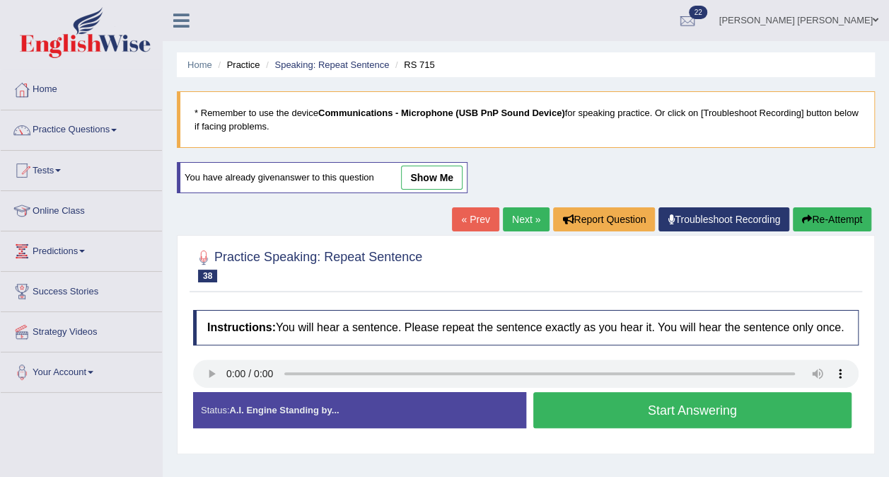
click at [780, 410] on button "Start Answering" at bounding box center [692, 410] width 319 height 36
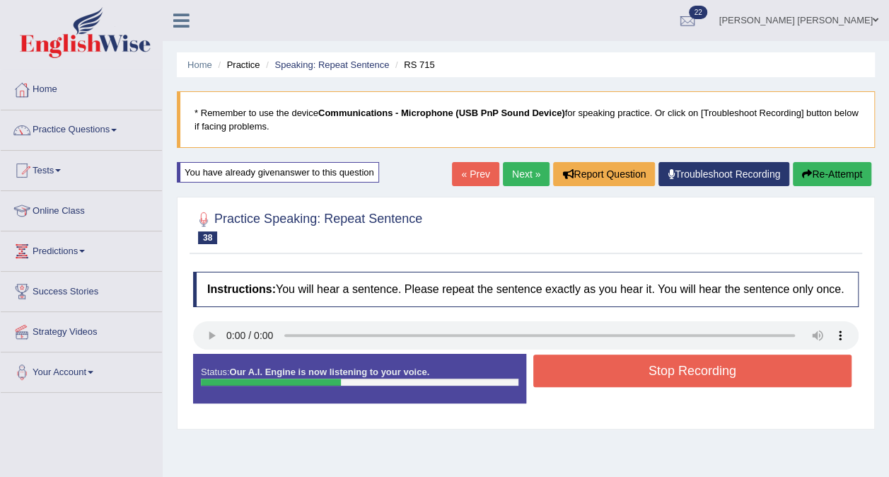
click at [796, 371] on button "Stop Recording" at bounding box center [692, 370] width 319 height 33
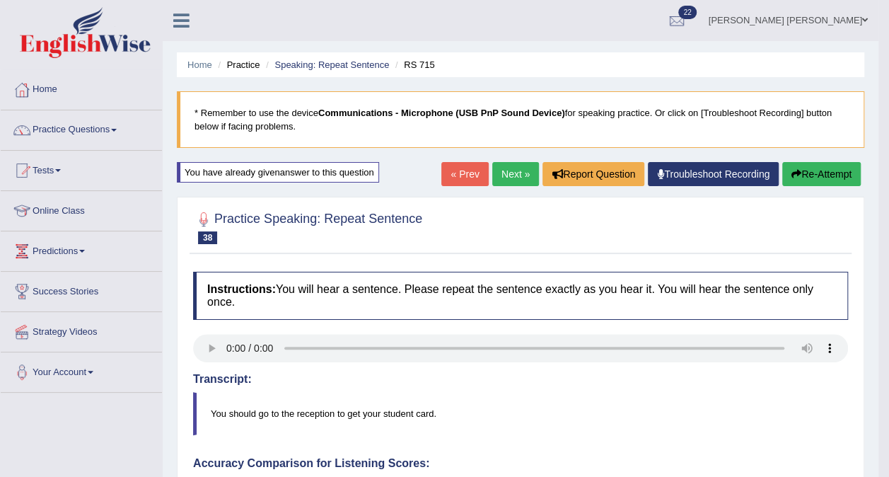
click at [513, 180] on link "Next »" at bounding box center [515, 174] width 47 height 24
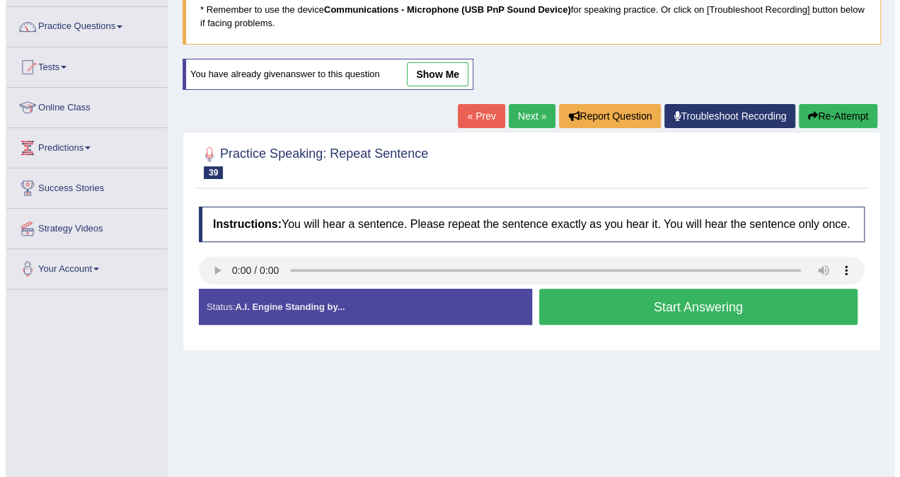
scroll to position [112, 0]
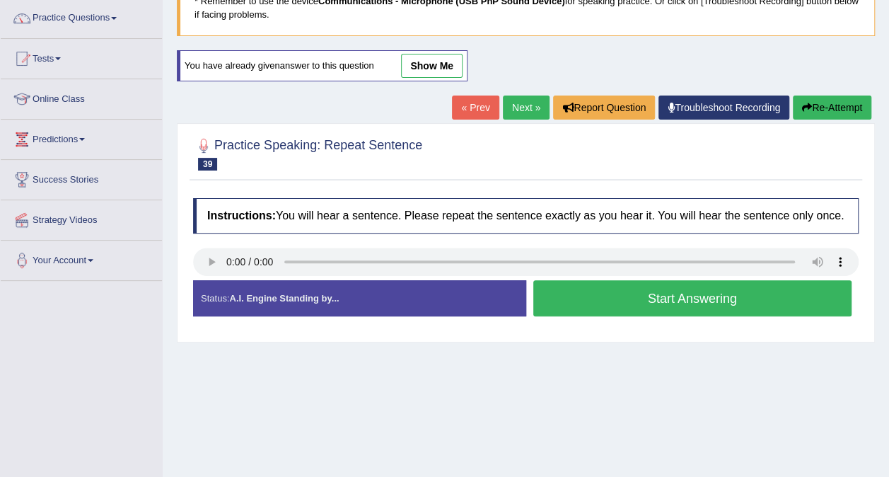
click at [796, 296] on button "Start Answering" at bounding box center [692, 298] width 319 height 36
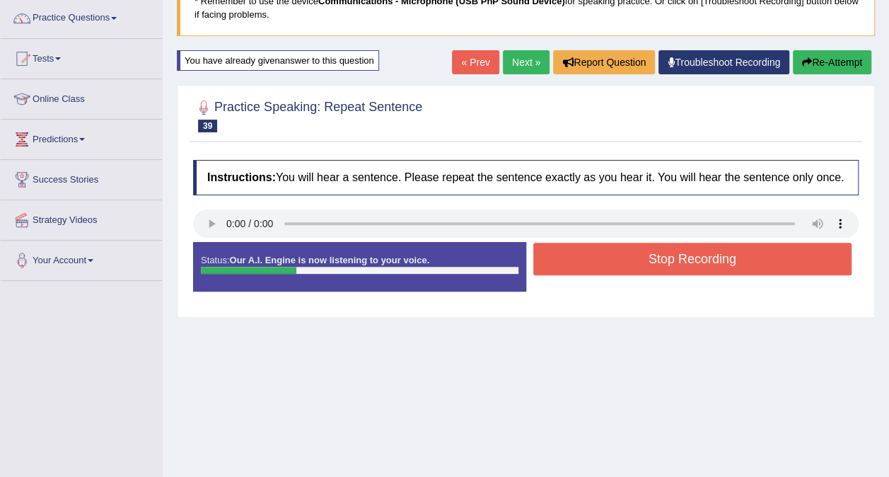
click at [790, 257] on button "Stop Recording" at bounding box center [692, 259] width 319 height 33
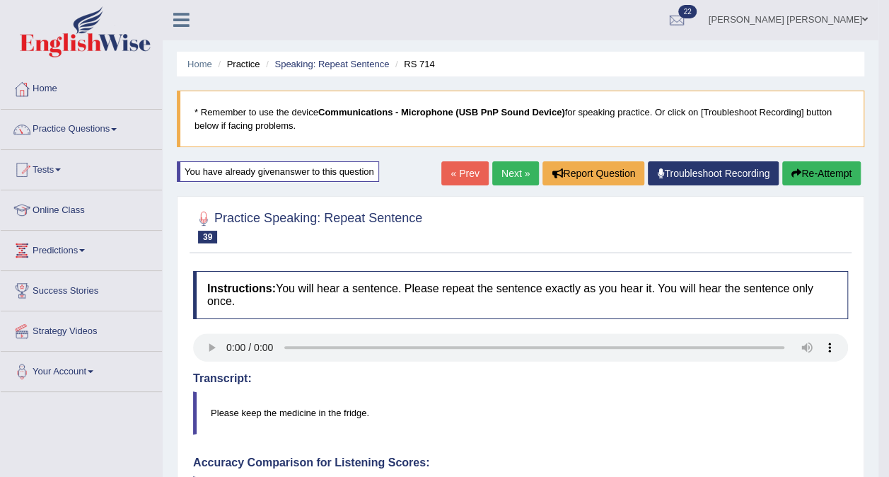
scroll to position [0, 0]
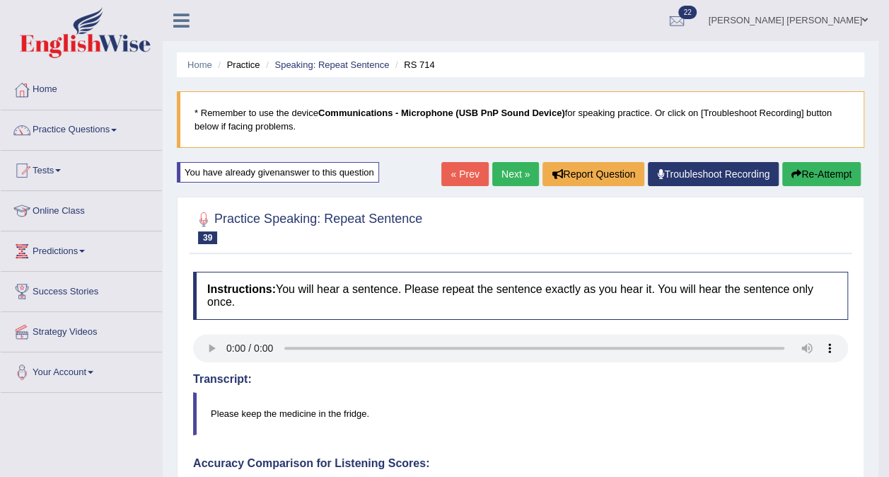
click at [509, 177] on link "Next »" at bounding box center [515, 174] width 47 height 24
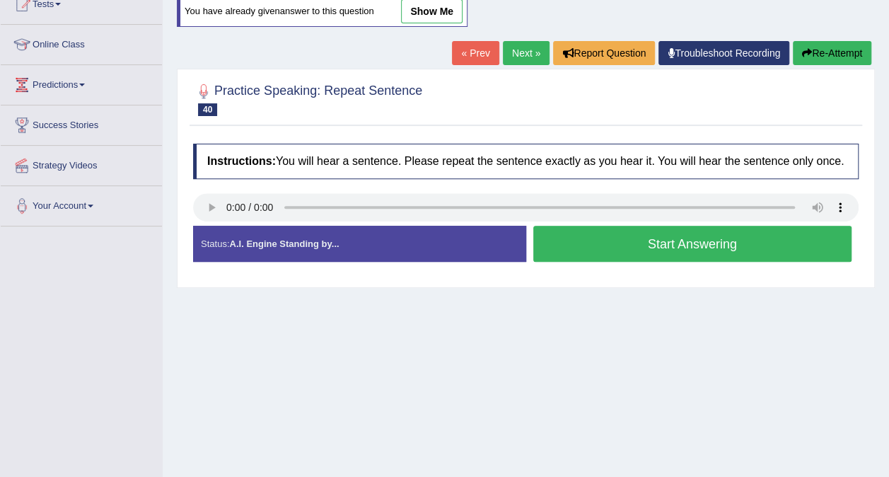
click at [642, 248] on button "Start Answering" at bounding box center [692, 244] width 319 height 36
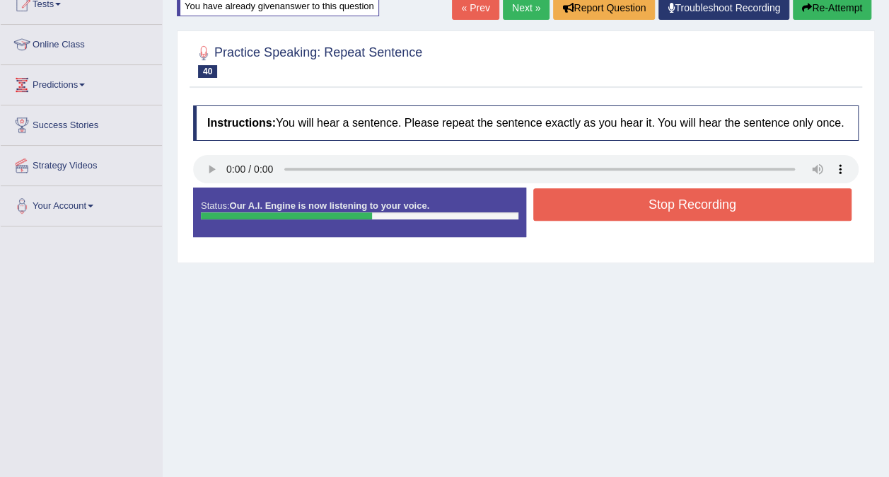
click at [675, 202] on button "Stop Recording" at bounding box center [692, 204] width 319 height 33
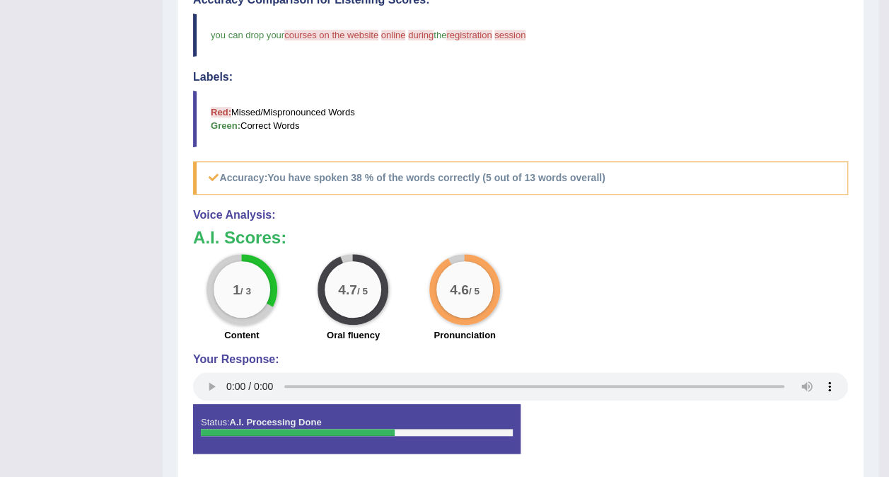
scroll to position [466, 0]
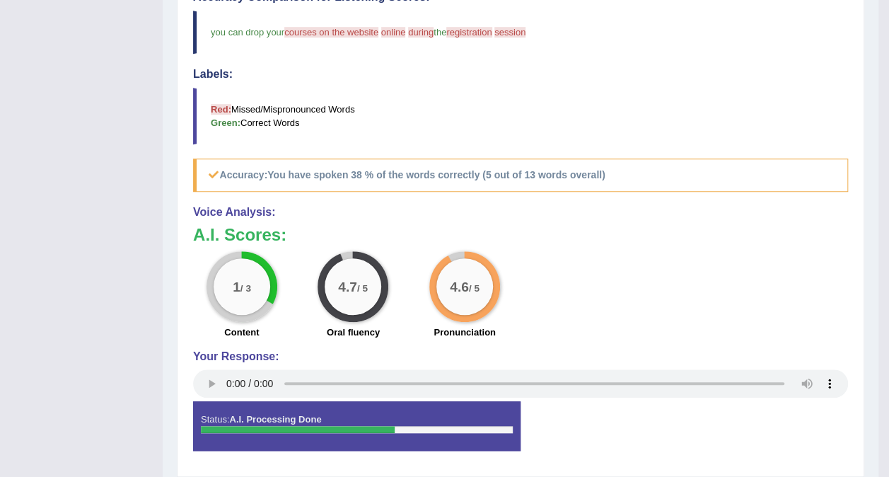
click at [368, 325] on label "Oral fluency" at bounding box center [353, 331] width 53 height 13
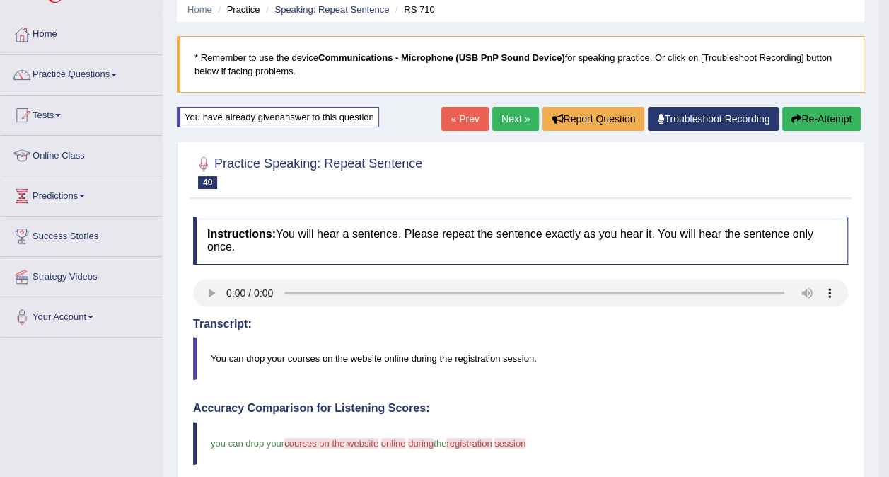
scroll to position [0, 0]
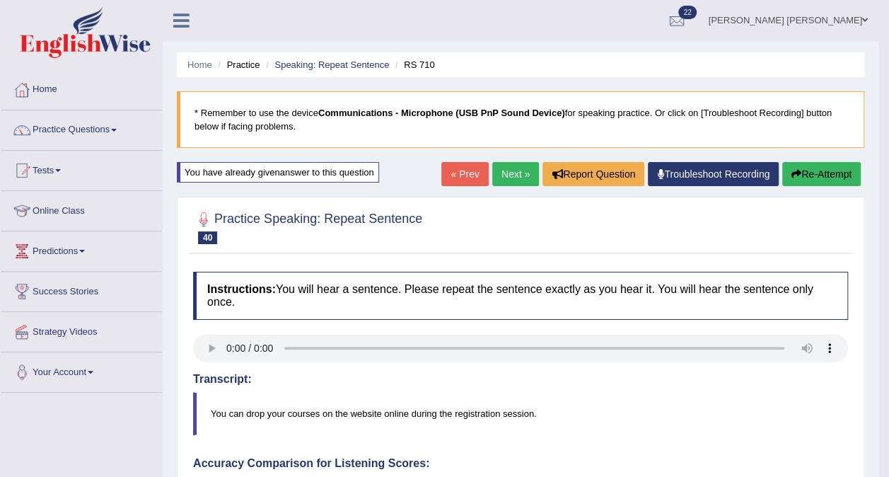
click at [512, 176] on link "Next »" at bounding box center [515, 174] width 47 height 24
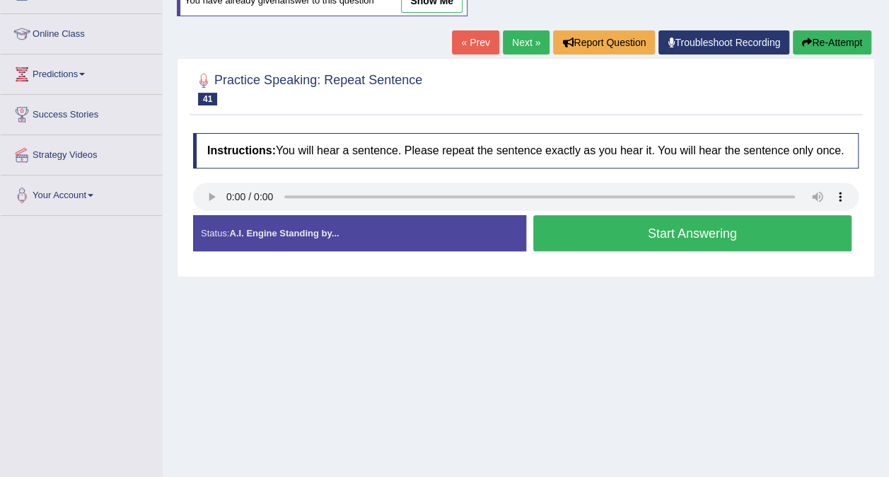
scroll to position [182, 0]
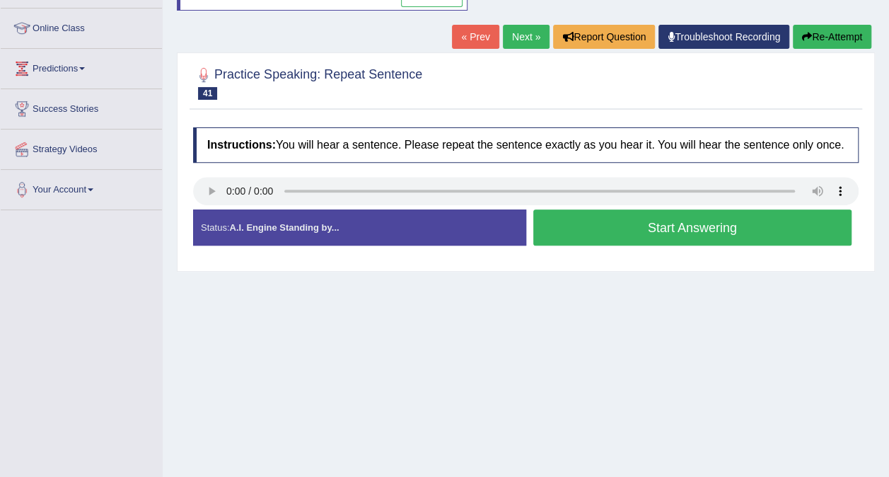
click at [662, 209] on div "Created with Highcharts 7.1.2 Great Too slow Too fast Time Speech pace meter: 0…" at bounding box center [696, 209] width 340 height 1
click at [625, 216] on button "Start Answering" at bounding box center [692, 227] width 319 height 36
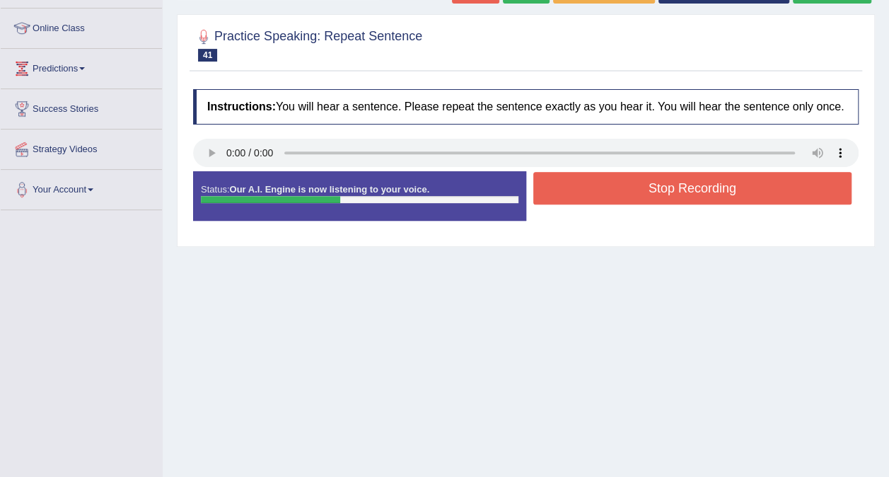
click at [646, 185] on button "Stop Recording" at bounding box center [692, 188] width 319 height 33
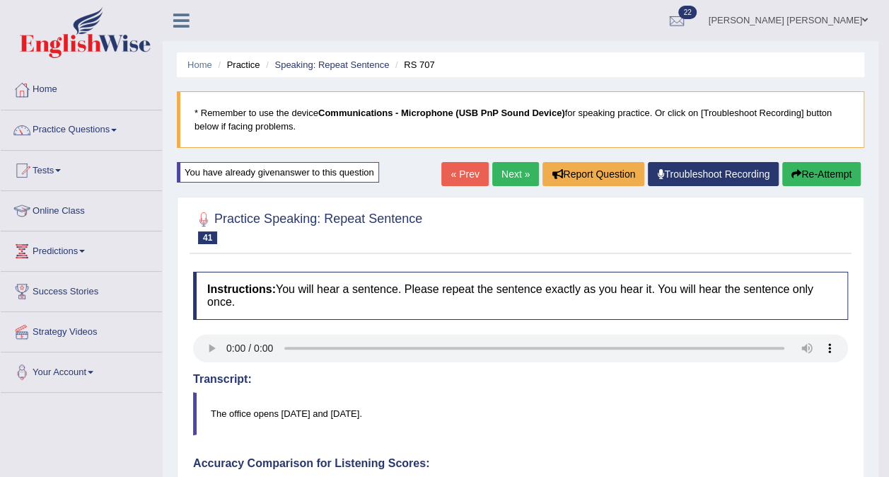
scroll to position [0, 0]
click at [77, 340] on link "Strategy Videos" at bounding box center [81, 329] width 161 height 35
